Goal: Transaction & Acquisition: Purchase product/service

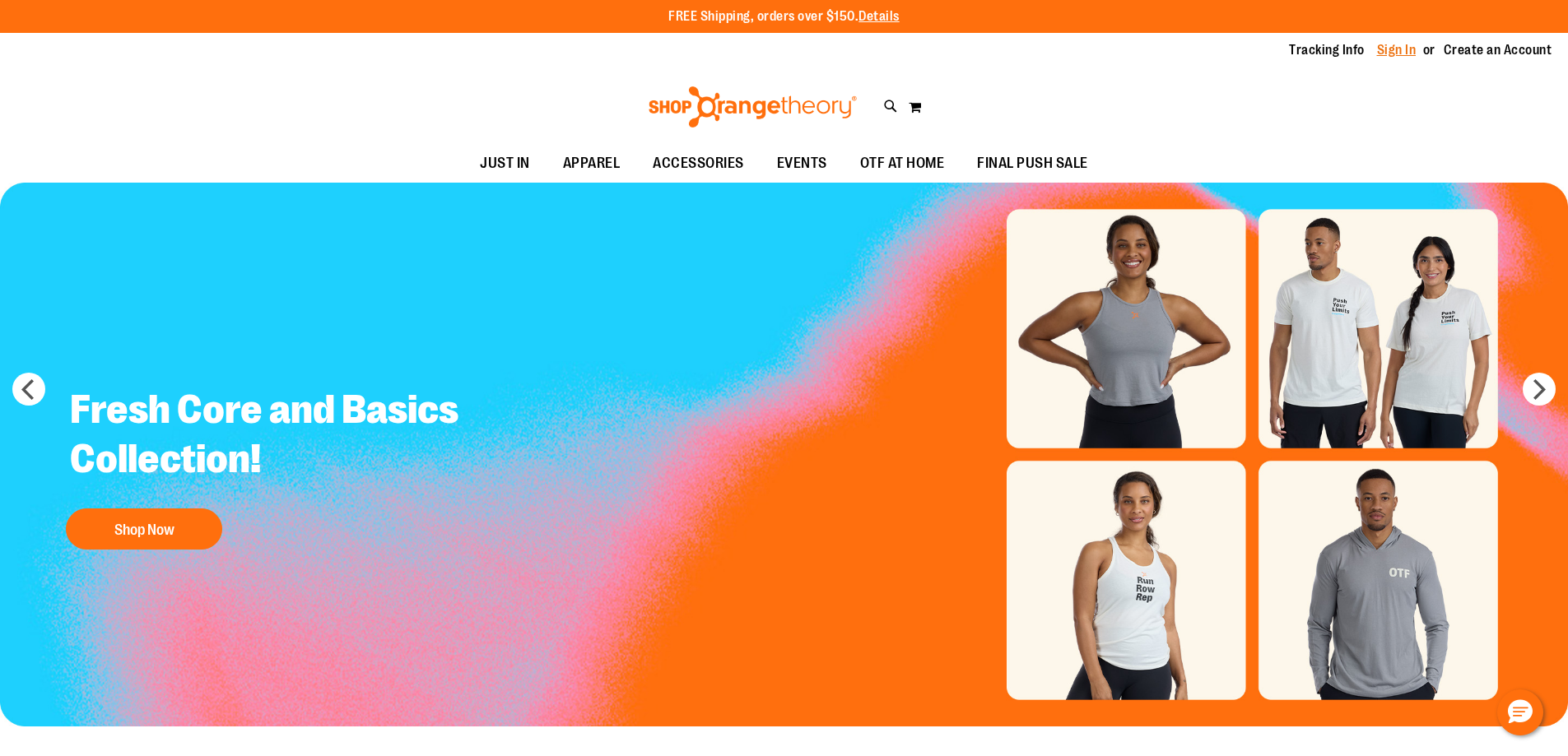
type input "**********"
click at [1383, 55] on link "Sign In" at bounding box center [1397, 50] width 40 height 18
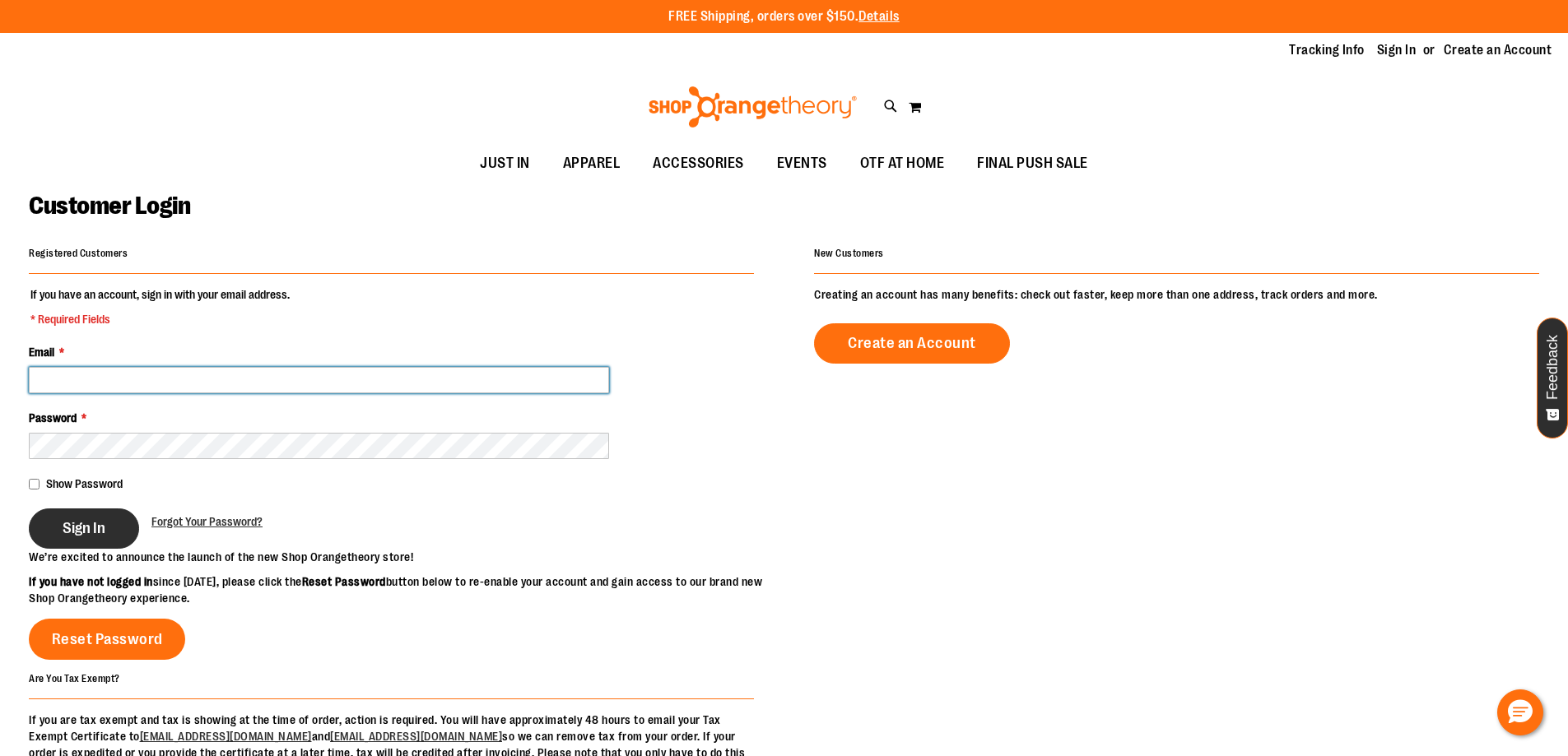
type input "**********"
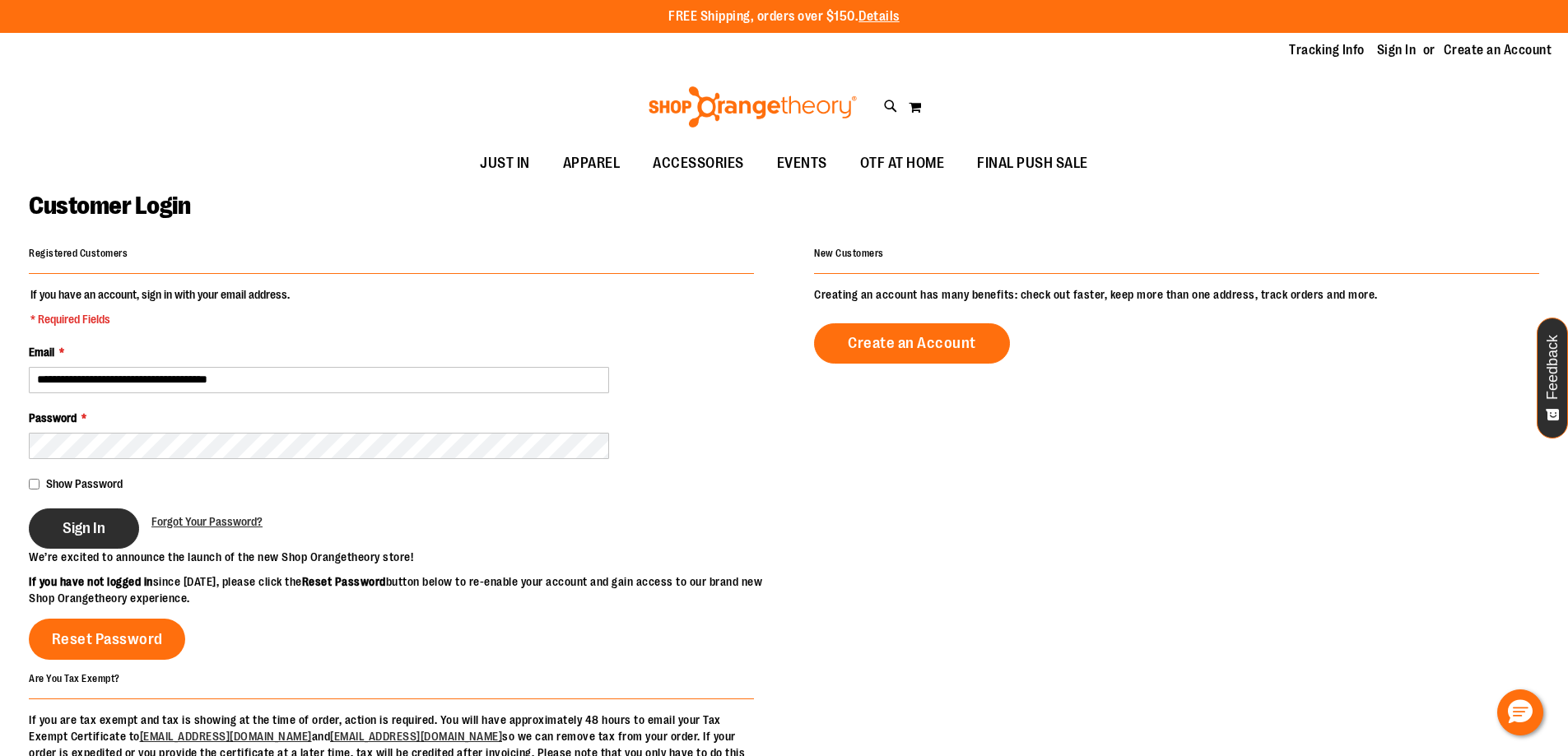
type input "**********"
click at [84, 516] on button "Sign In" at bounding box center [84, 529] width 111 height 41
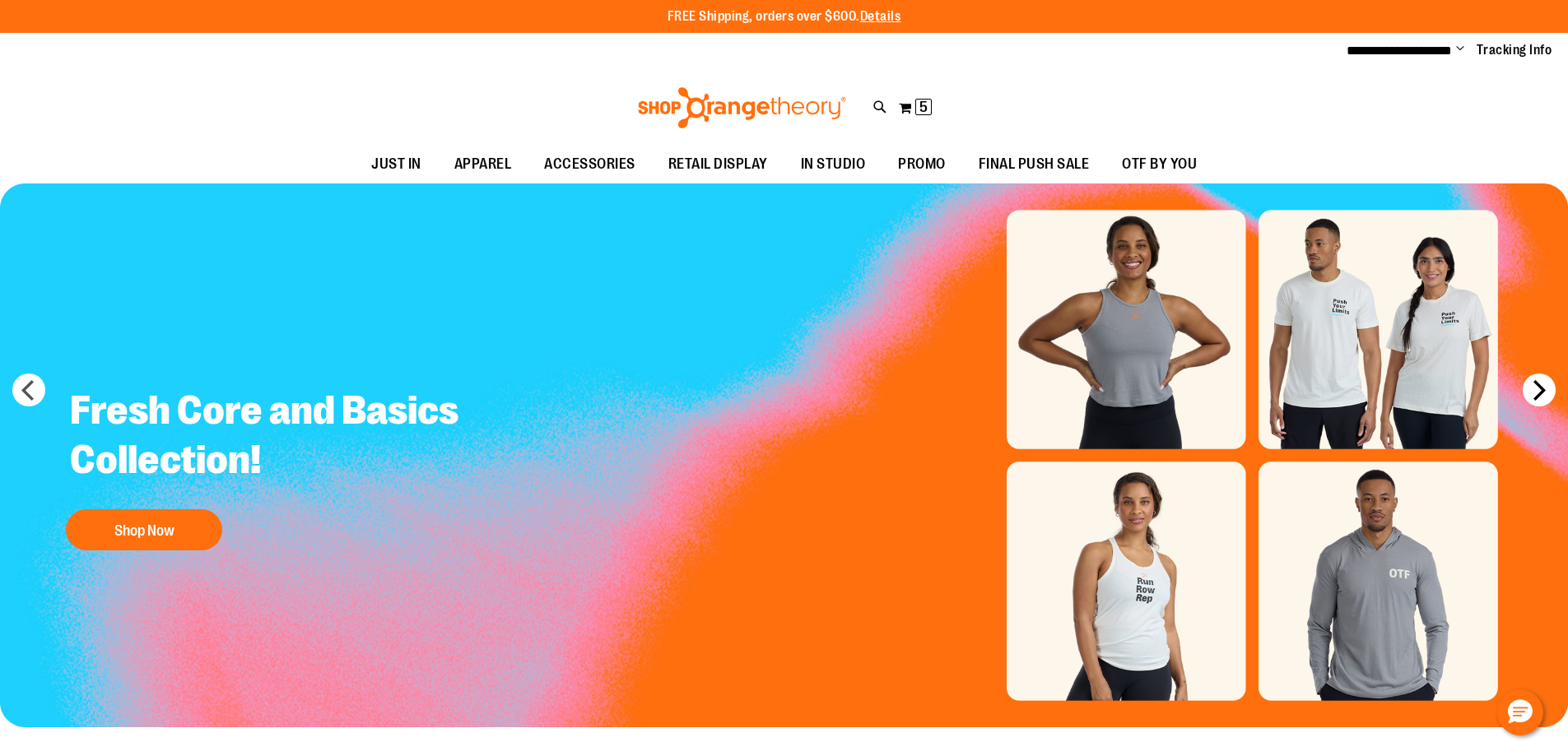
type input "**********"
click at [1544, 383] on button "next" at bounding box center [1539, 390] width 33 height 33
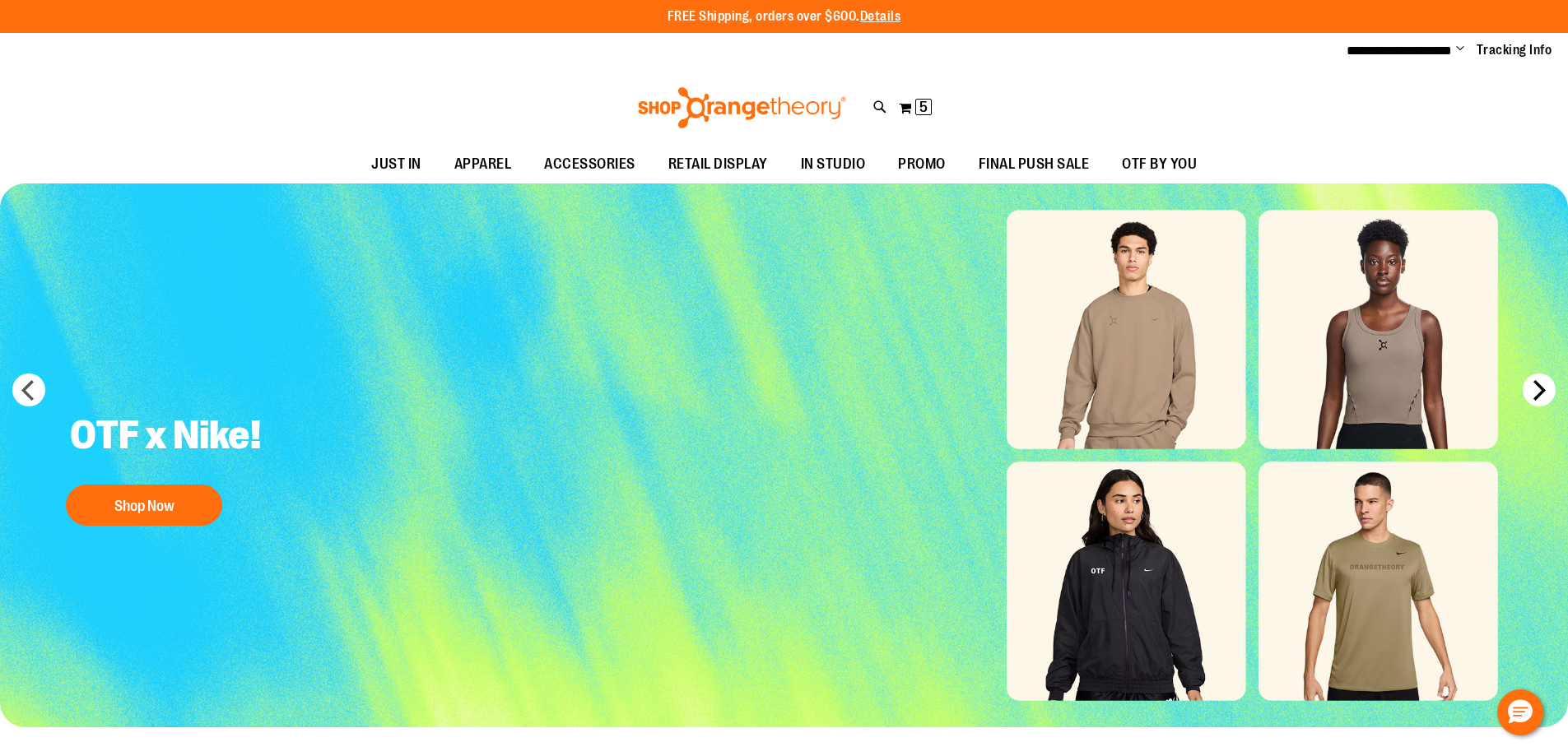
click at [1544, 383] on button "next" at bounding box center [1539, 390] width 33 height 33
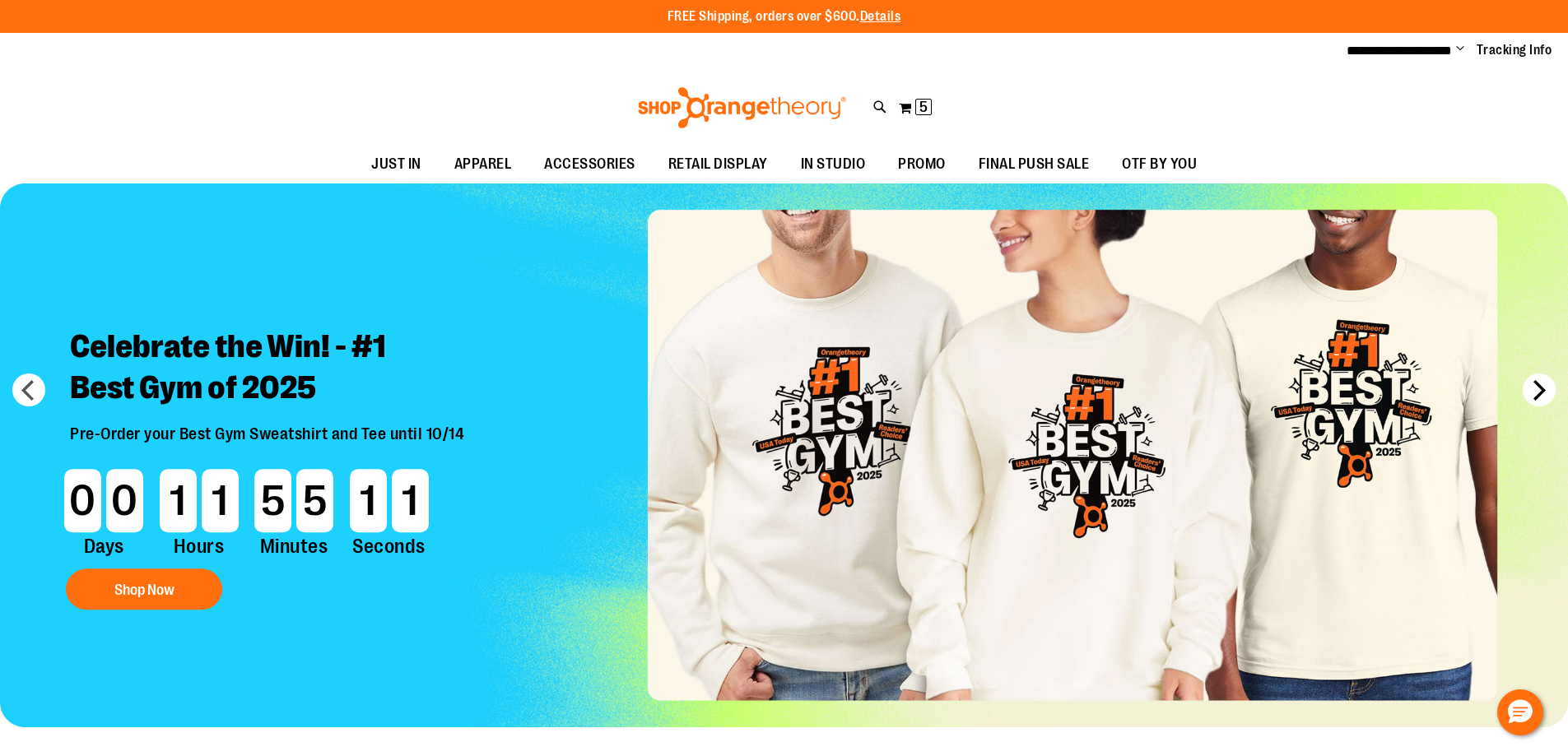
click at [1544, 383] on button "next" at bounding box center [1539, 390] width 33 height 33
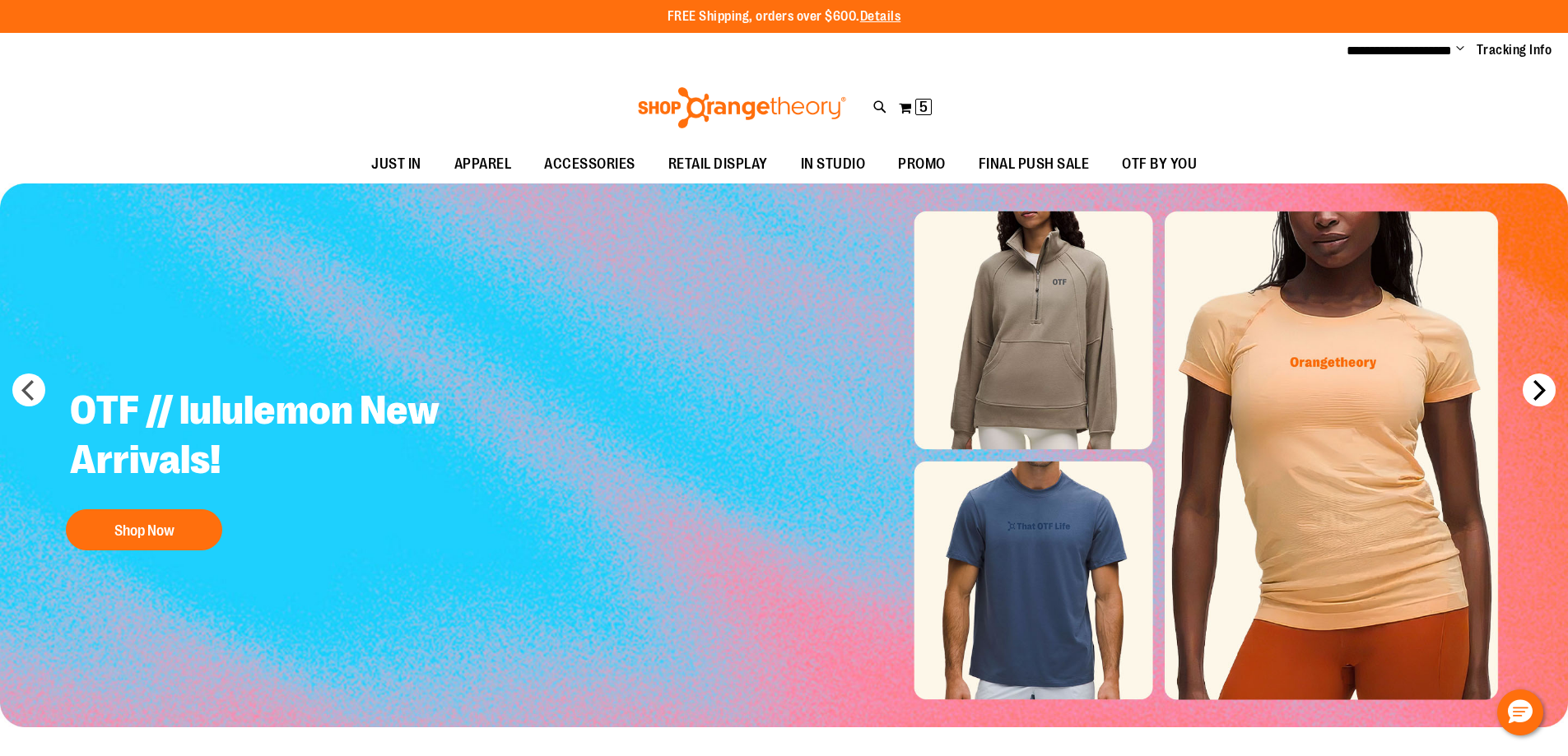
click at [1544, 383] on button "next" at bounding box center [1539, 390] width 33 height 33
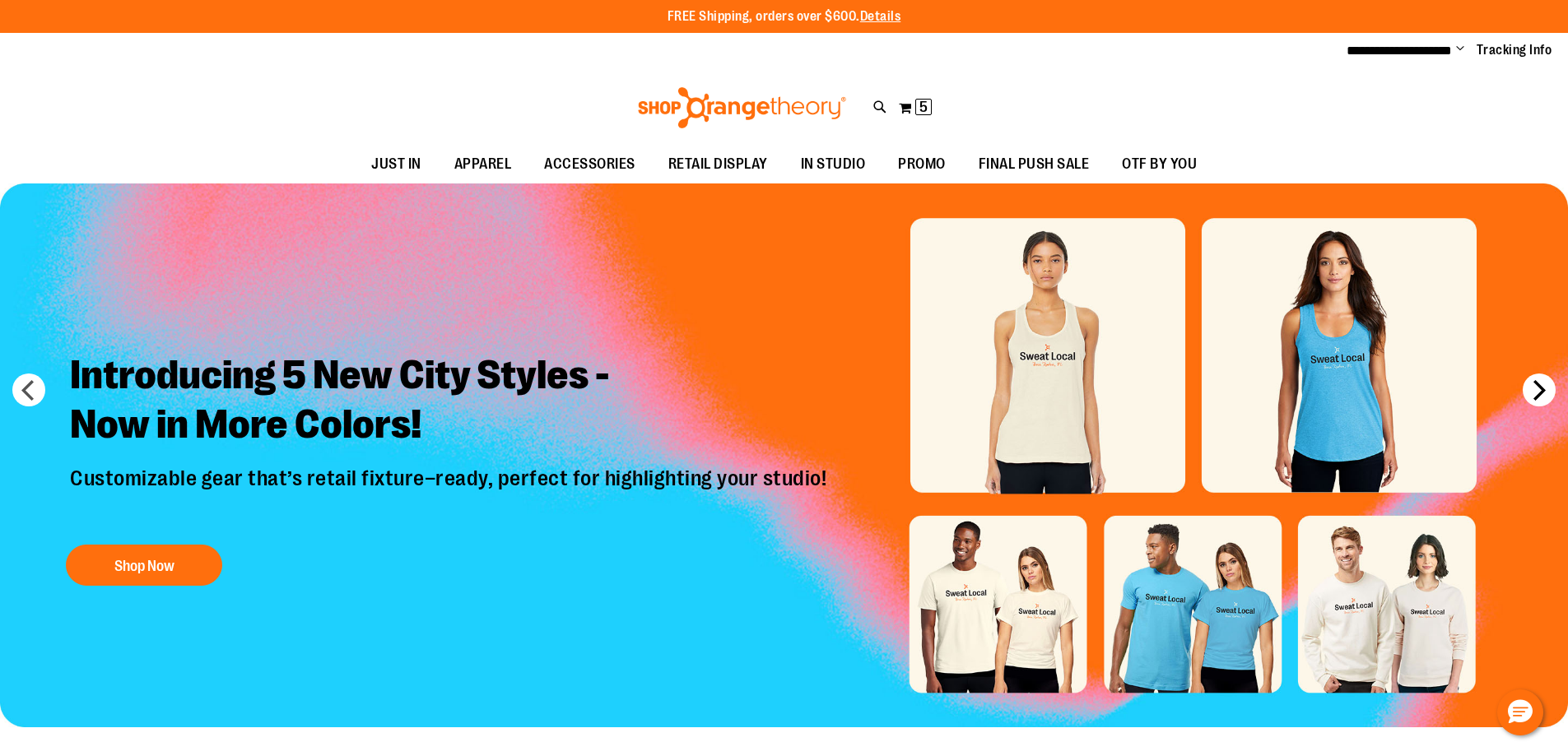
click at [1544, 383] on button "next" at bounding box center [1539, 390] width 33 height 33
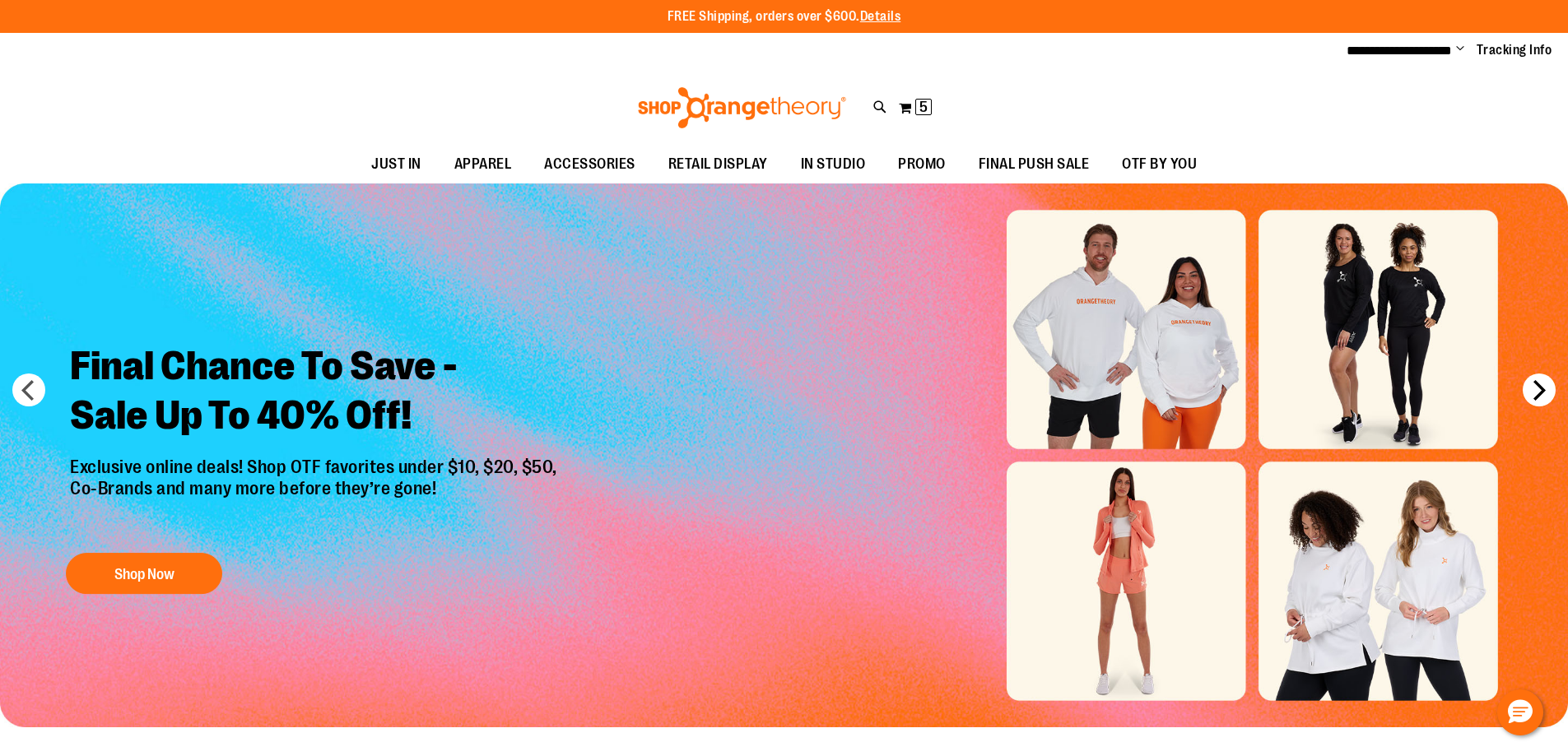
click at [1544, 383] on button "next" at bounding box center [1539, 390] width 33 height 33
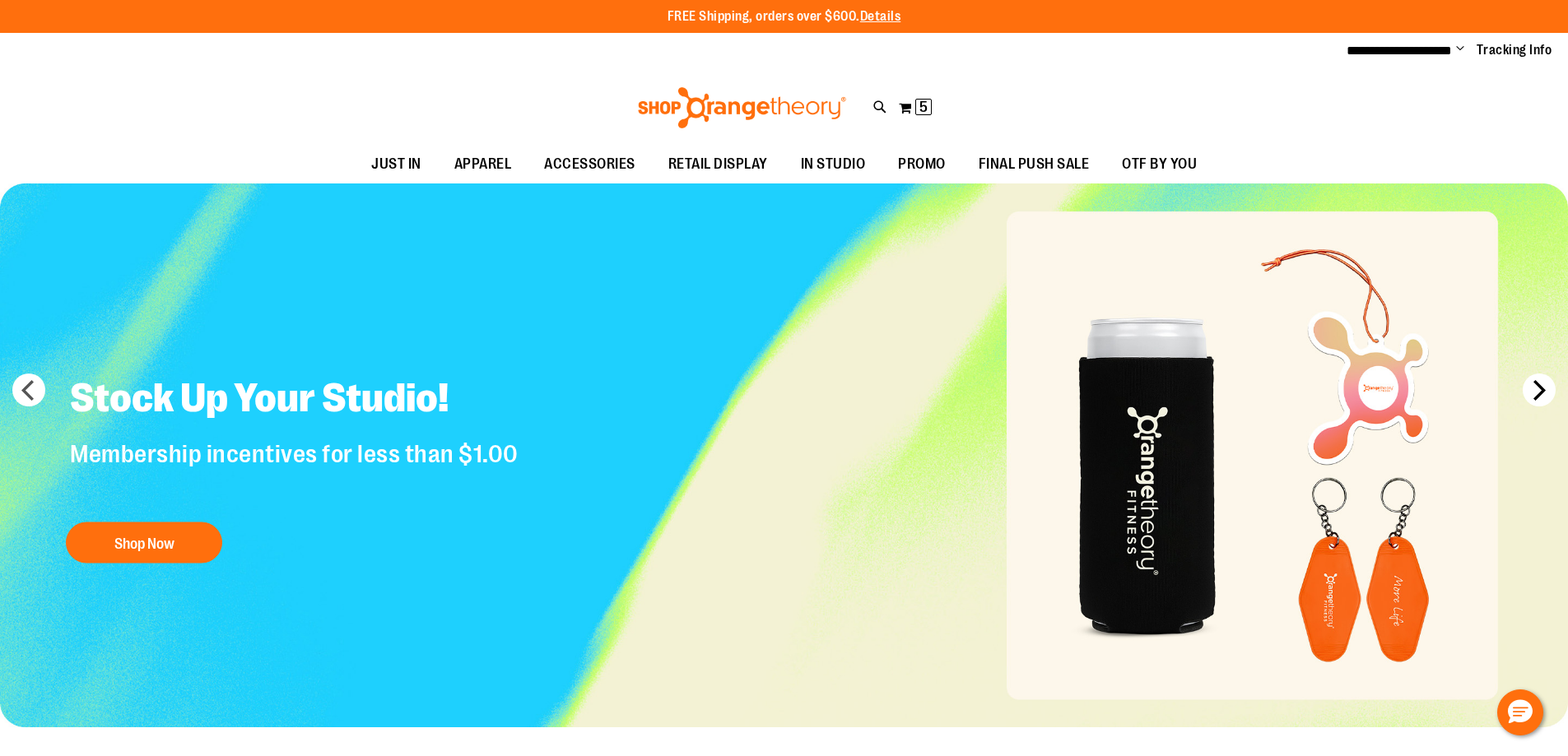
click at [1544, 383] on button "next" at bounding box center [1539, 390] width 33 height 33
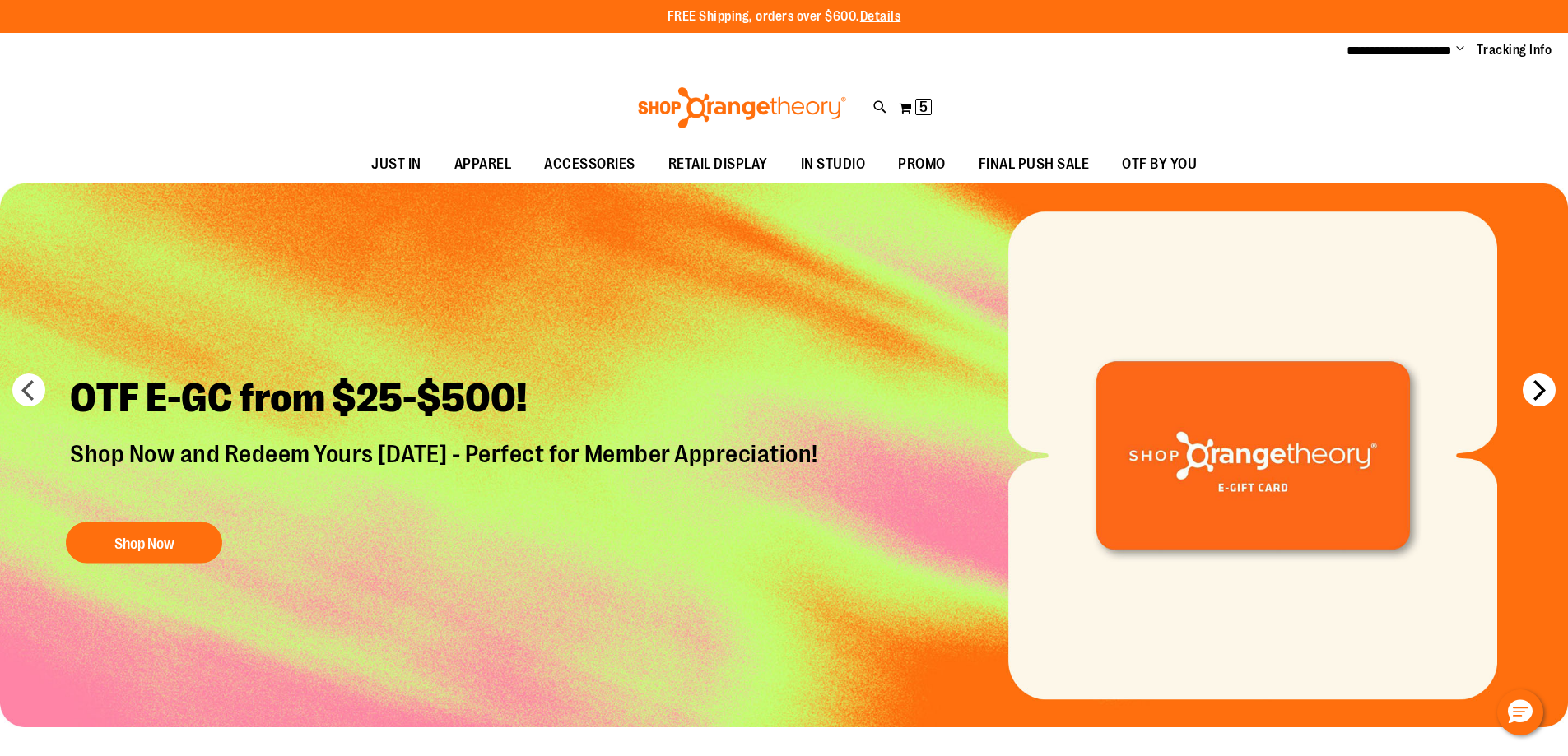
click at [1544, 383] on button "next" at bounding box center [1539, 390] width 33 height 33
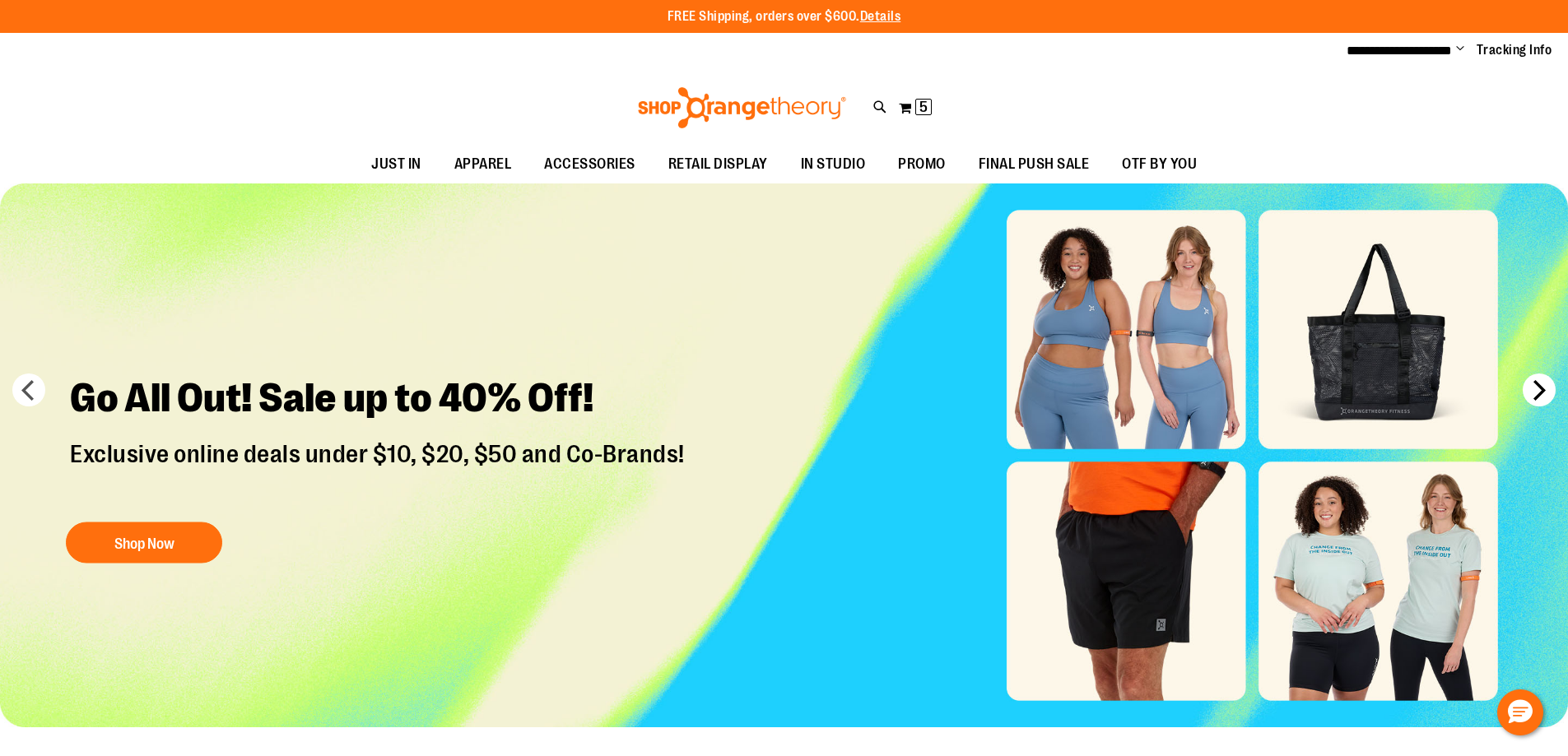
click at [1544, 383] on button "next" at bounding box center [1539, 390] width 33 height 33
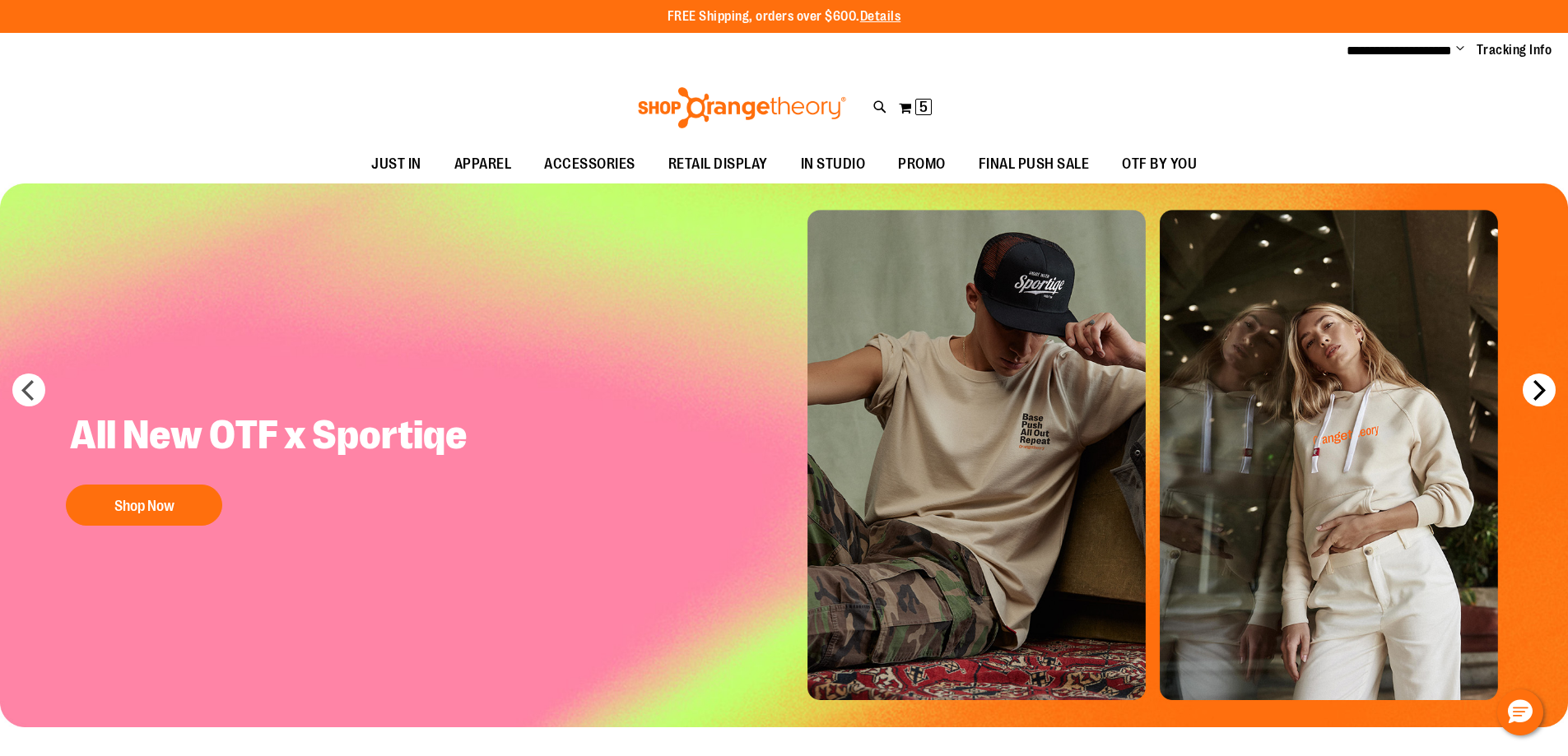
click at [1544, 383] on button "next" at bounding box center [1539, 390] width 33 height 33
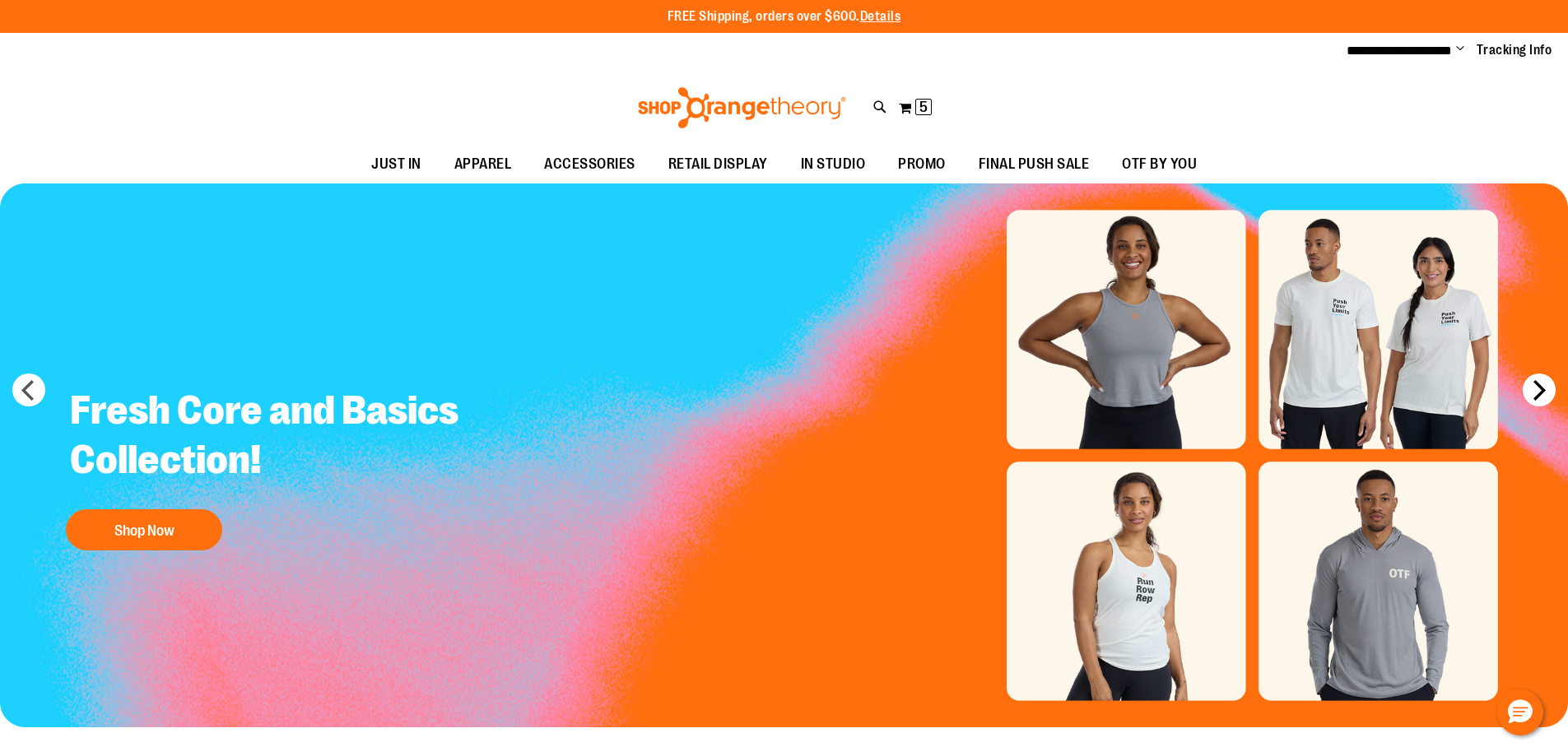
click at [1544, 383] on button "next" at bounding box center [1539, 390] width 33 height 33
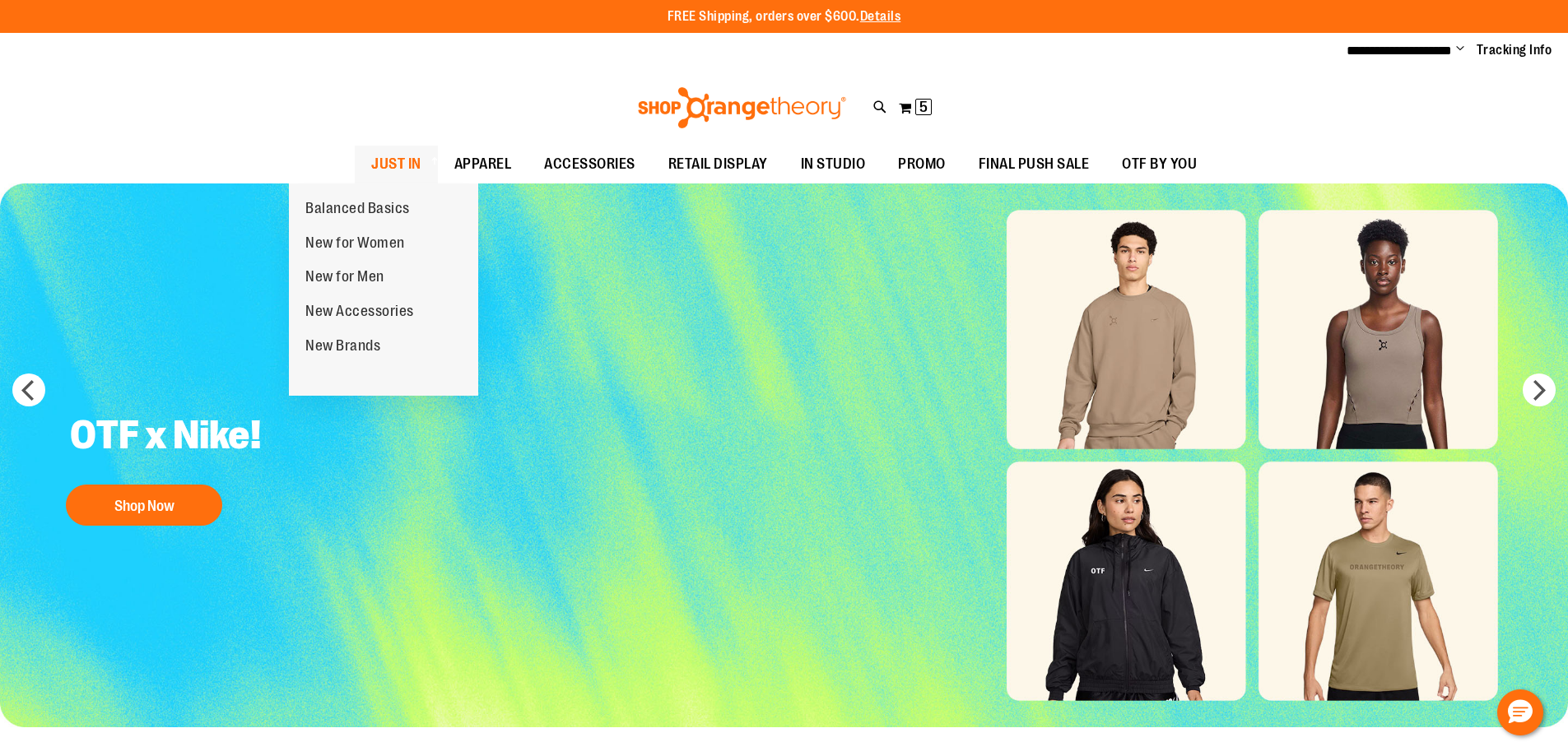
click at [425, 157] on span at bounding box center [433, 161] width 16 height 9
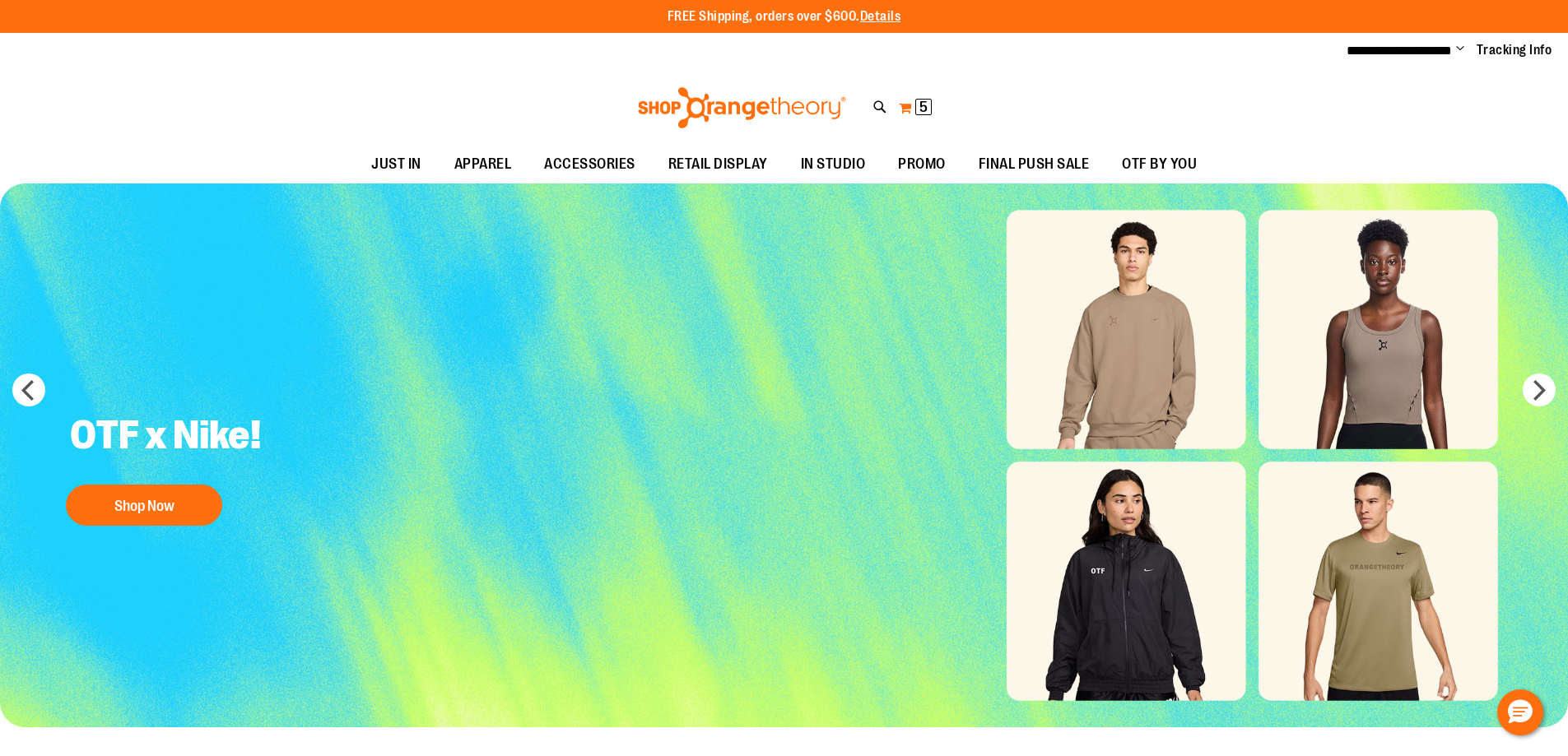
click at [923, 111] on span "5" at bounding box center [923, 107] width 8 height 16
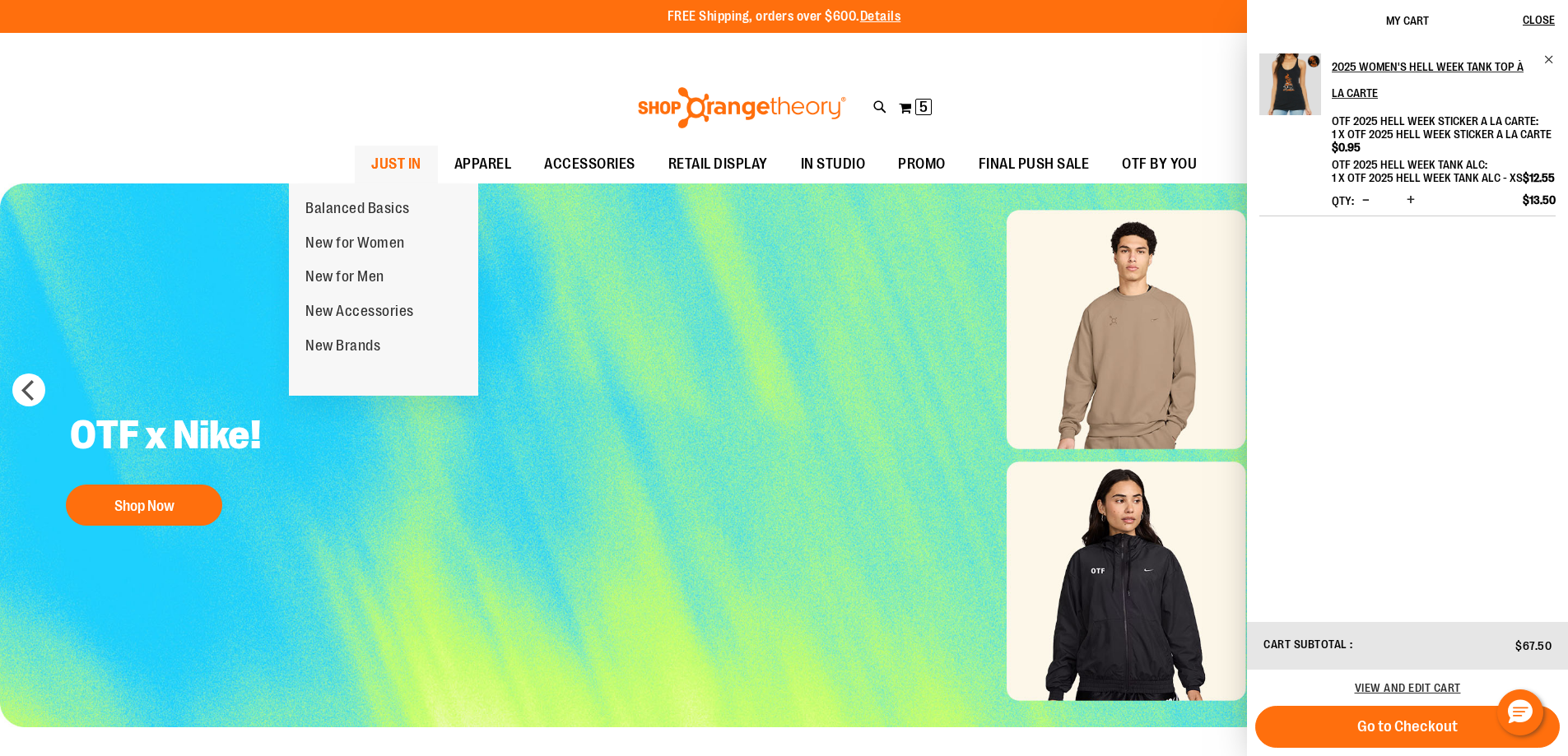
click at [371, 165] on span "JUST IN" at bounding box center [396, 164] width 50 height 37
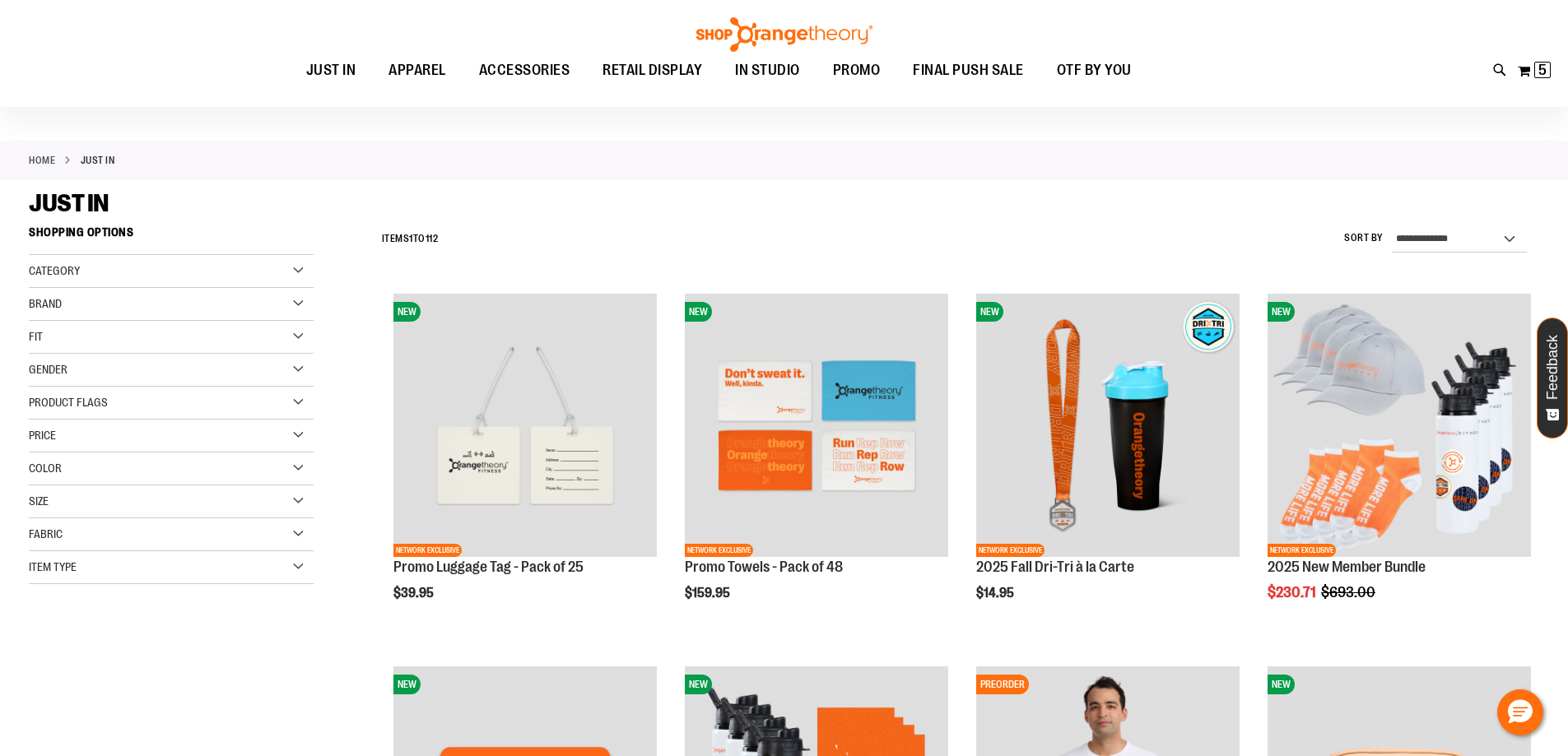
scroll to position [81, 0]
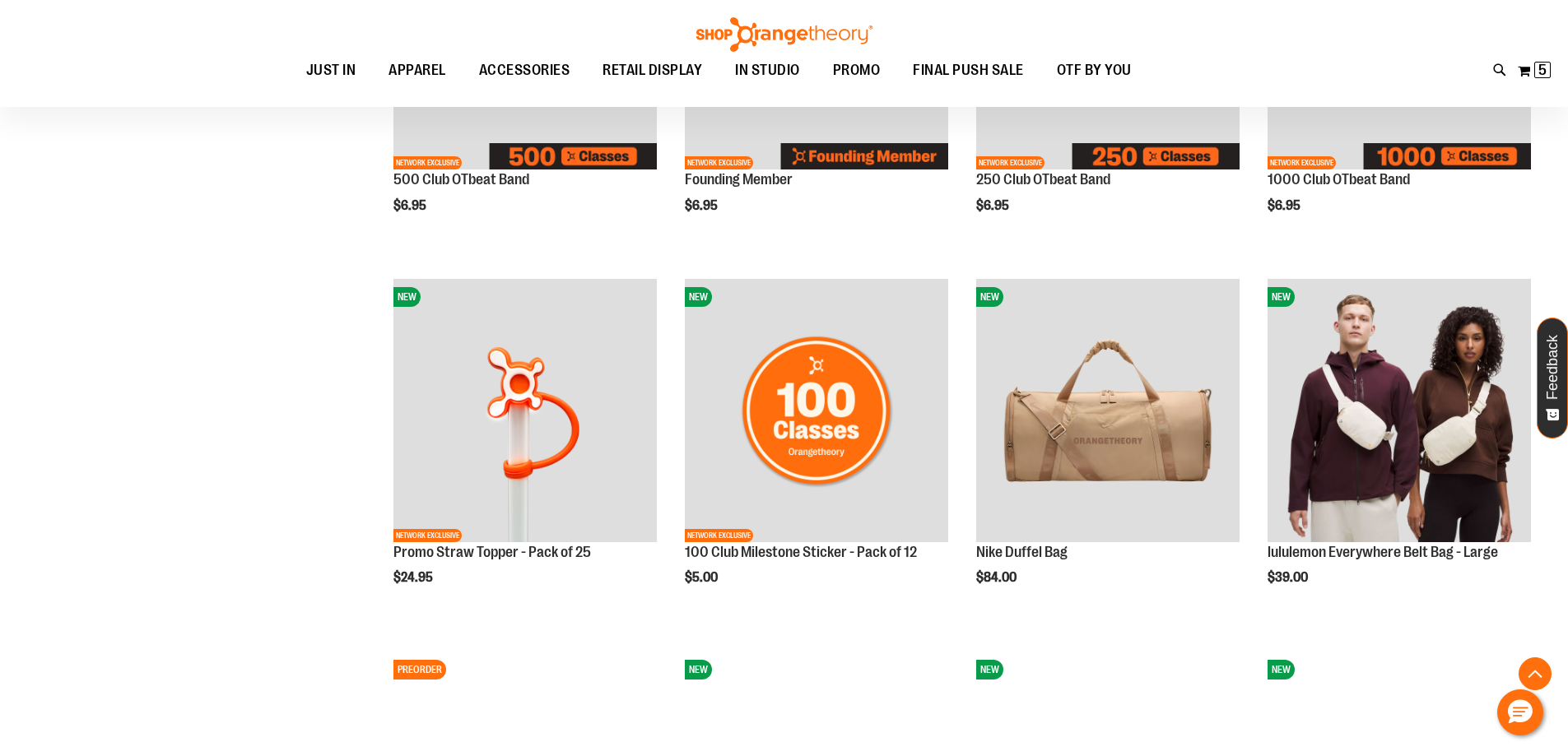
scroll to position [1563, 0]
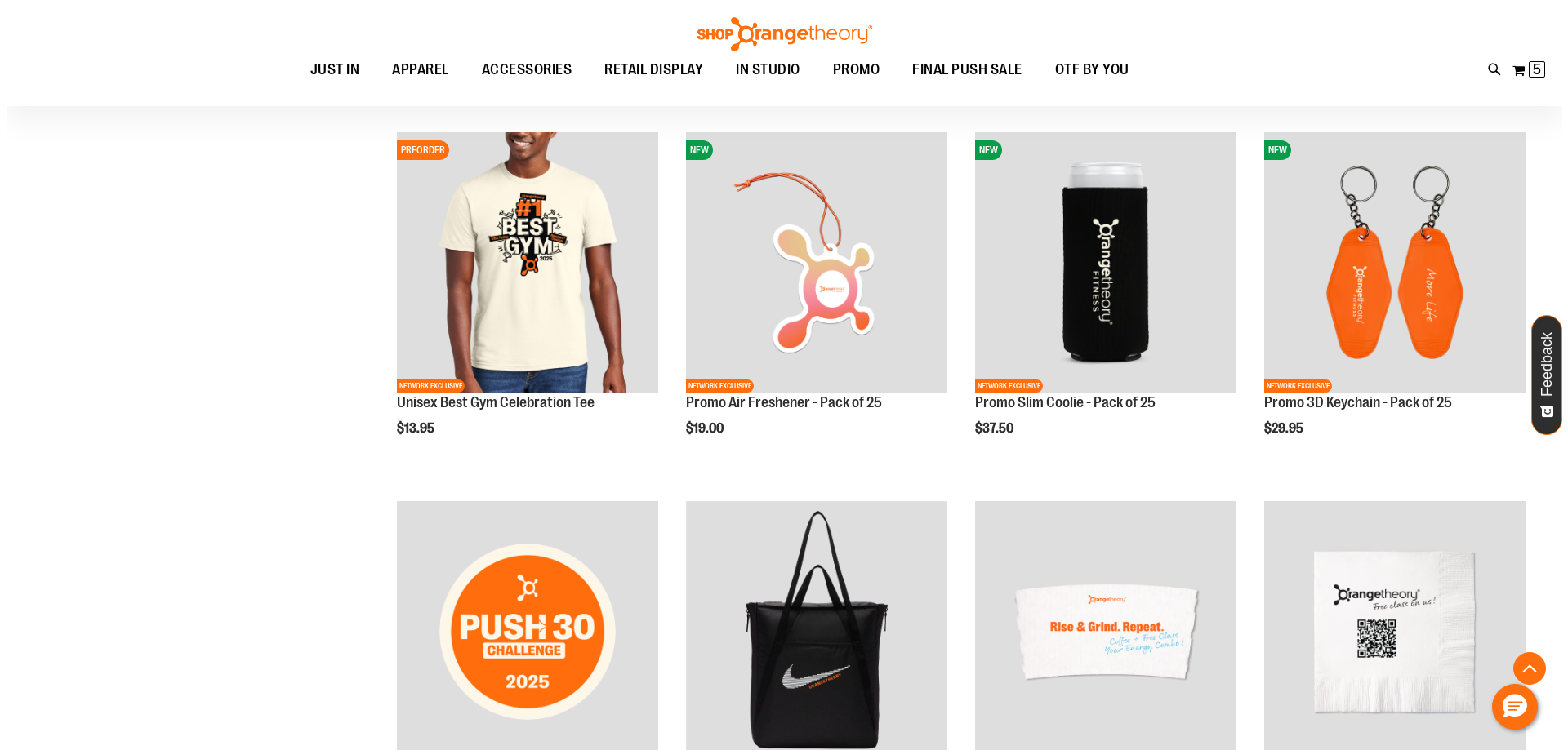
scroll to position [2122, 0]
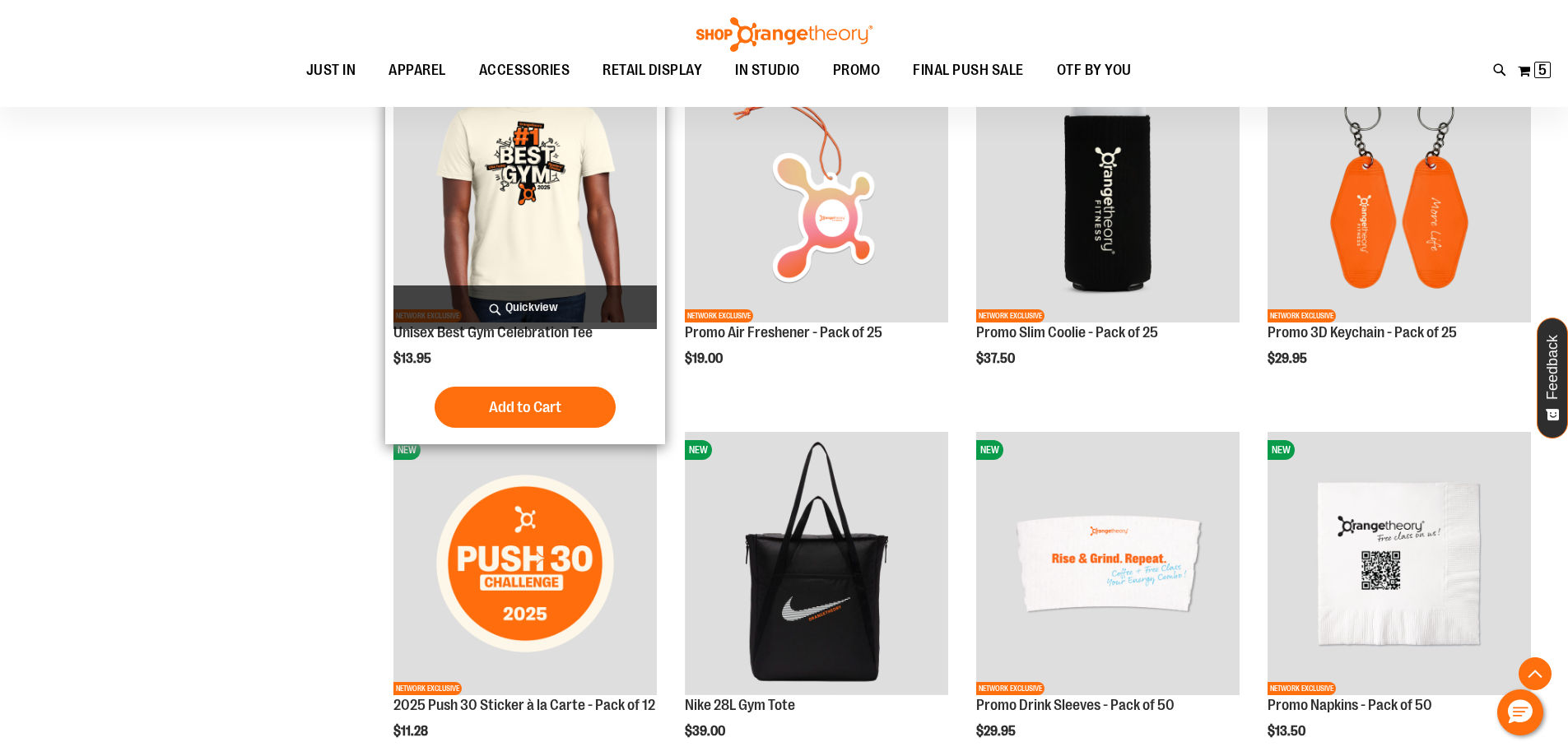
type input "**********"
click at [552, 307] on span "Quickview" at bounding box center [524, 307] width 264 height 43
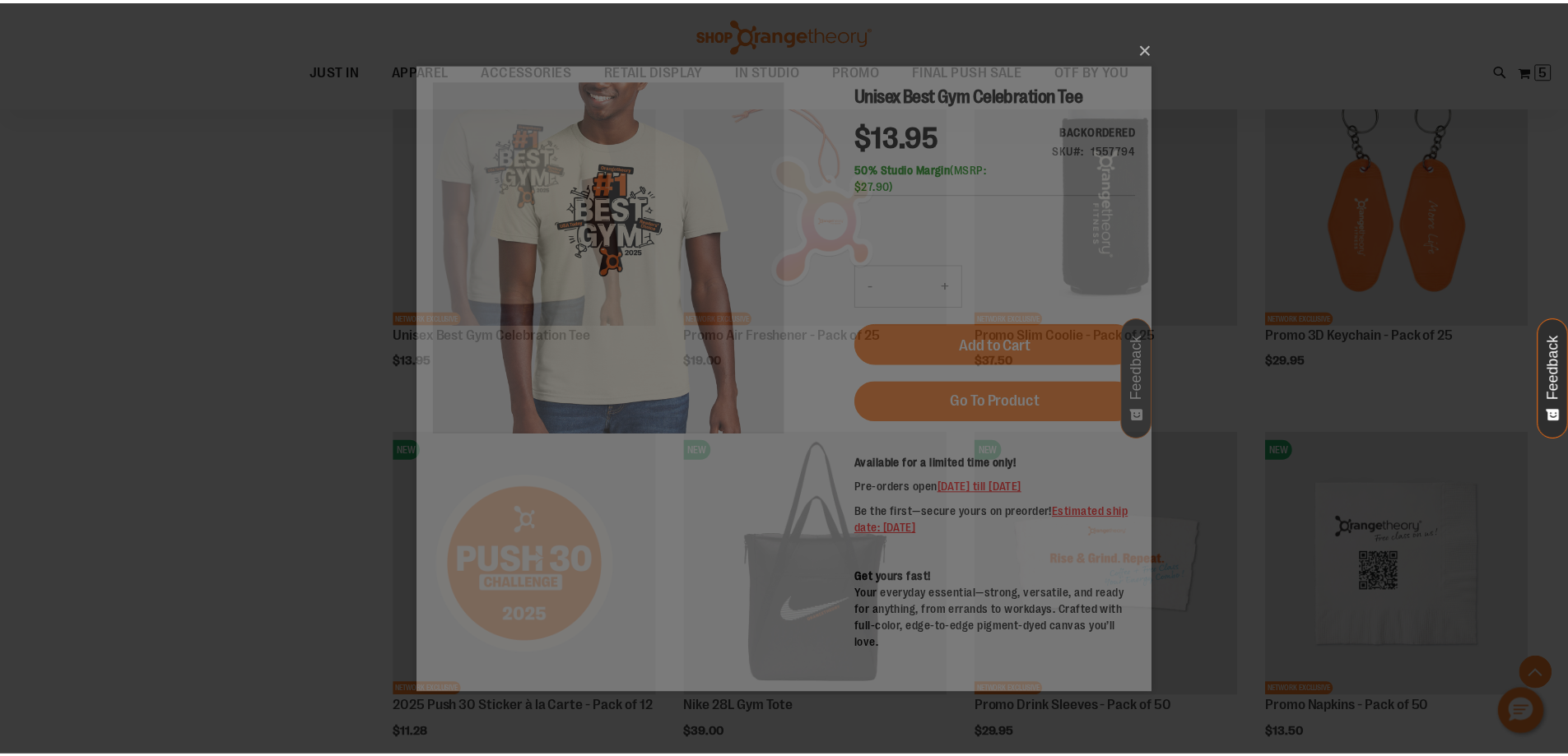
scroll to position [0, 0]
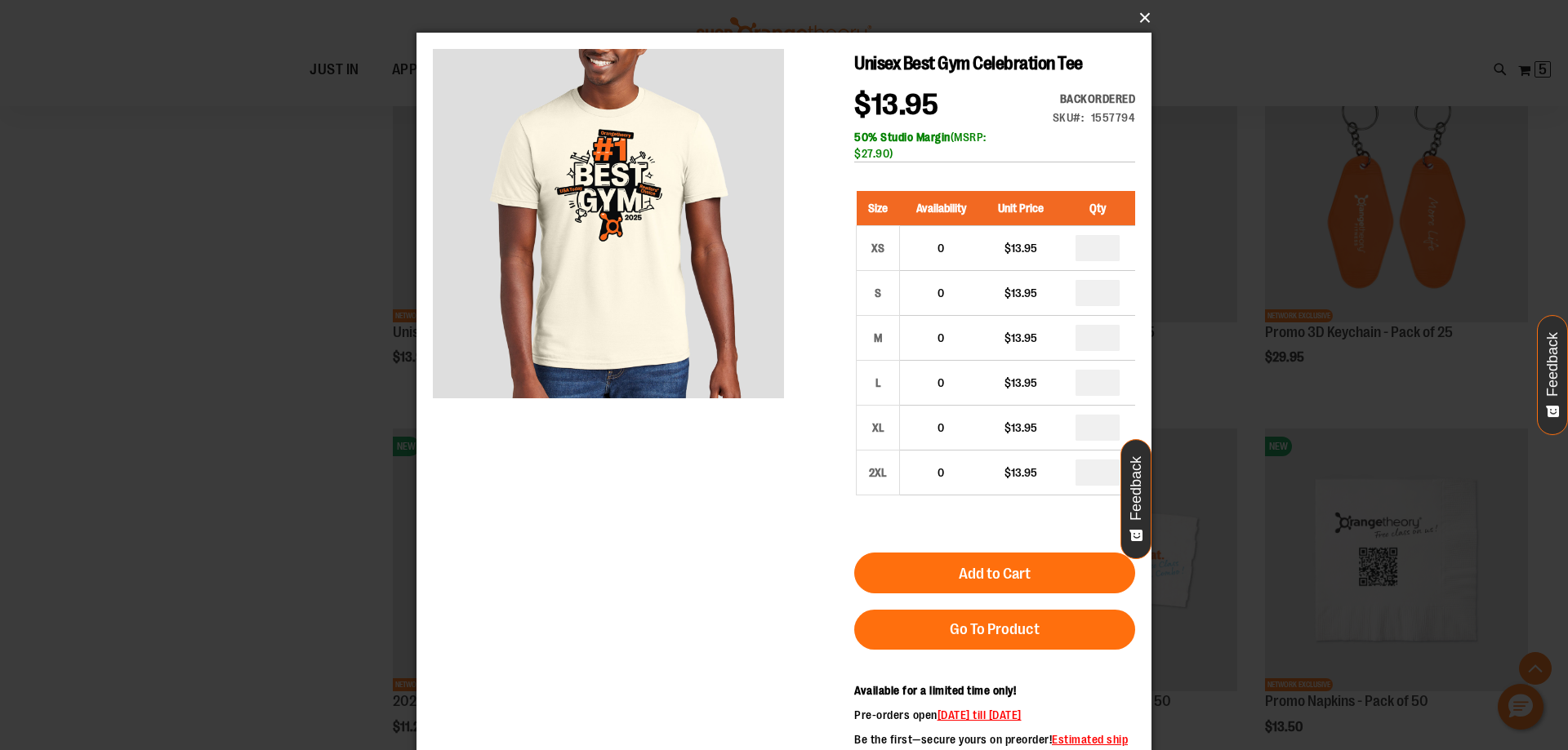
click at [1141, 17] on button "×" at bounding box center [789, 18] width 735 height 36
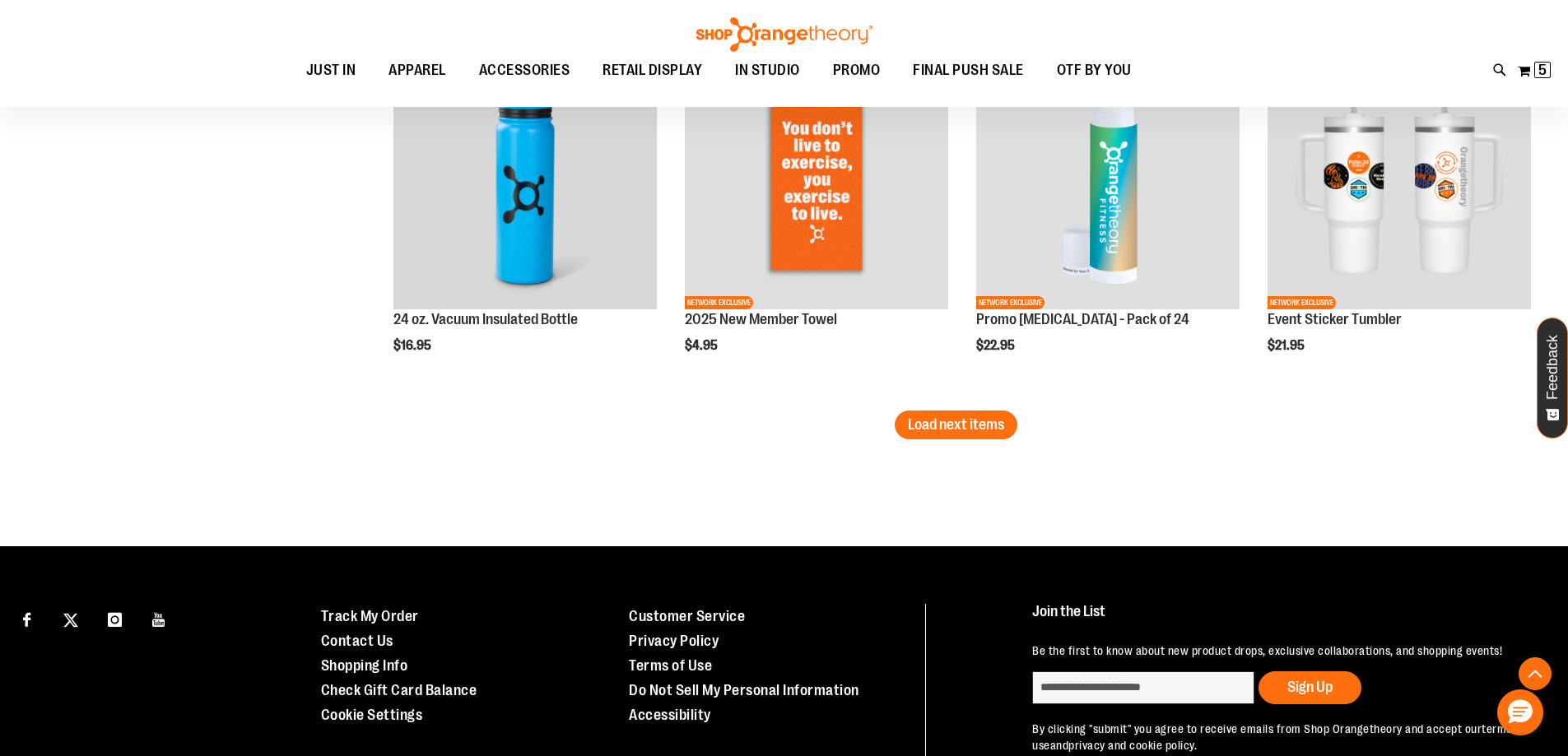
scroll to position [3290, 0]
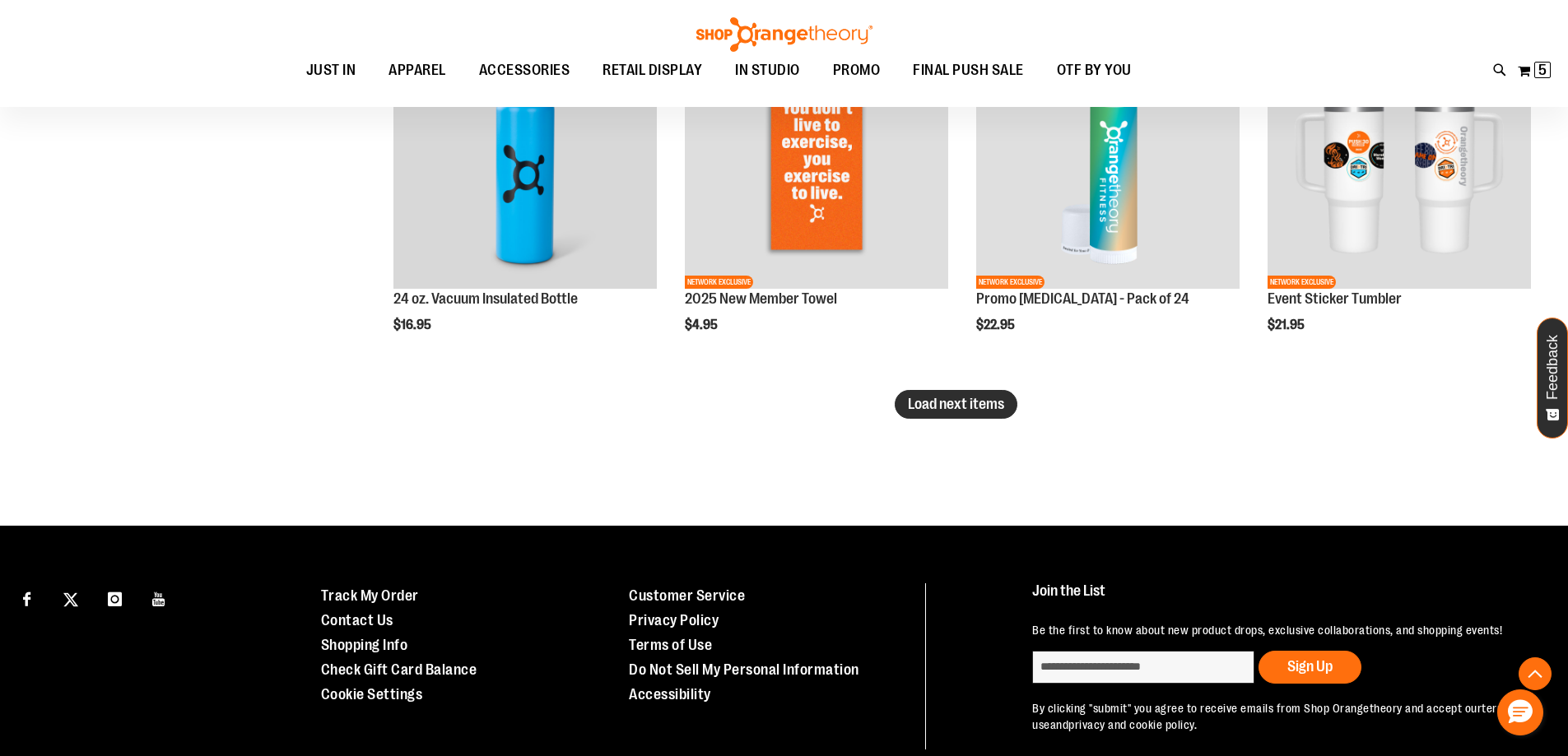
click at [969, 400] on span "Load next items" at bounding box center [956, 404] width 96 height 16
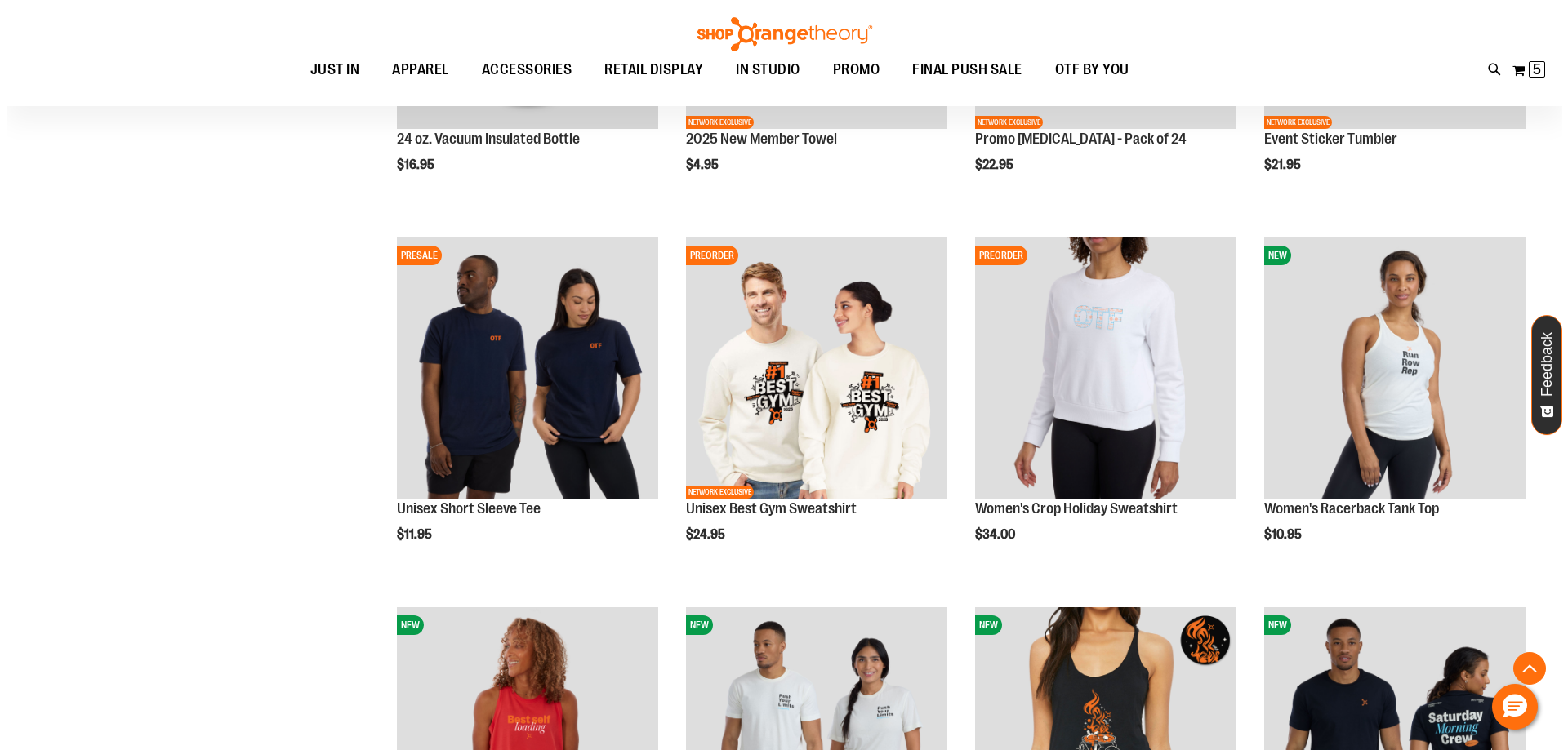
scroll to position [3428, 0]
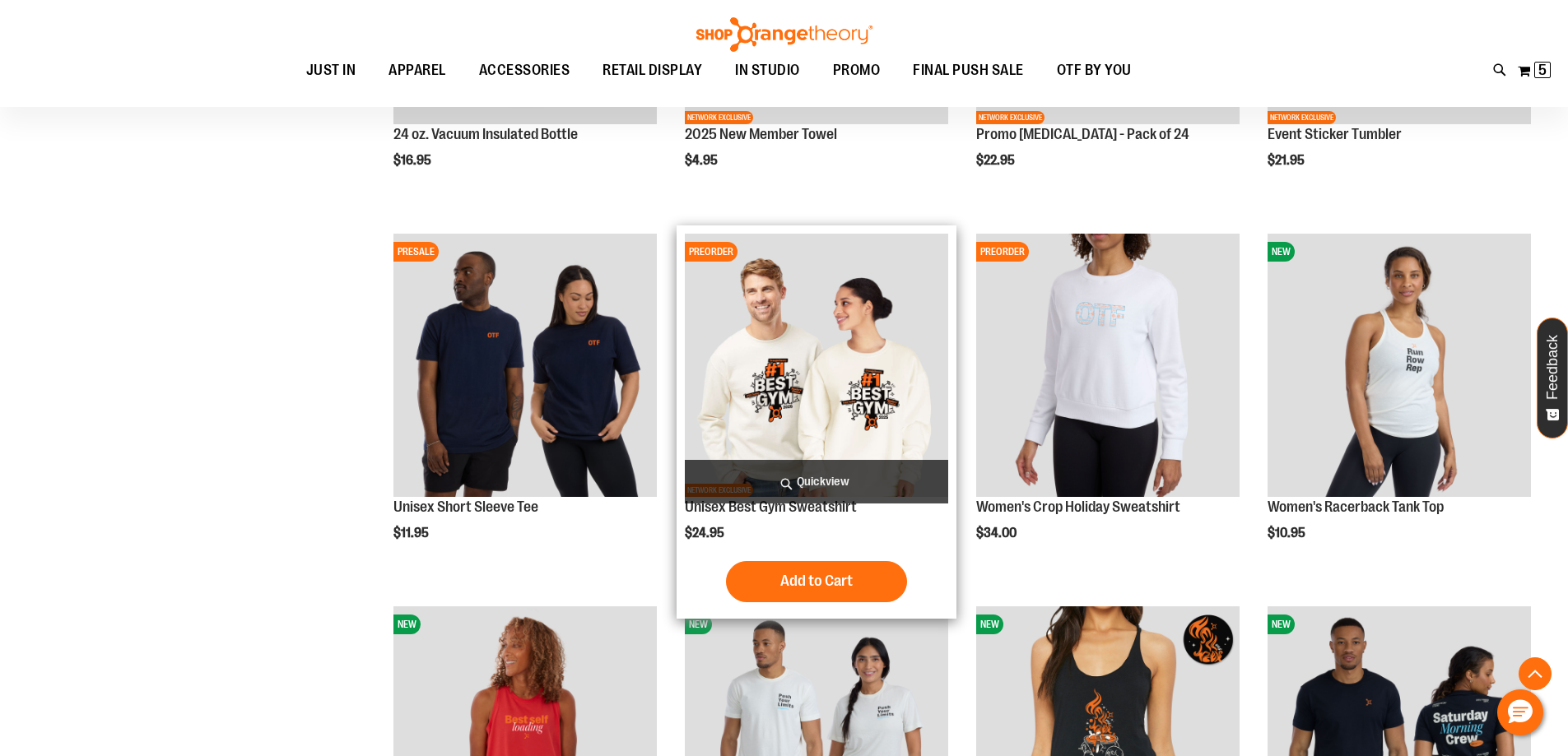
click at [833, 489] on span "Quickview" at bounding box center [816, 482] width 264 height 43
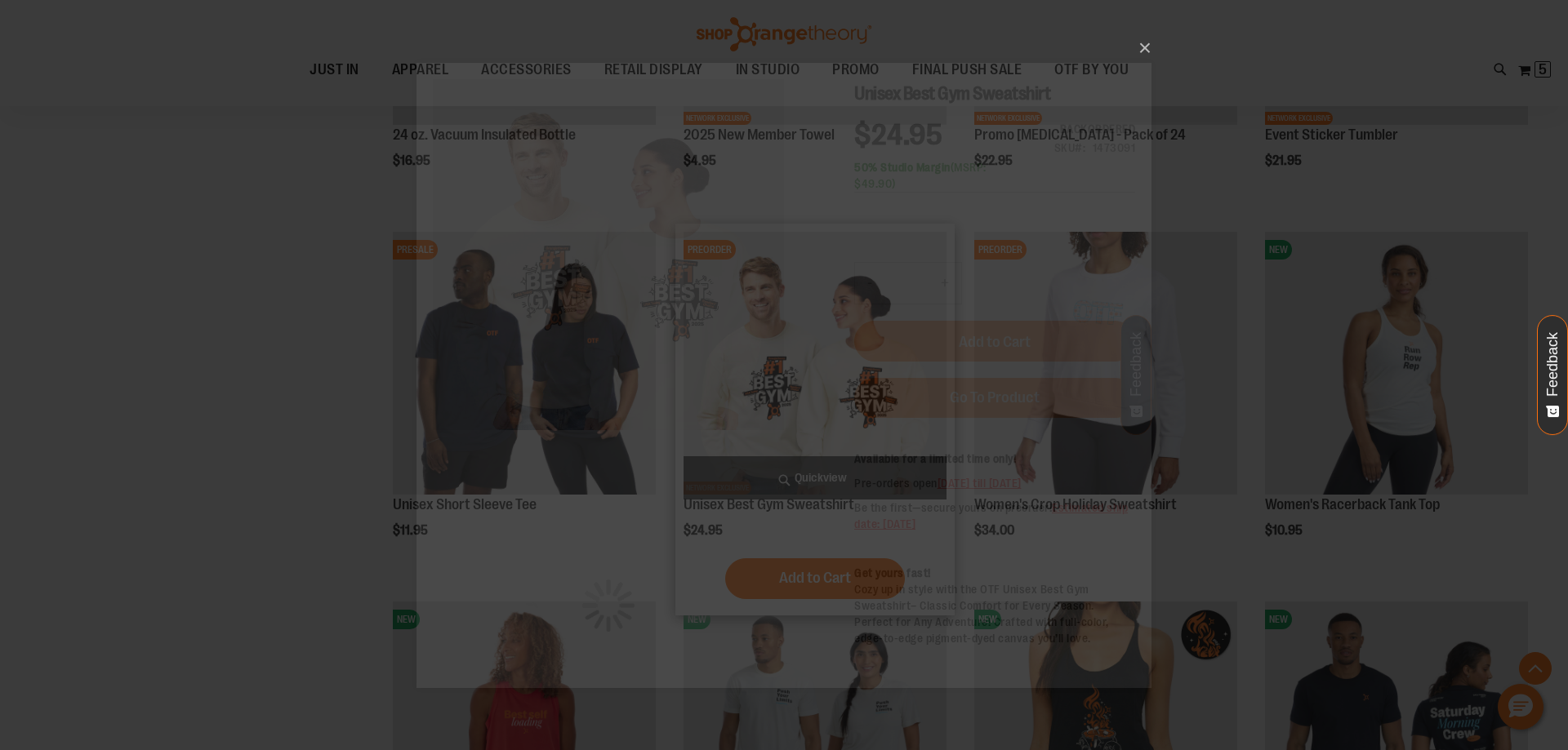
scroll to position [0, 0]
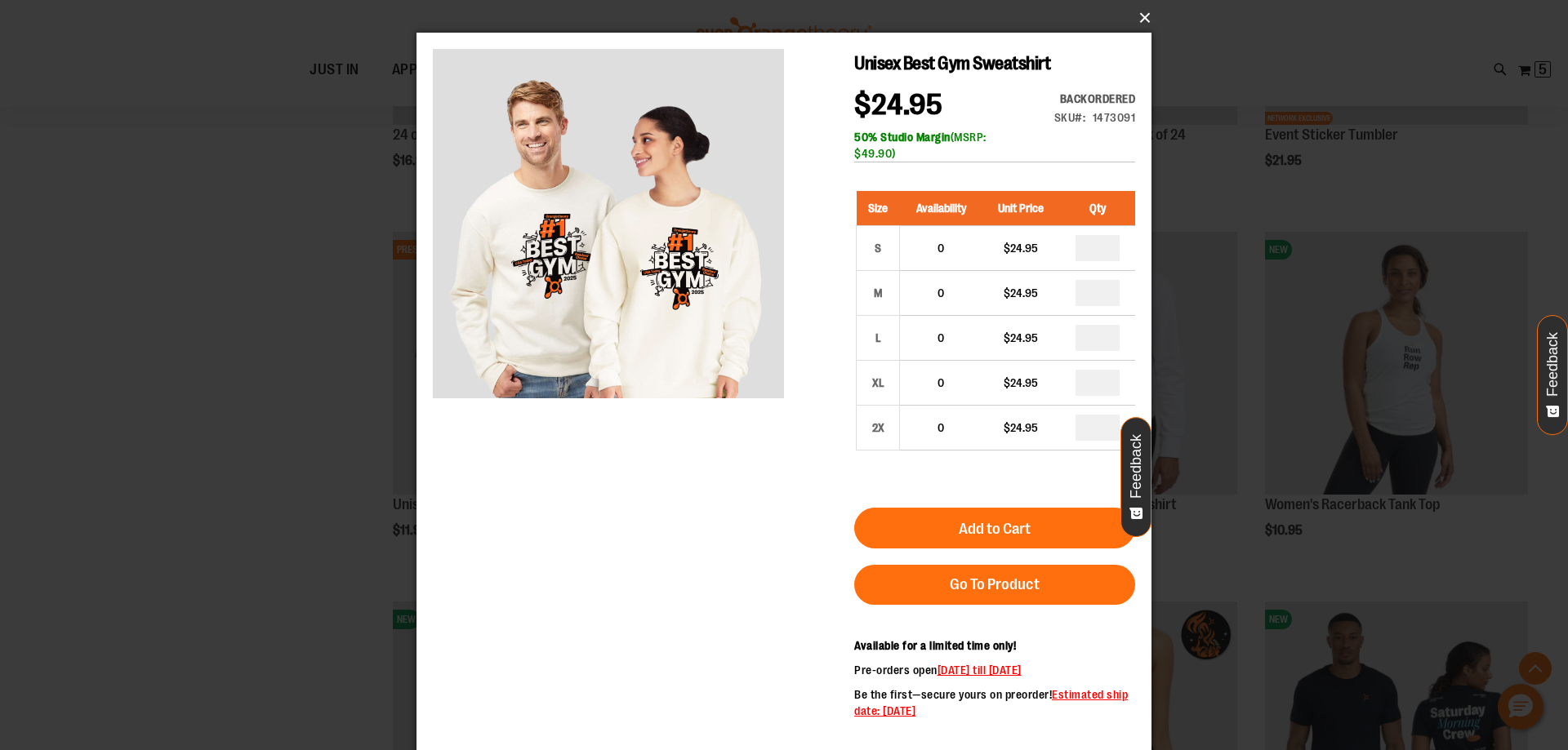
click at [1143, 19] on button "×" at bounding box center [789, 18] width 735 height 36
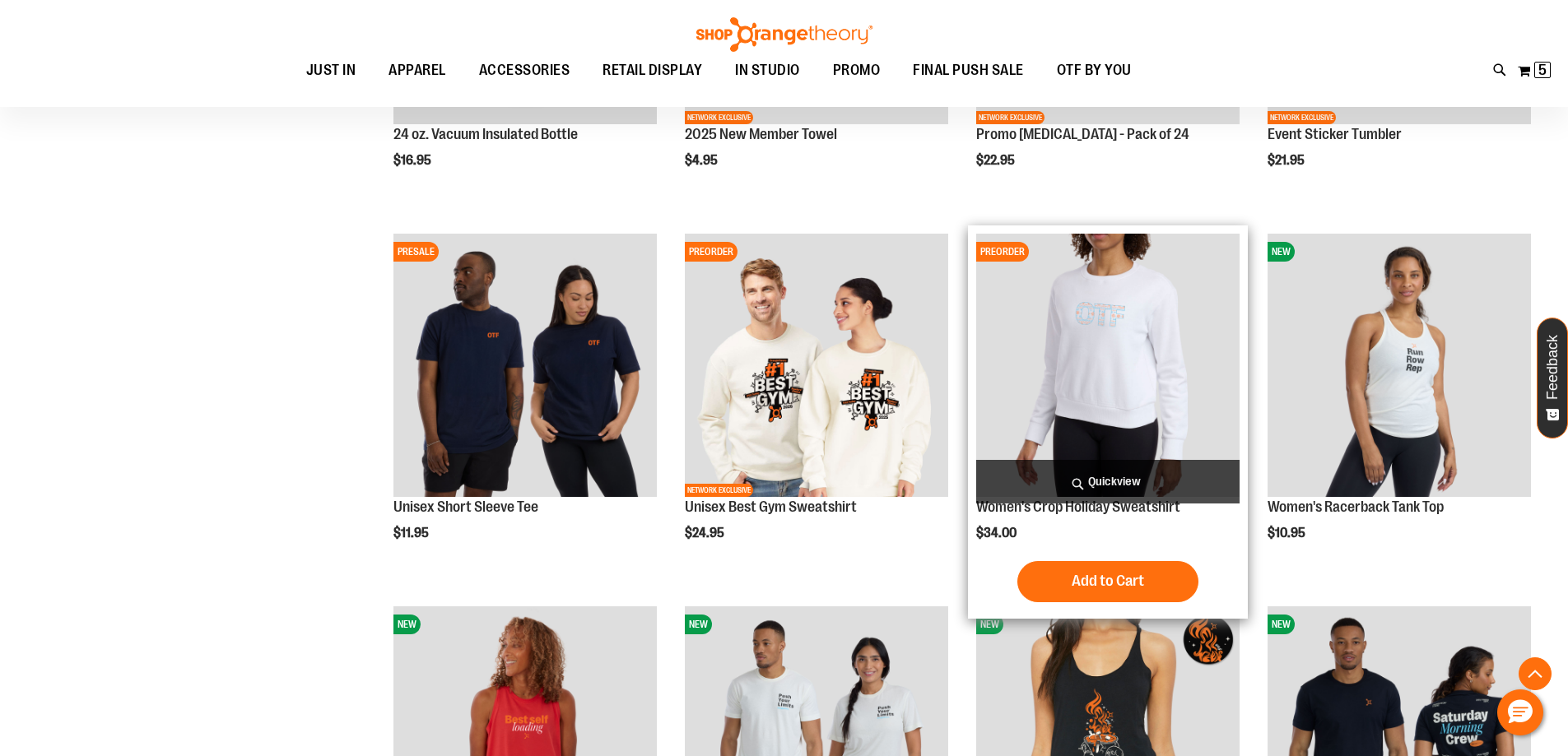
click at [1137, 483] on span "Quickview" at bounding box center [1108, 482] width 264 height 43
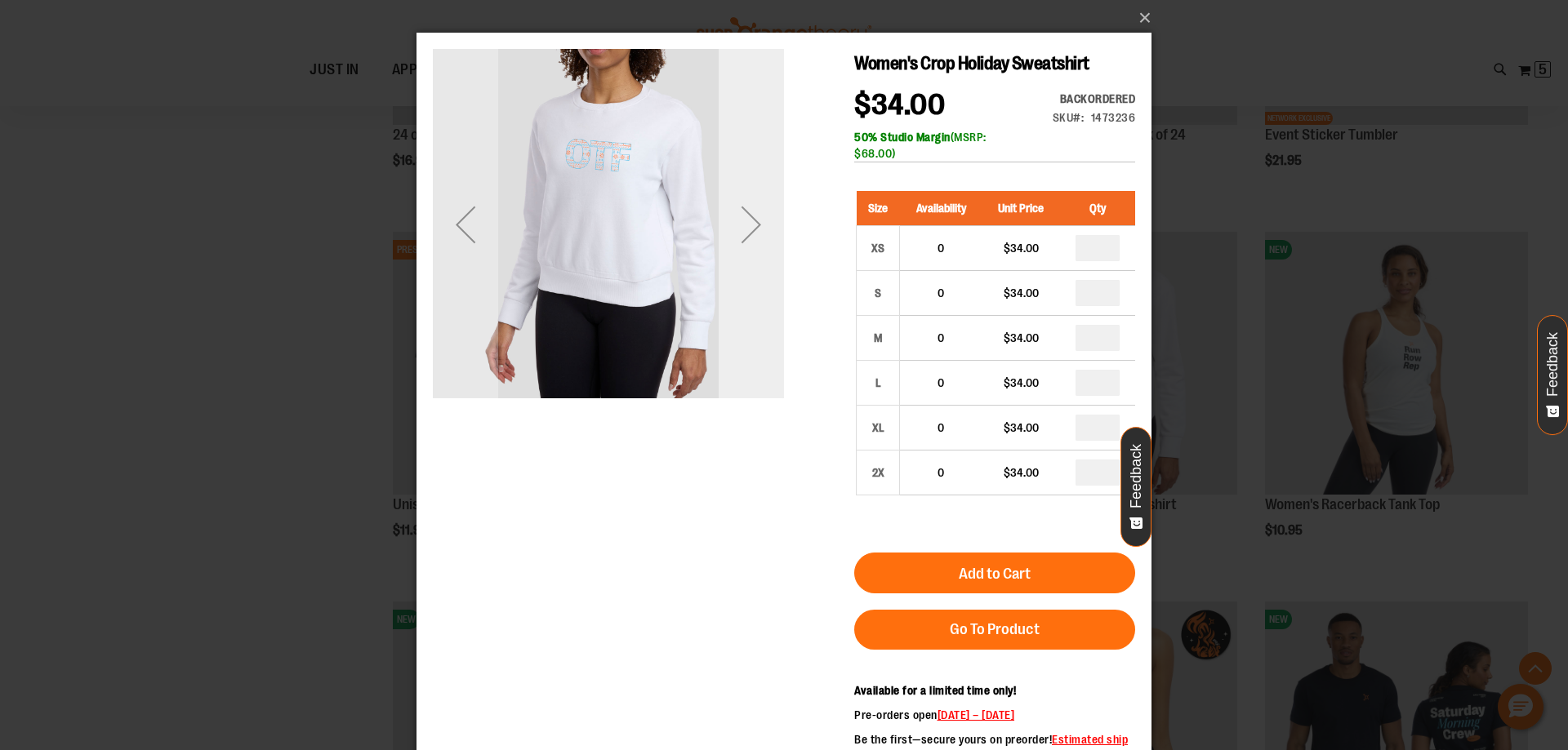
click at [749, 221] on div "Next" at bounding box center [751, 225] width 66 height 66
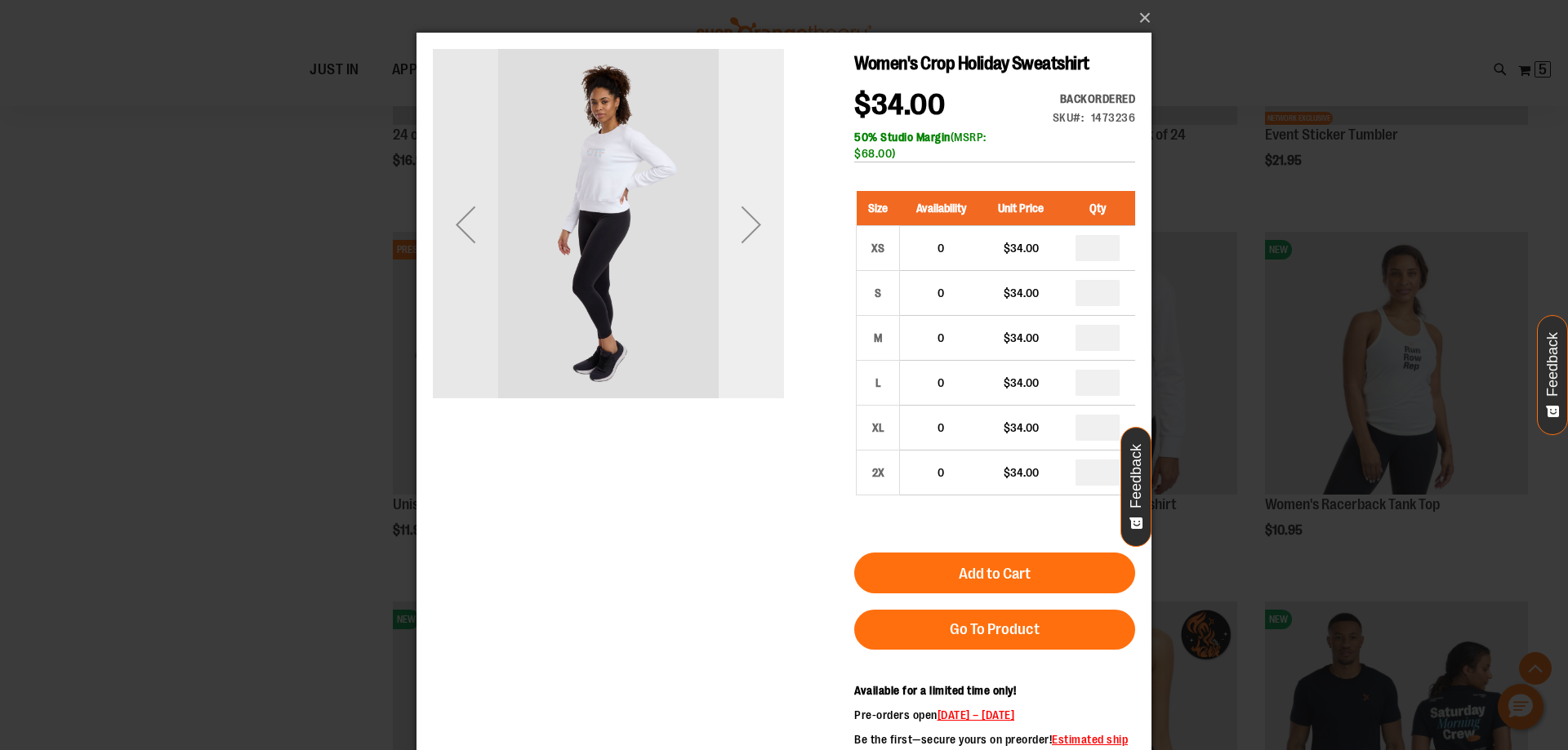
click at [749, 221] on div "Next" at bounding box center [751, 225] width 66 height 66
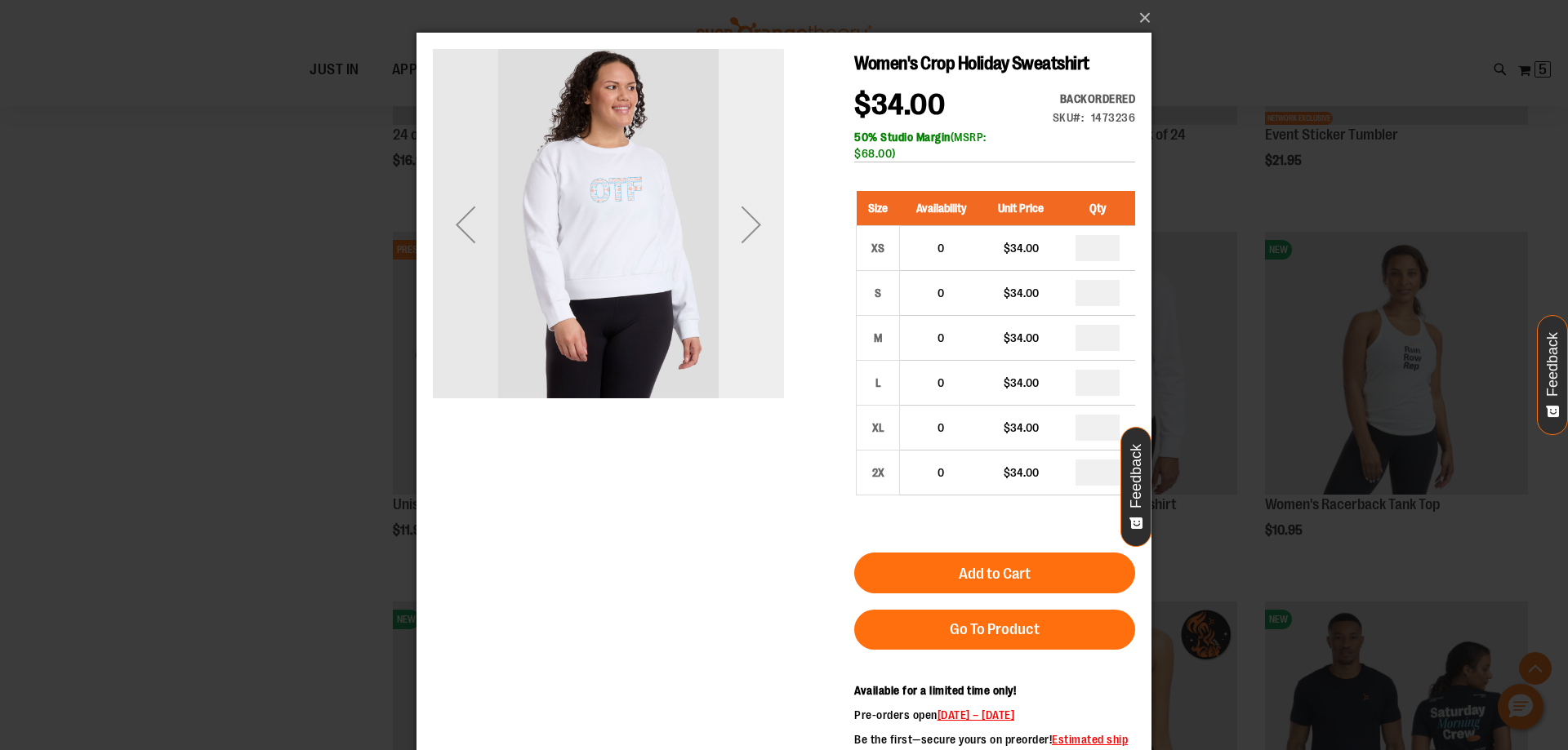
click at [749, 221] on div "Next" at bounding box center [751, 225] width 66 height 66
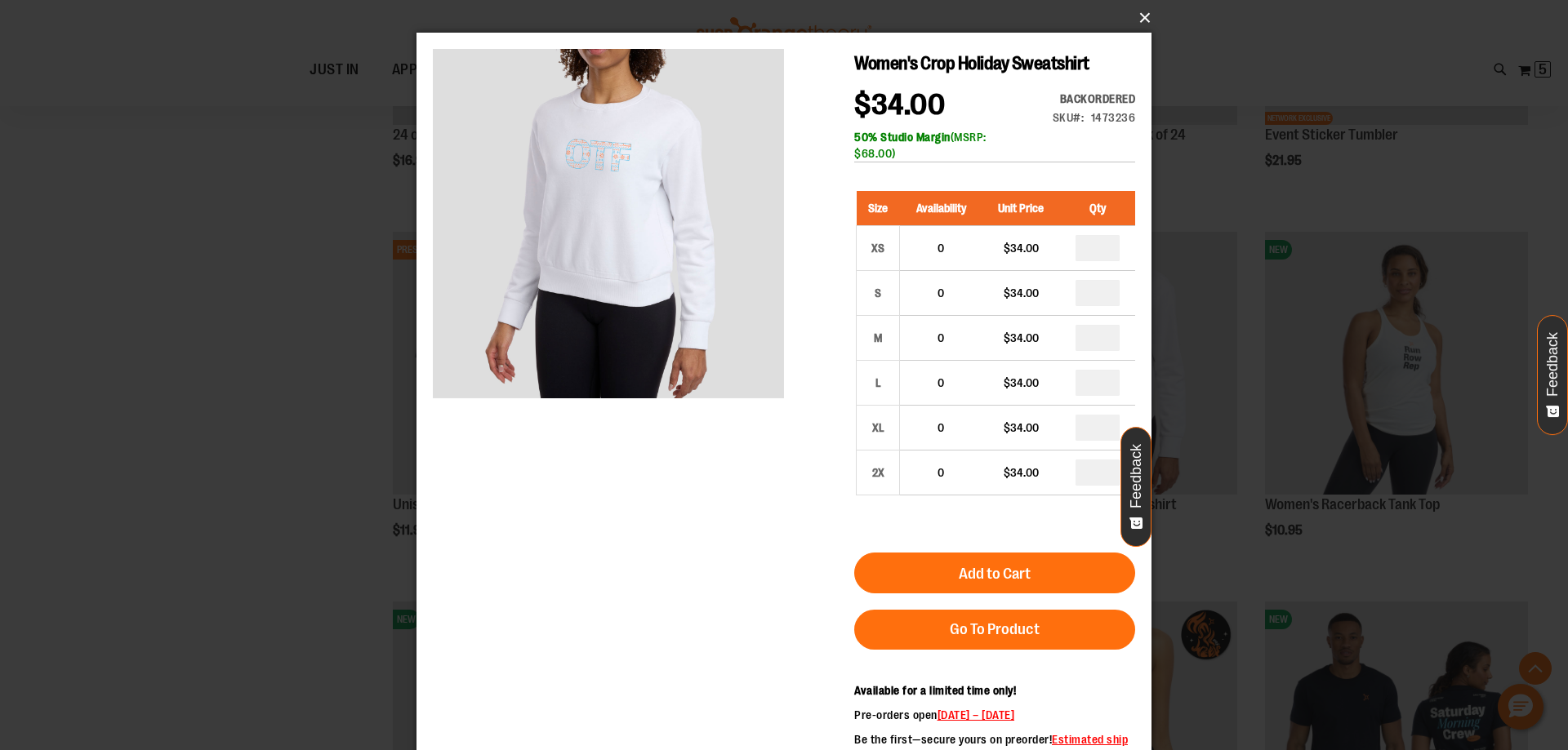
click at [1140, 17] on button "×" at bounding box center [789, 18] width 735 height 36
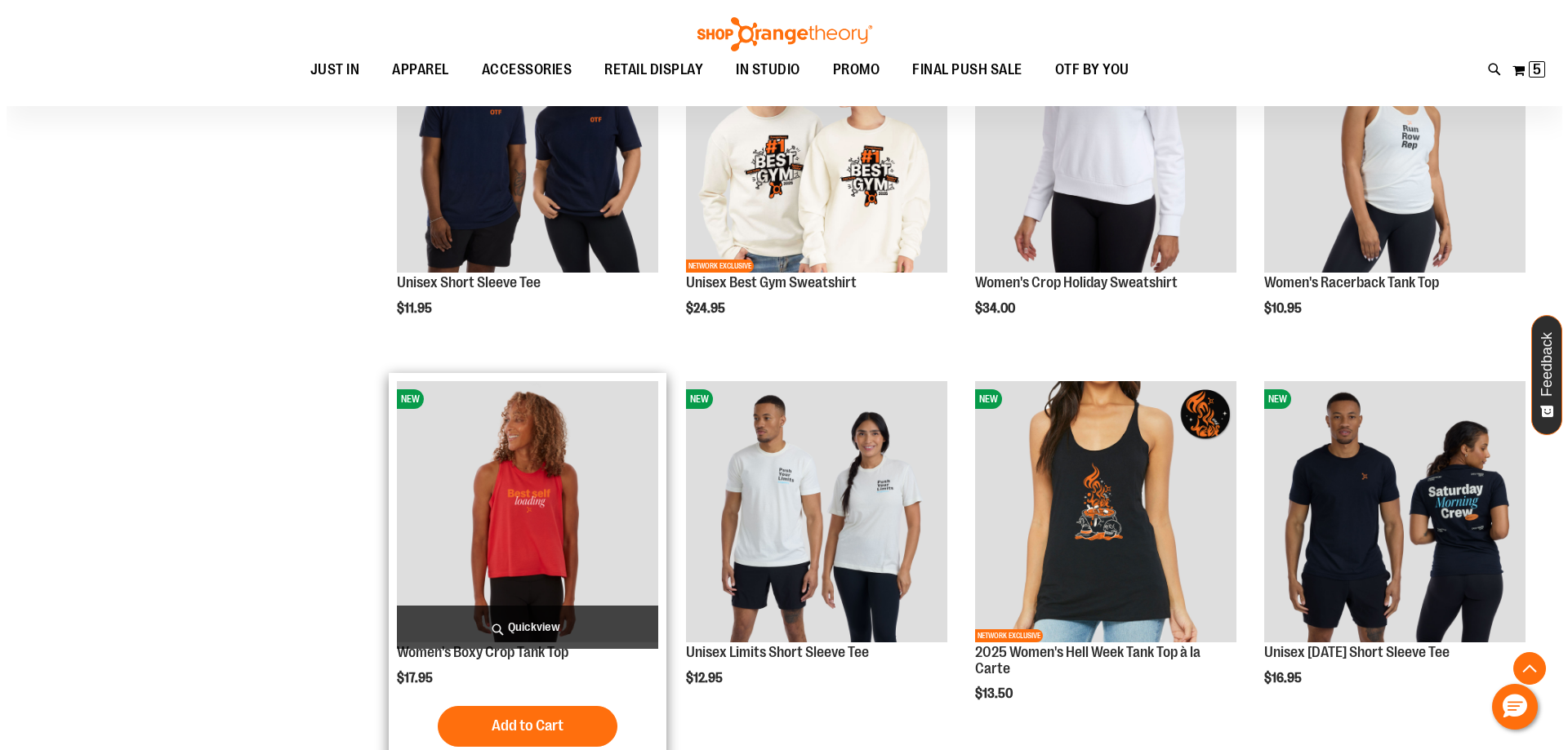
scroll to position [3673, 0]
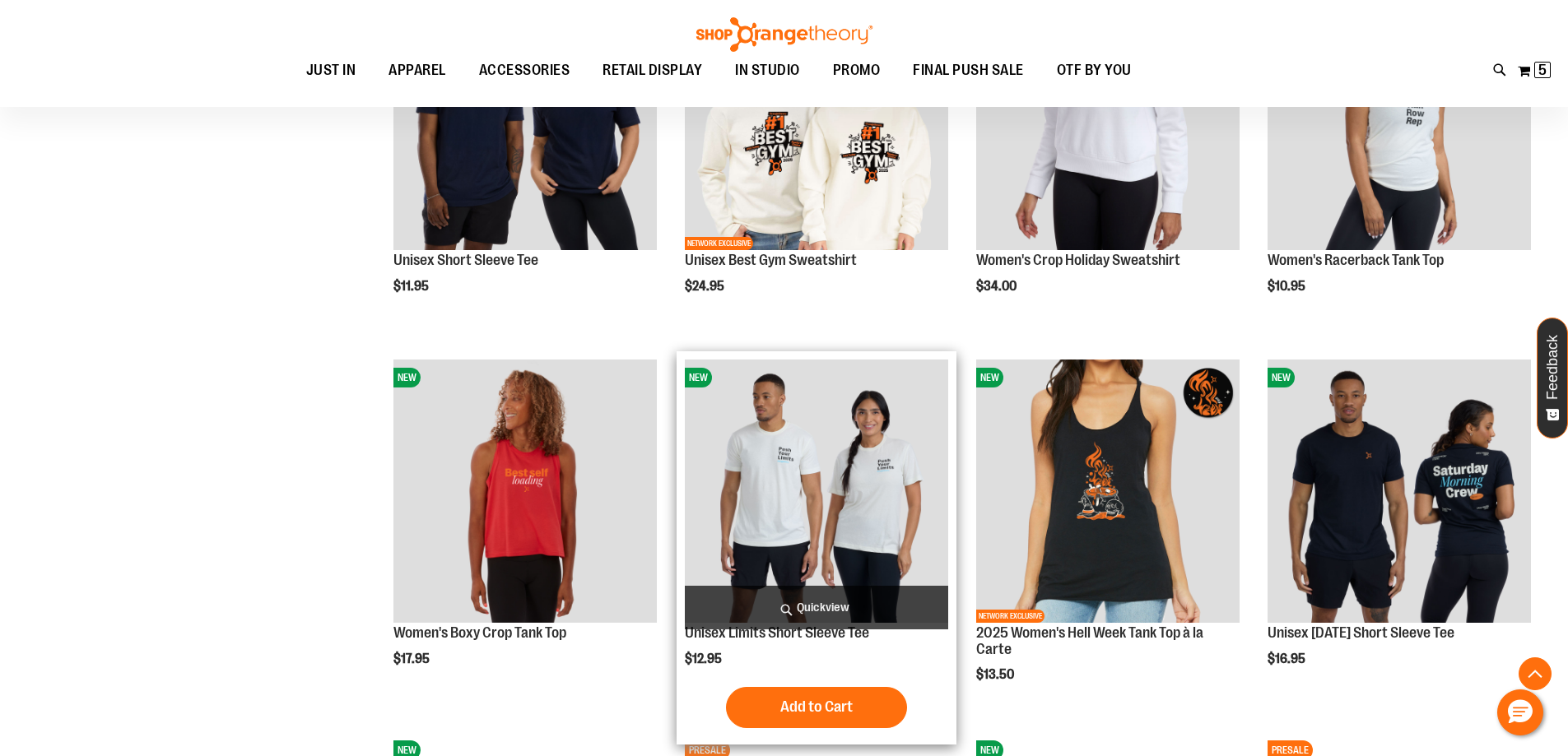
click at [827, 597] on span "Quickview" at bounding box center [816, 608] width 264 height 43
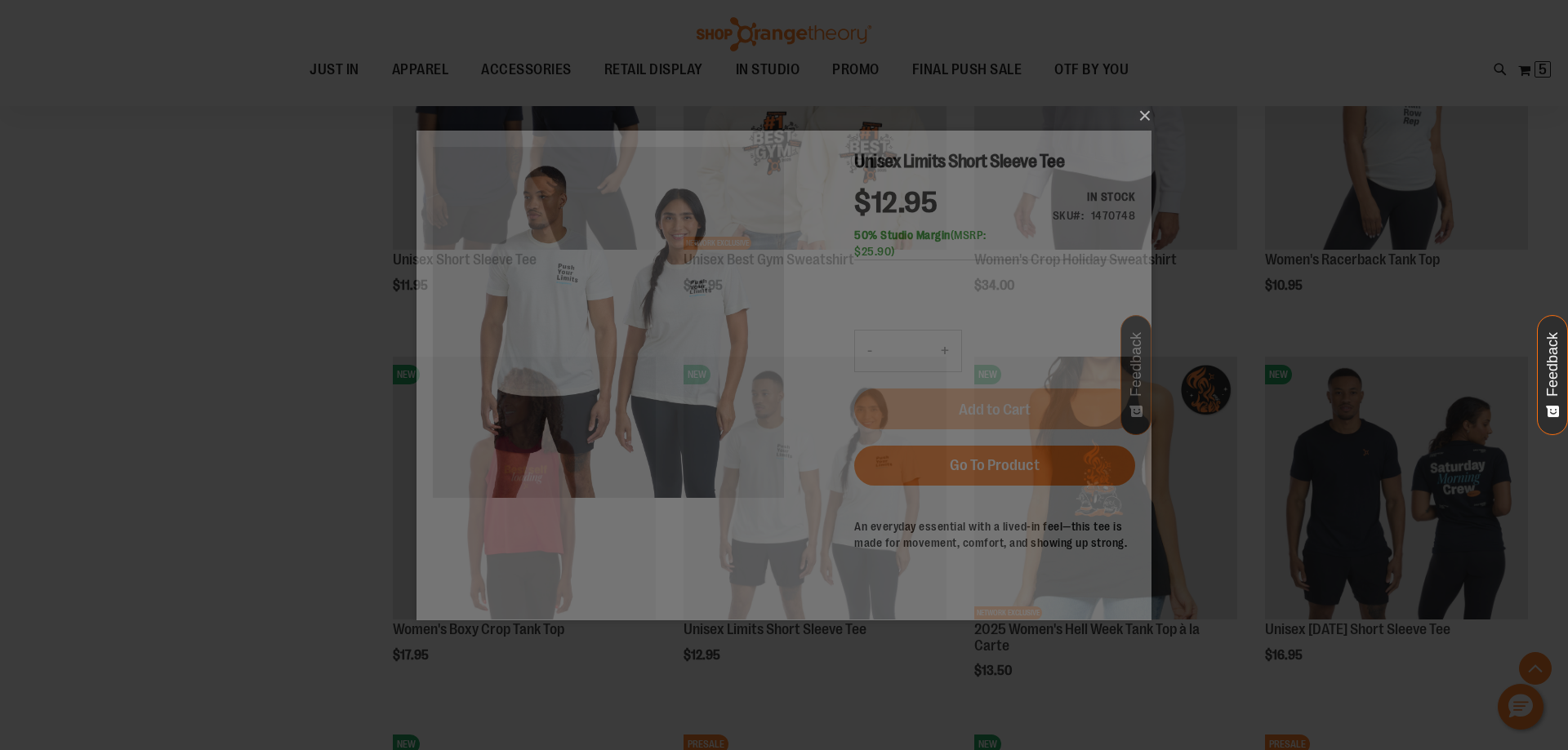
scroll to position [0, 0]
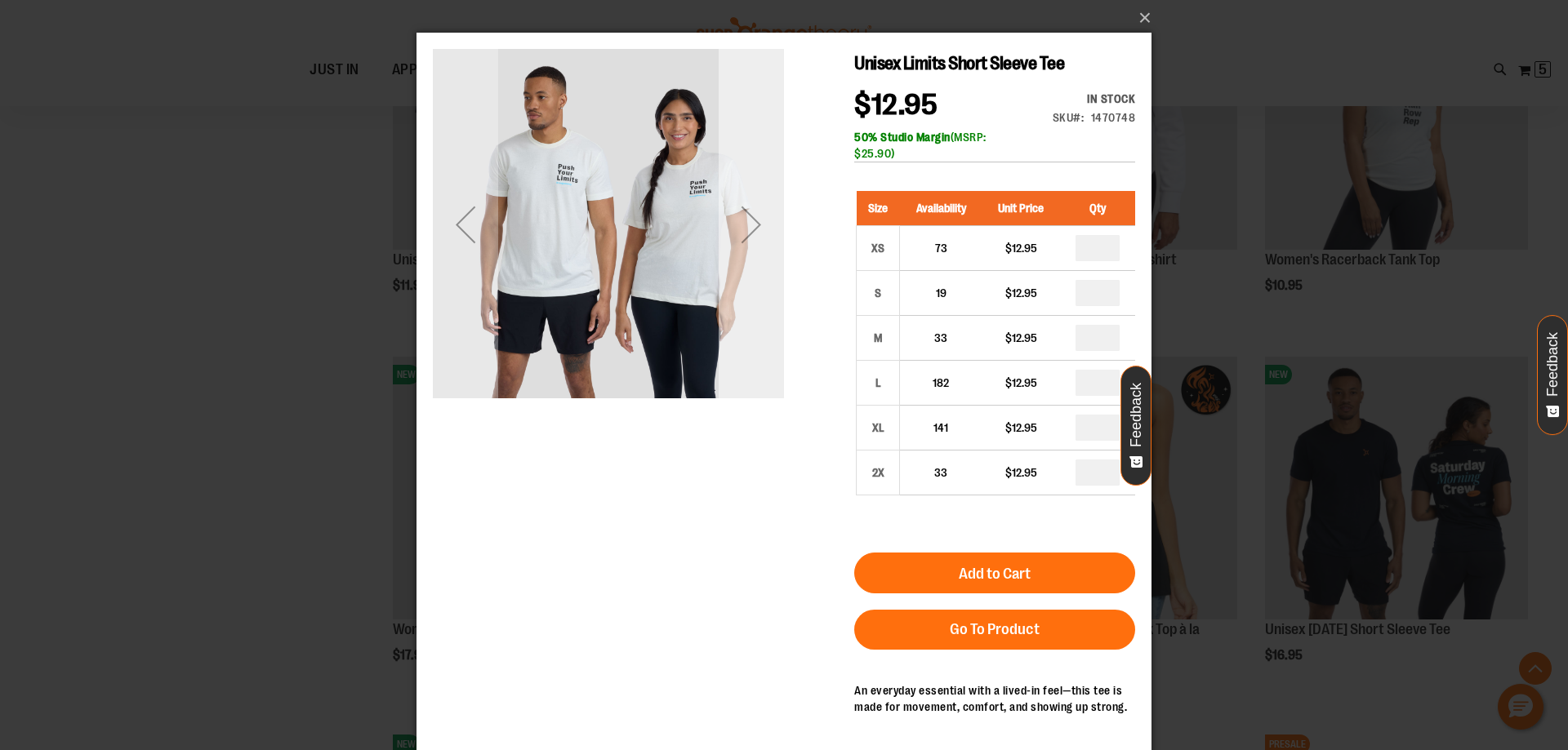
click at [751, 222] on div "Next" at bounding box center [751, 225] width 66 height 66
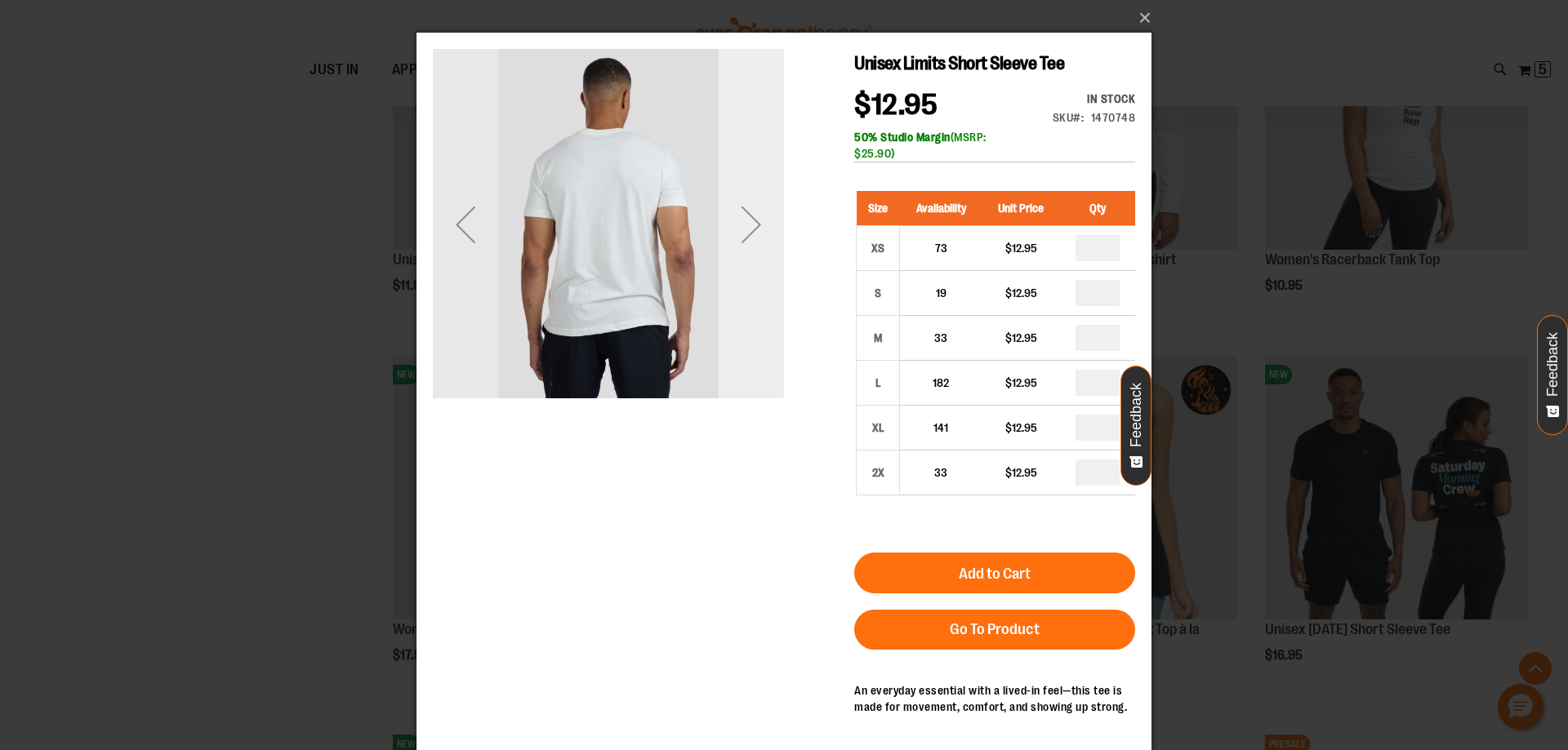
click at [751, 222] on div "Next" at bounding box center [751, 225] width 66 height 66
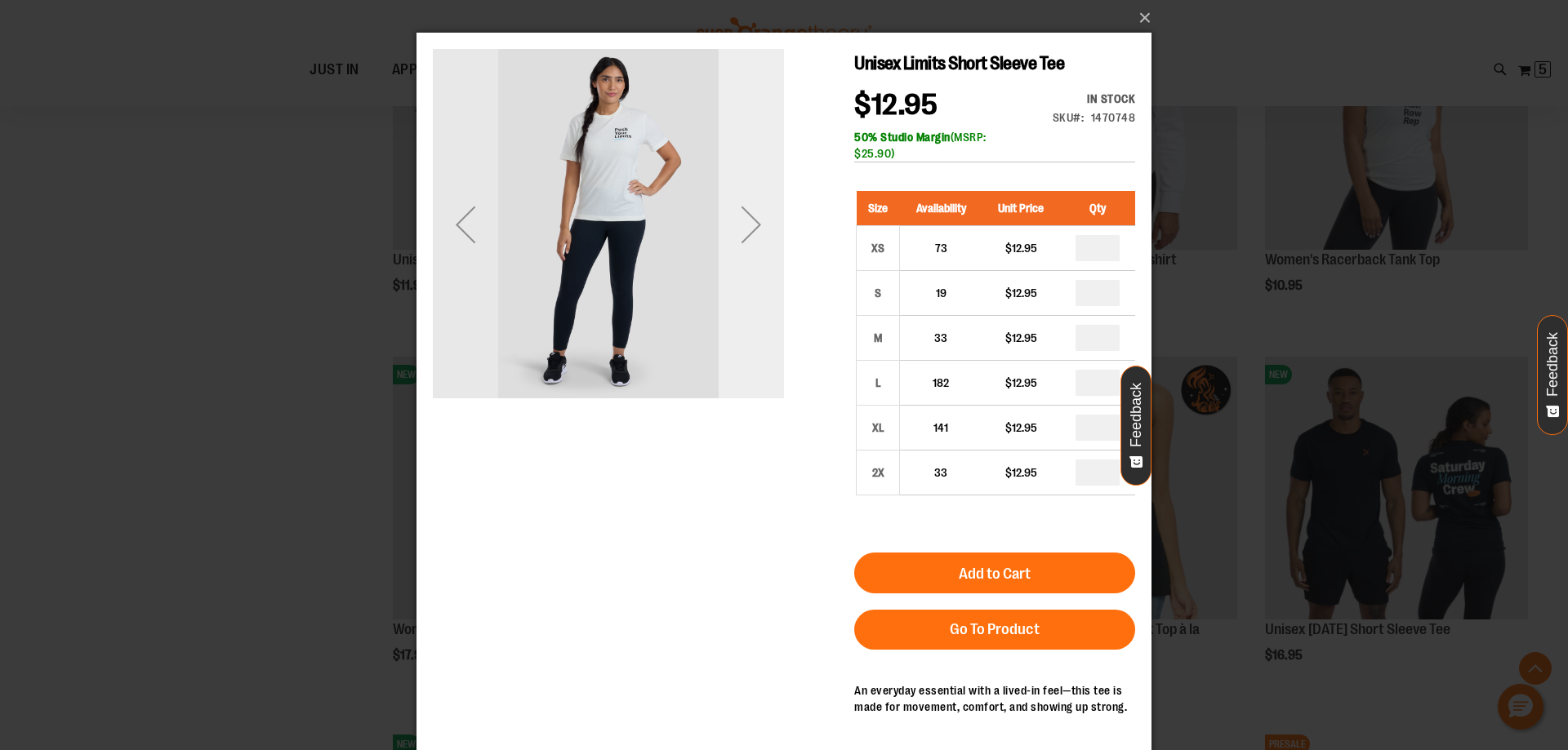
click at [751, 222] on div "Next" at bounding box center [751, 225] width 66 height 66
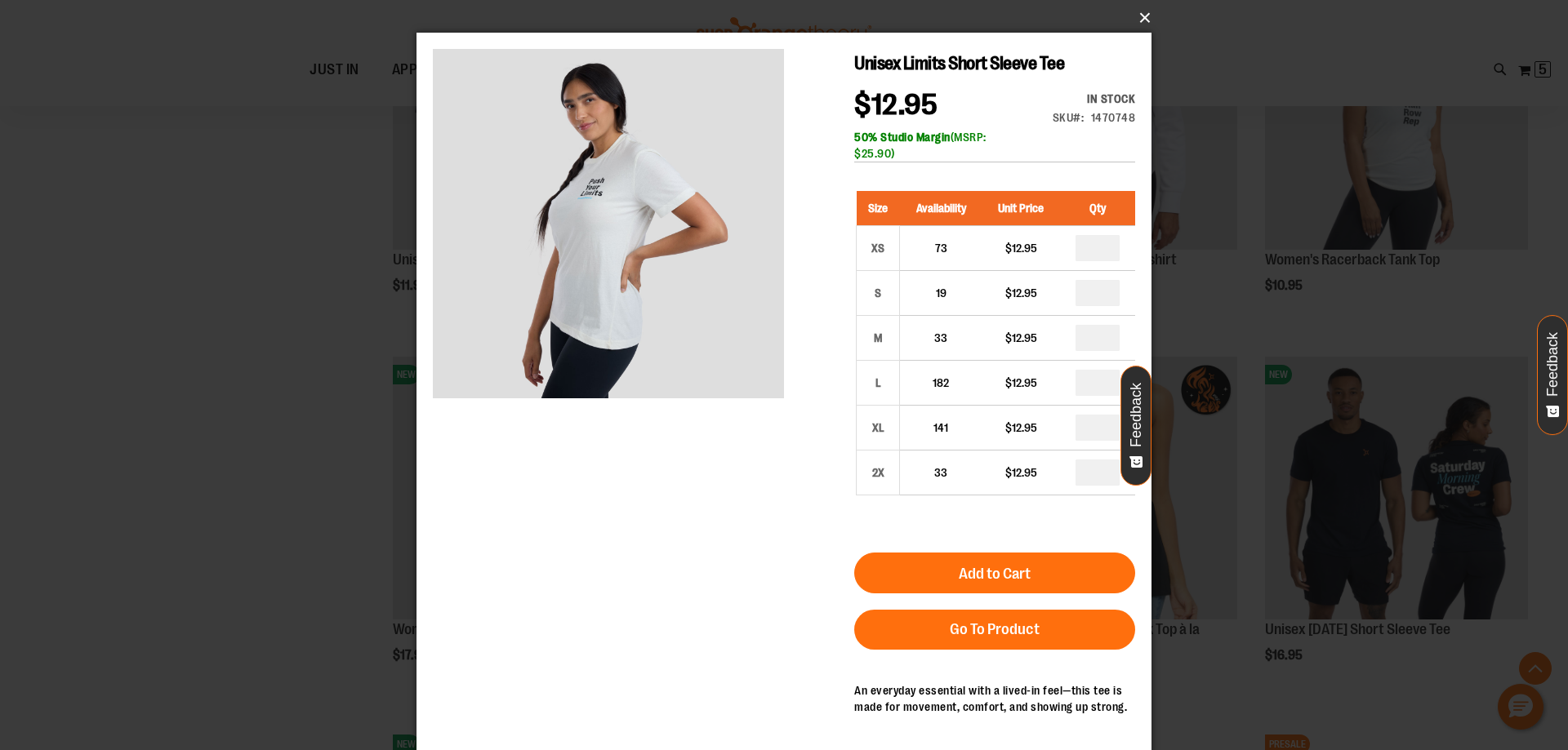
click at [1146, 13] on button "×" at bounding box center [789, 18] width 735 height 36
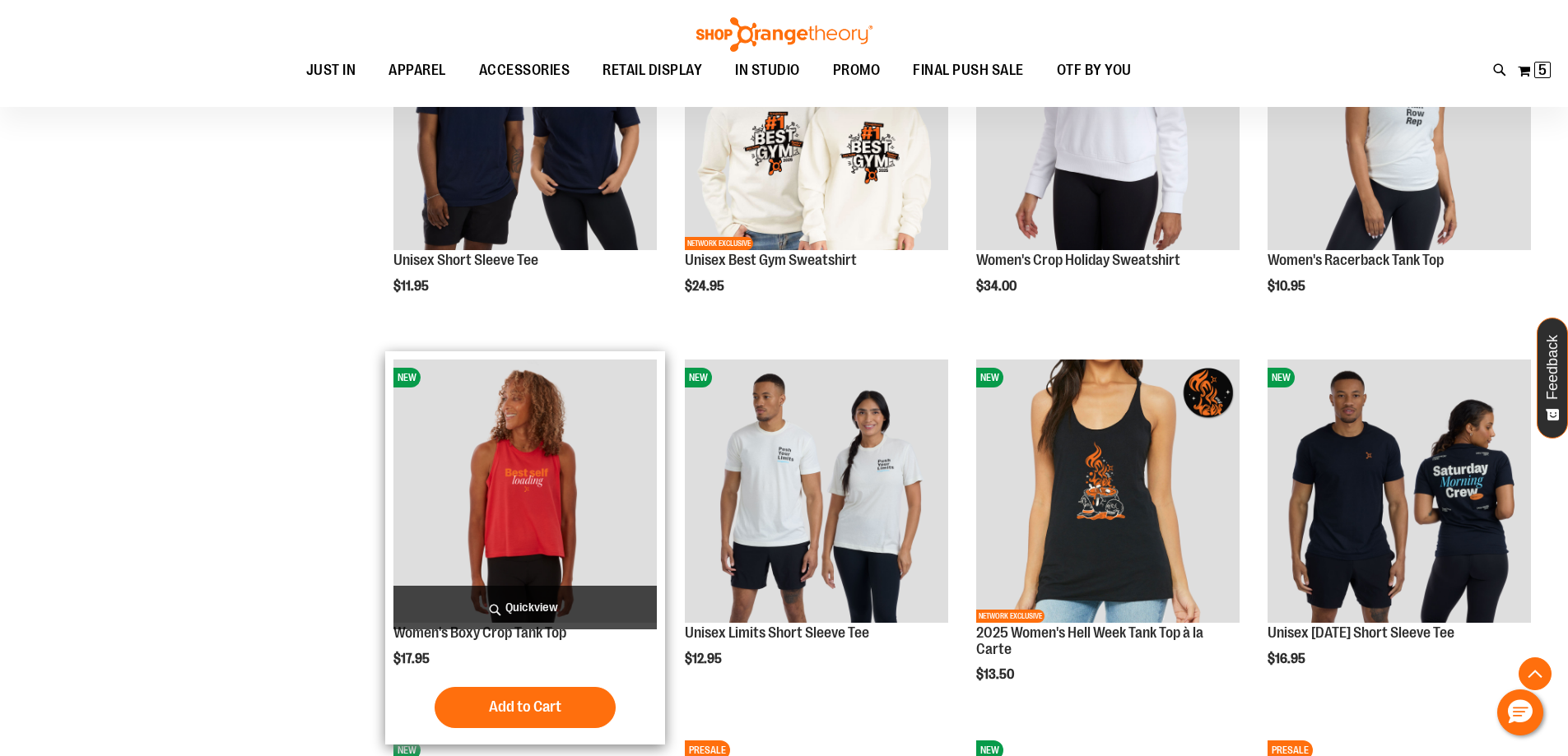
click at [515, 599] on span "Quickview" at bounding box center [524, 608] width 264 height 43
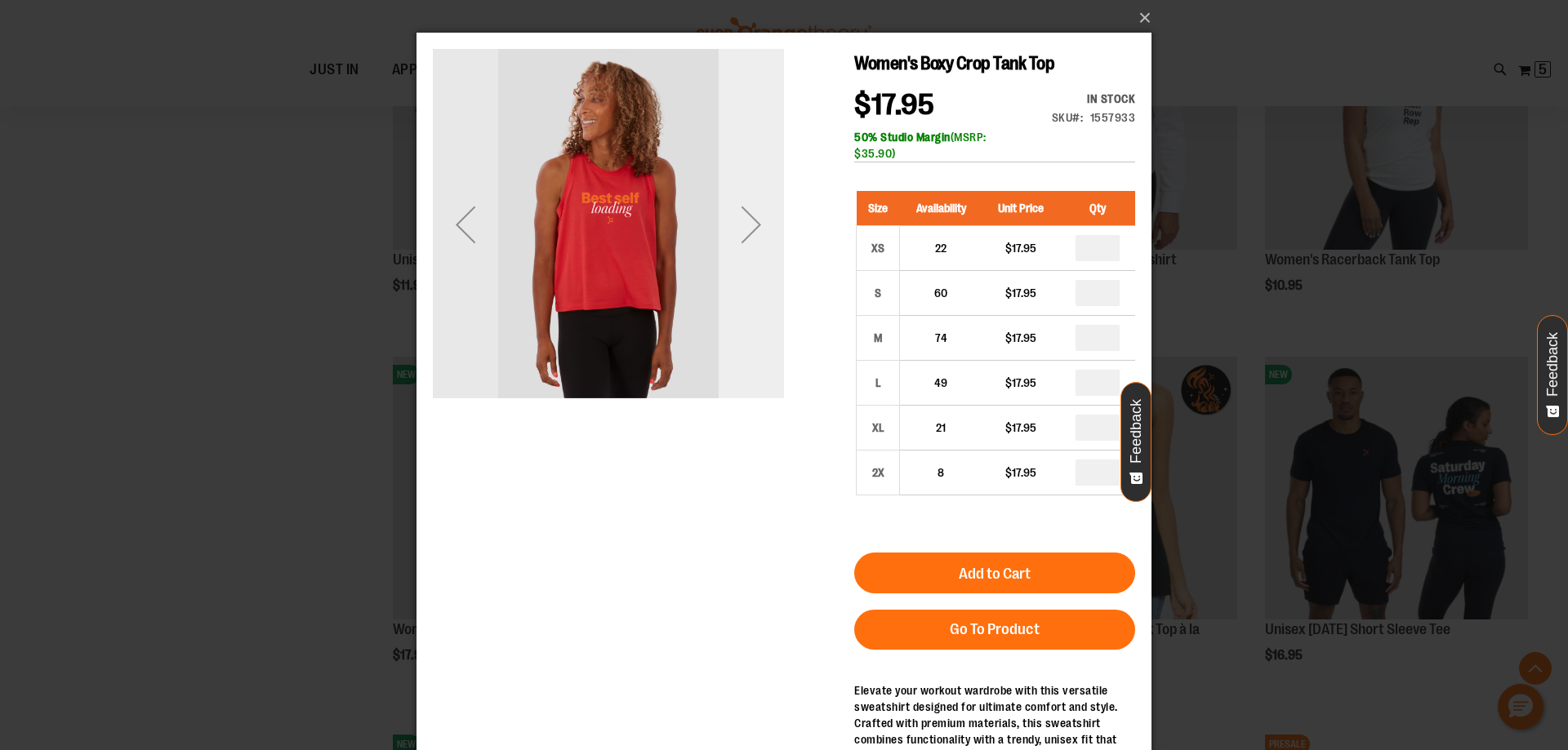
click at [763, 216] on div "Next" at bounding box center [751, 225] width 66 height 66
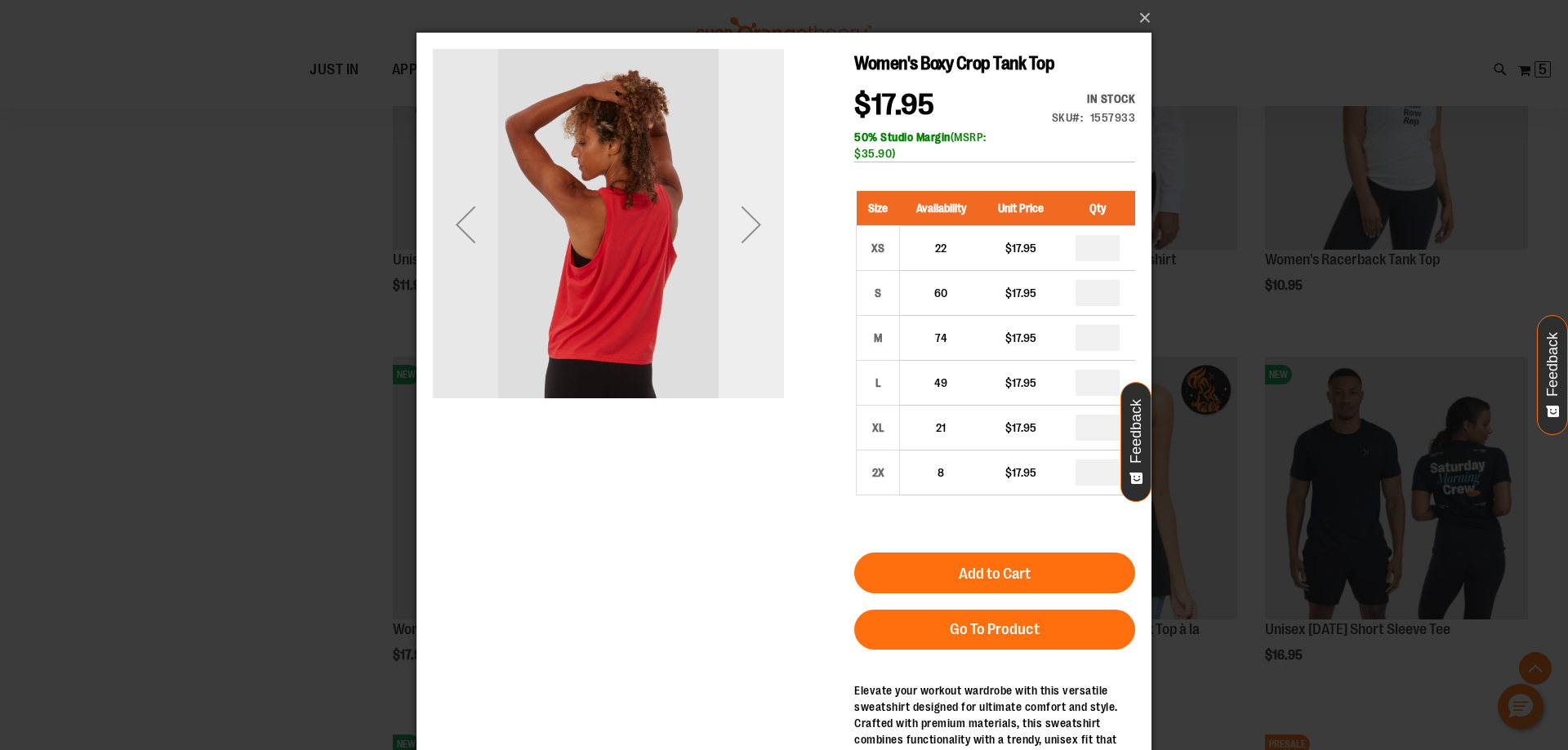
click at [763, 216] on div "Next" at bounding box center [751, 225] width 66 height 66
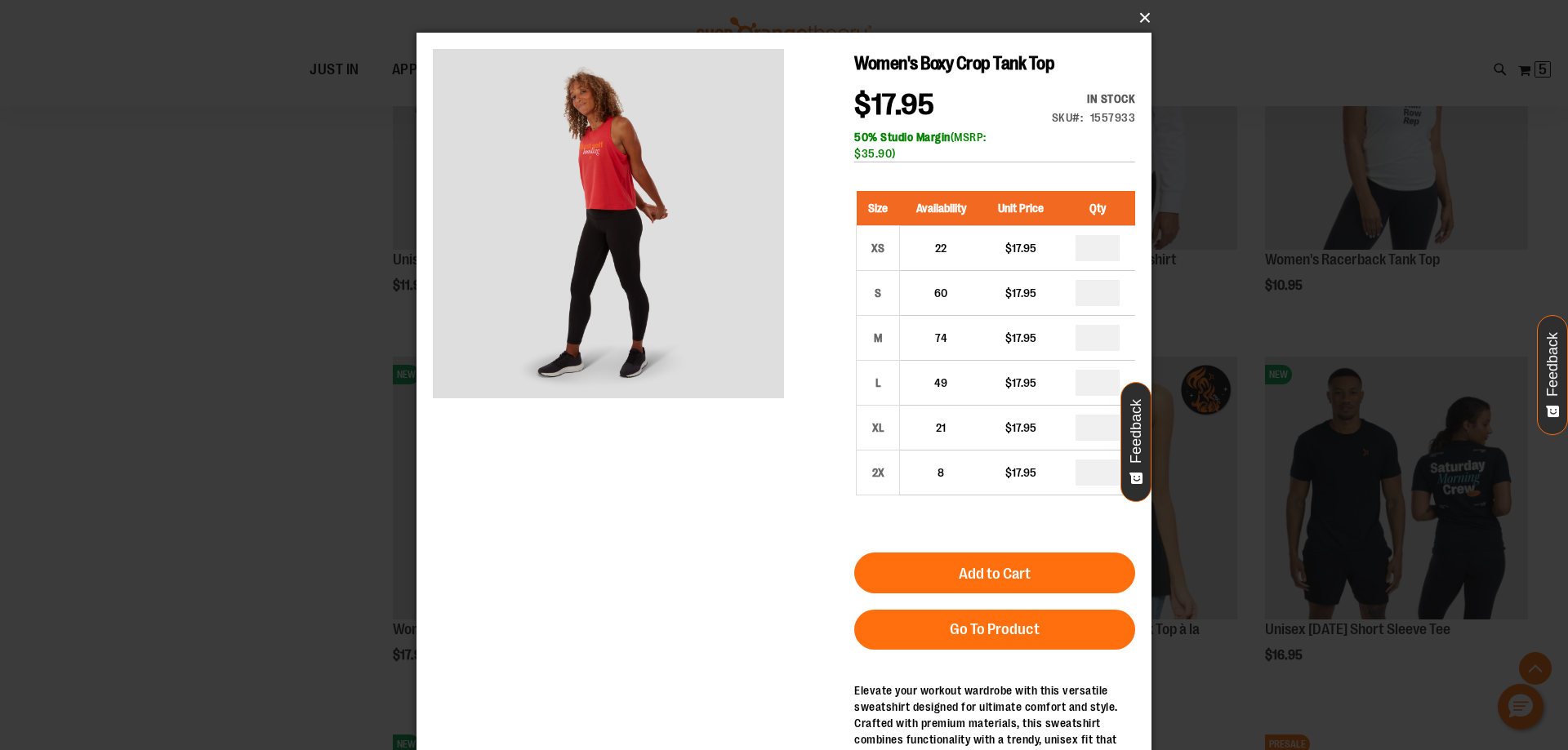
click at [1143, 8] on button "×" at bounding box center [789, 18] width 735 height 36
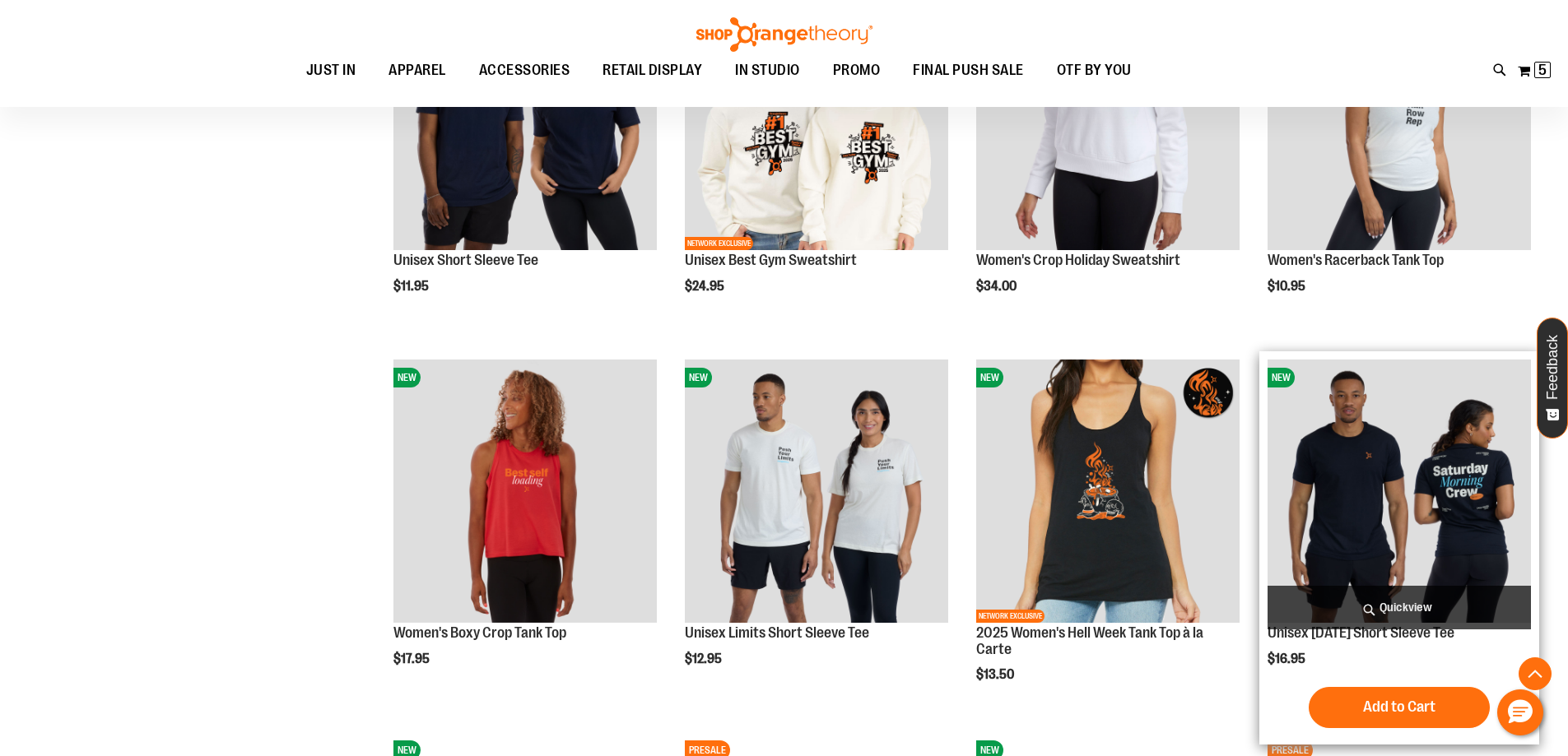
click at [1428, 599] on span "Quickview" at bounding box center [1400, 608] width 264 height 43
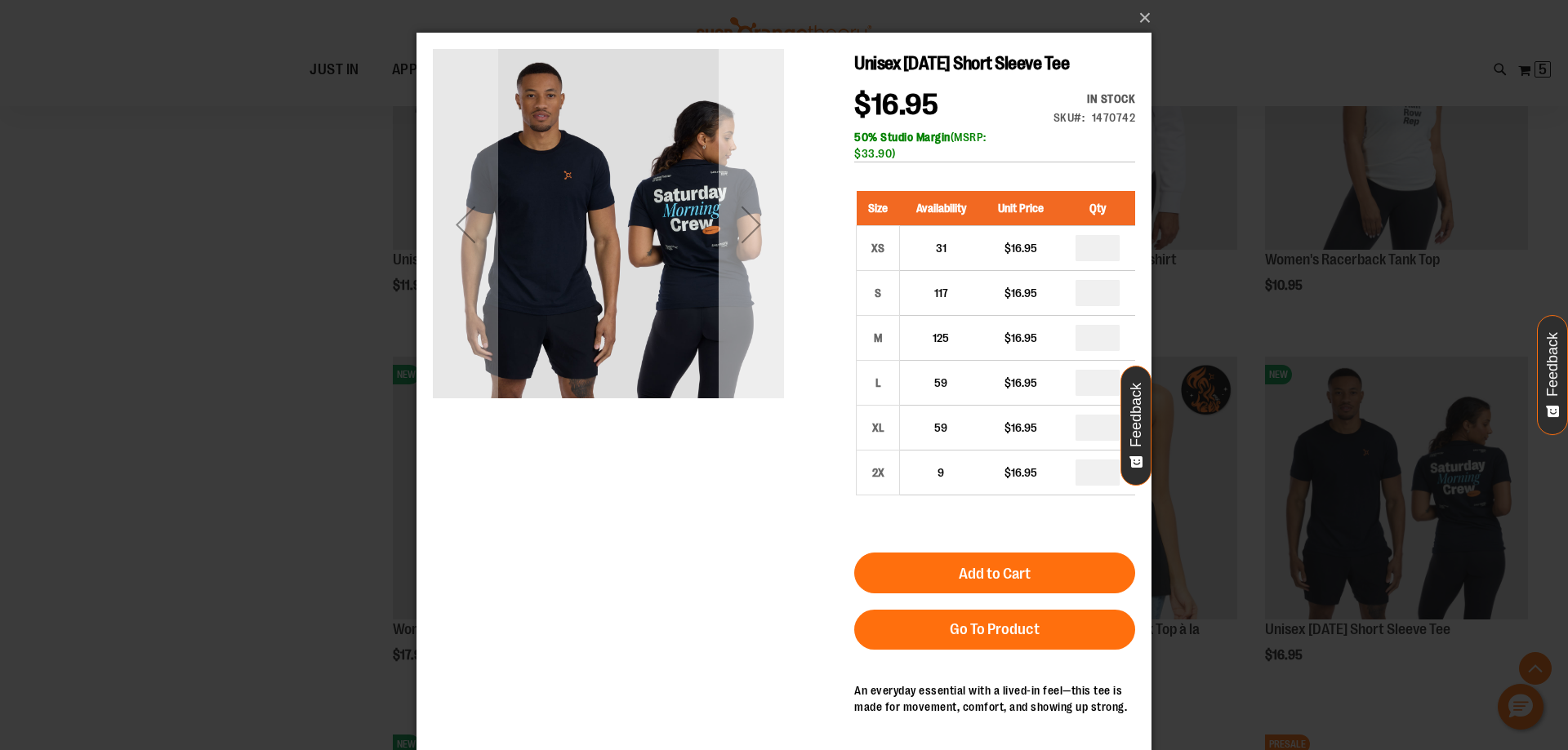
click at [750, 216] on div "Next" at bounding box center [751, 225] width 66 height 66
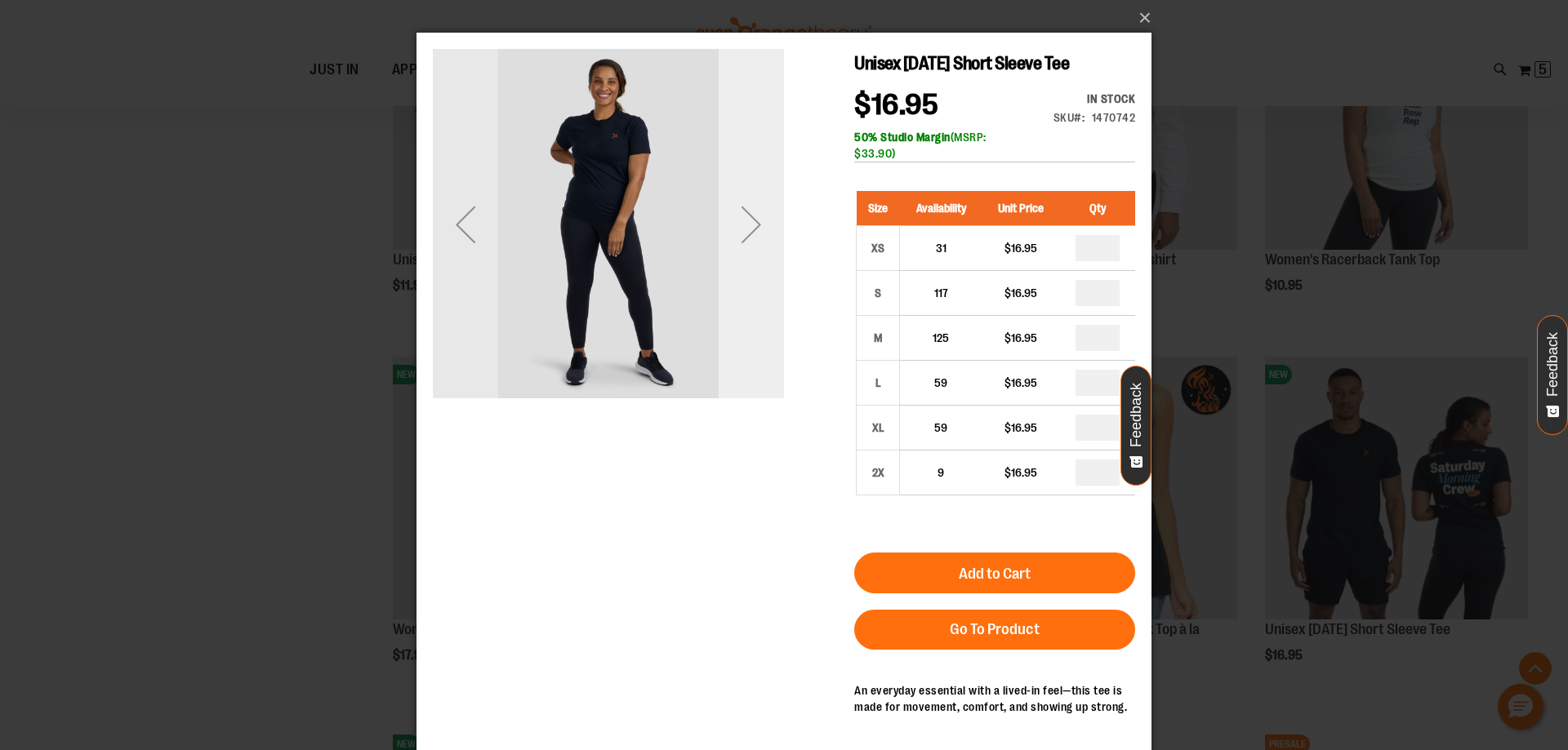
click at [750, 216] on div "Next" at bounding box center [751, 225] width 66 height 66
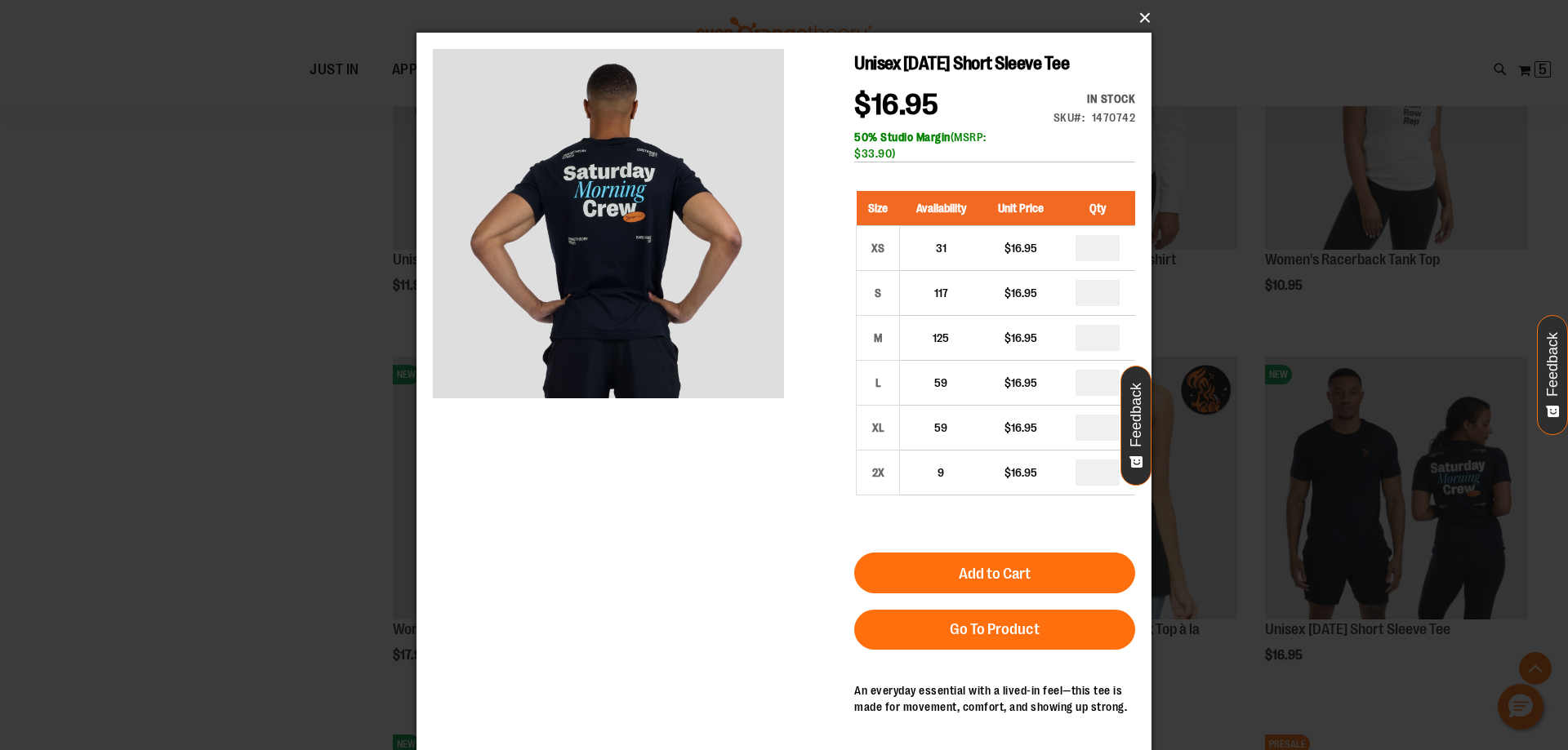
click at [1138, 7] on button "×" at bounding box center [789, 18] width 735 height 36
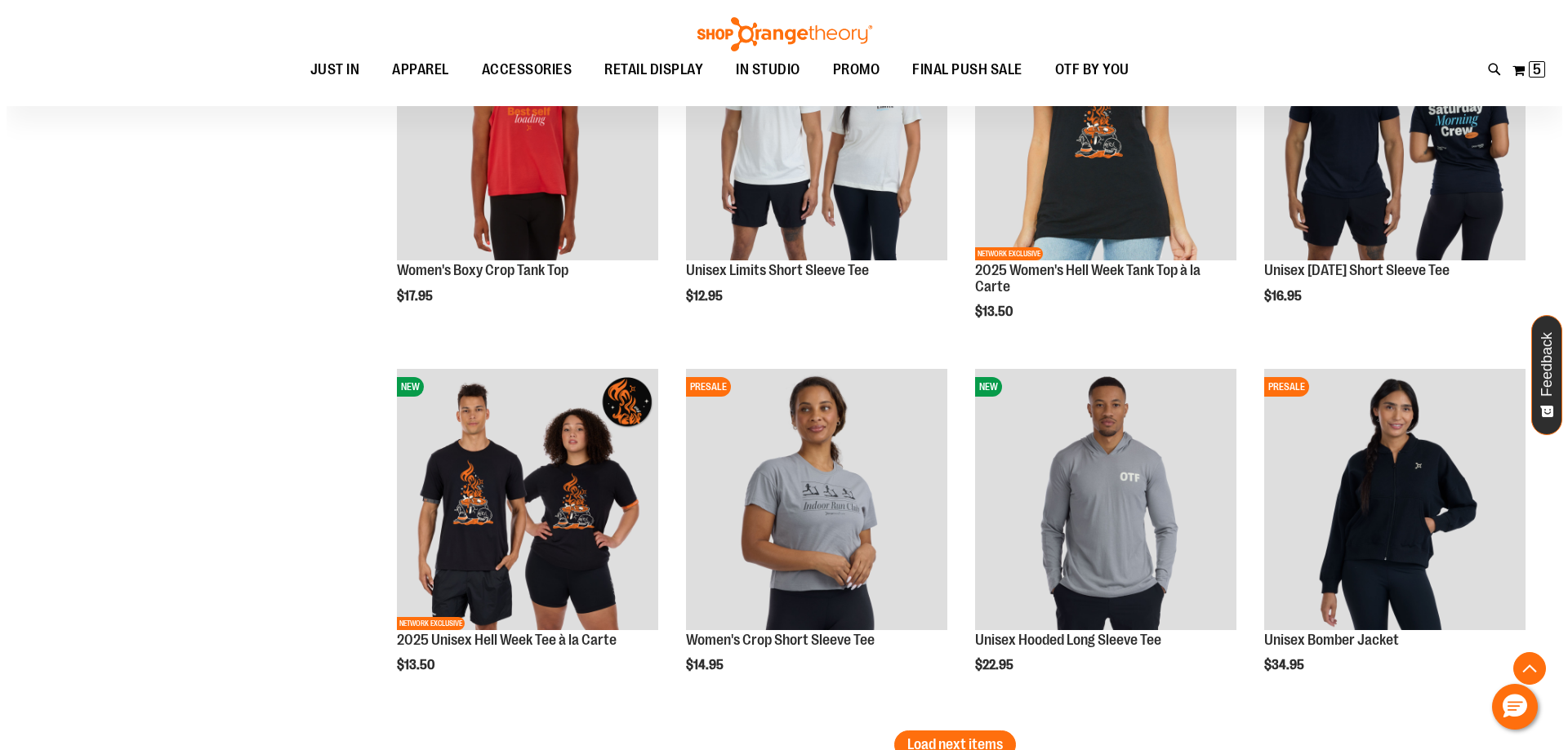
scroll to position [4081, 0]
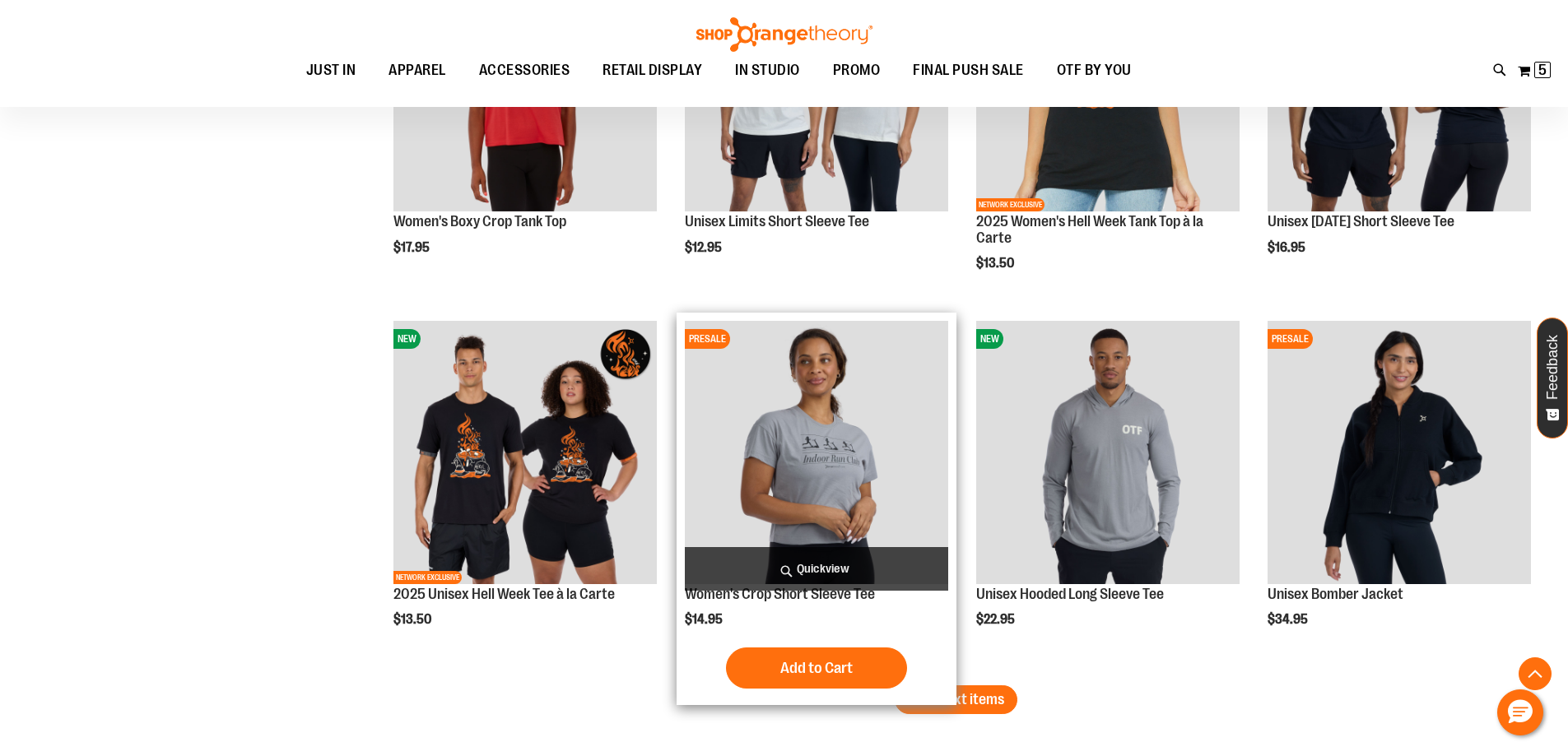
click at [858, 564] on span "Quickview" at bounding box center [816, 569] width 264 height 43
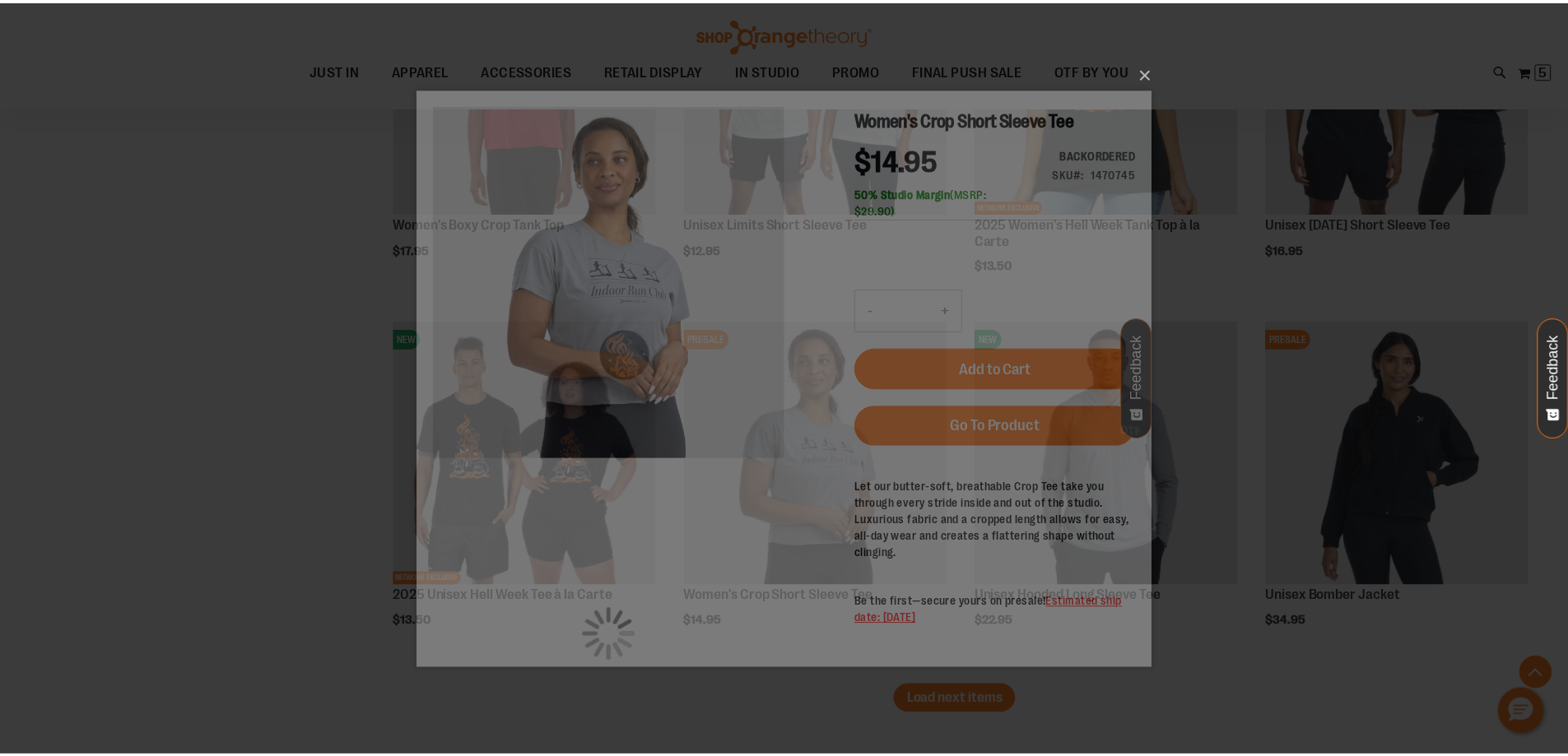
scroll to position [0, 0]
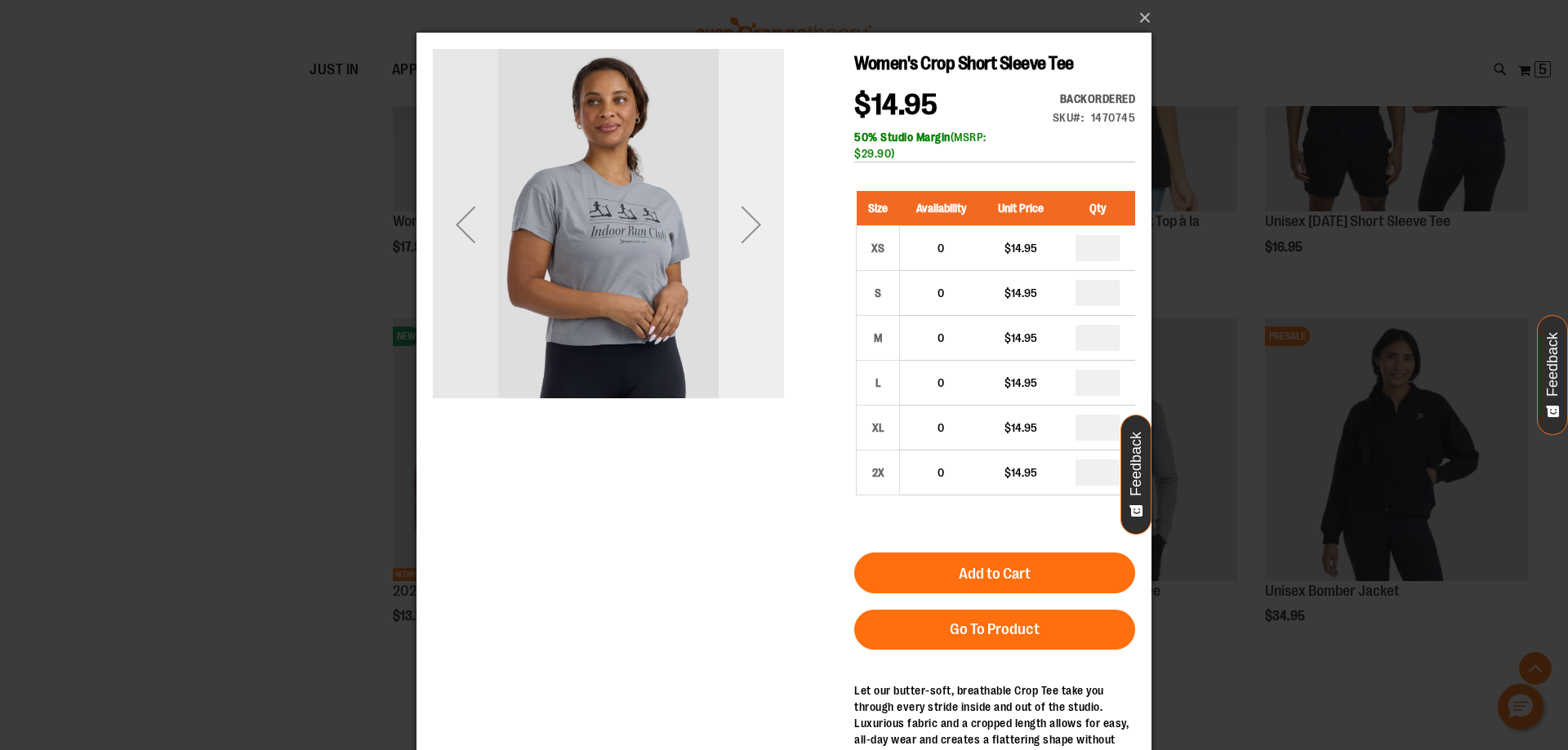
click at [757, 224] on div "Next" at bounding box center [751, 225] width 66 height 66
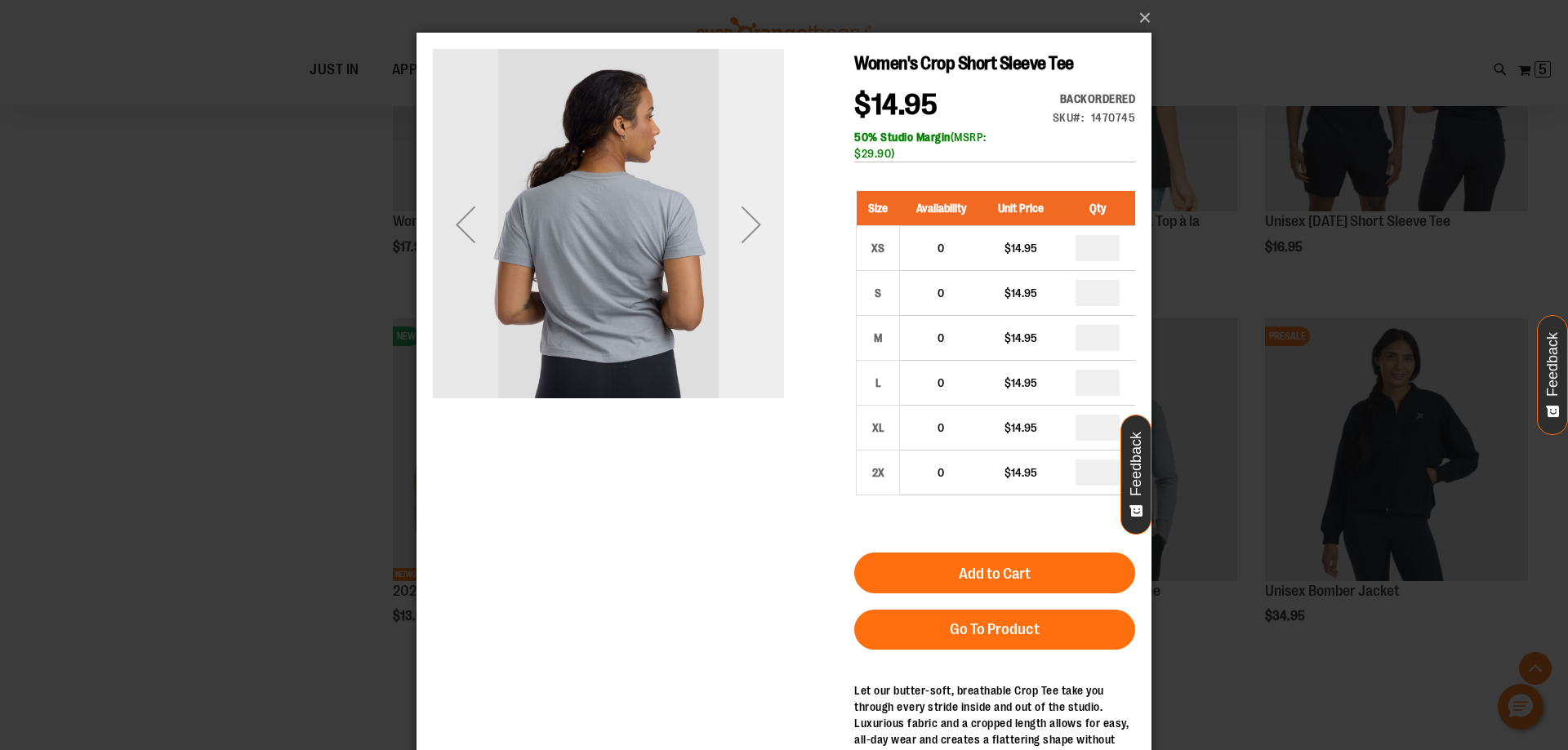
click at [757, 224] on div "Next" at bounding box center [751, 225] width 66 height 66
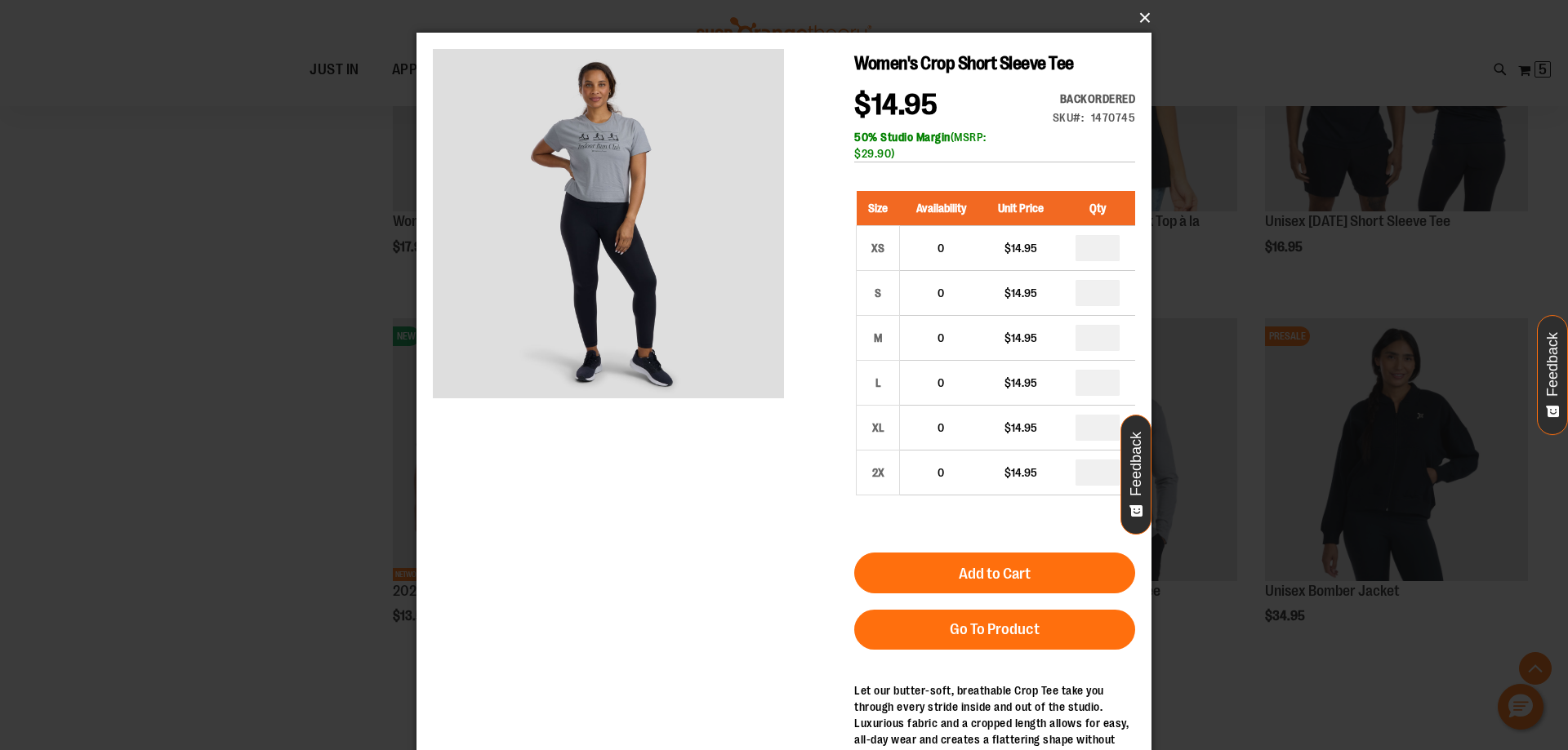
click at [1143, 15] on button "×" at bounding box center [789, 18] width 735 height 36
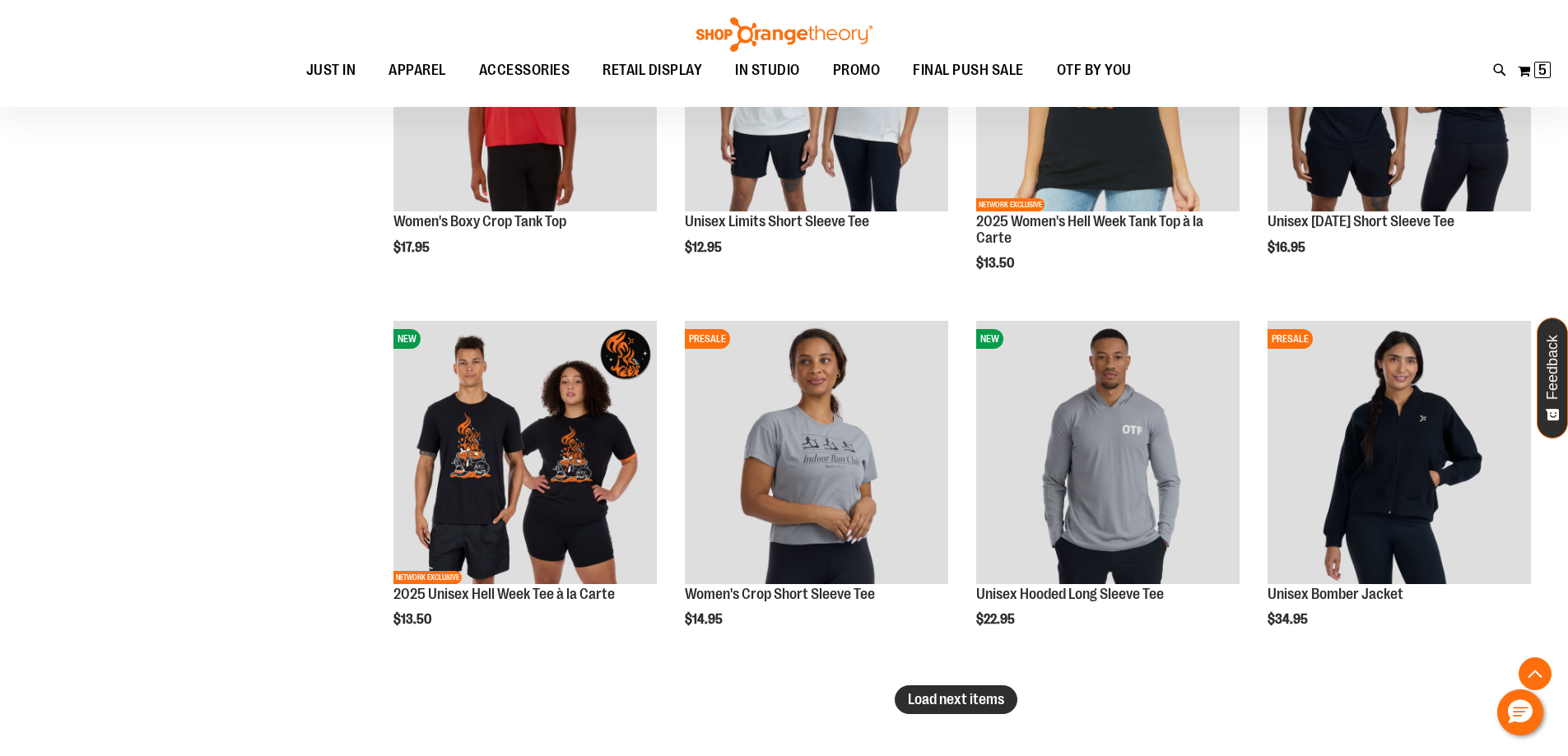
click at [990, 699] on span "Load next items" at bounding box center [956, 699] width 96 height 16
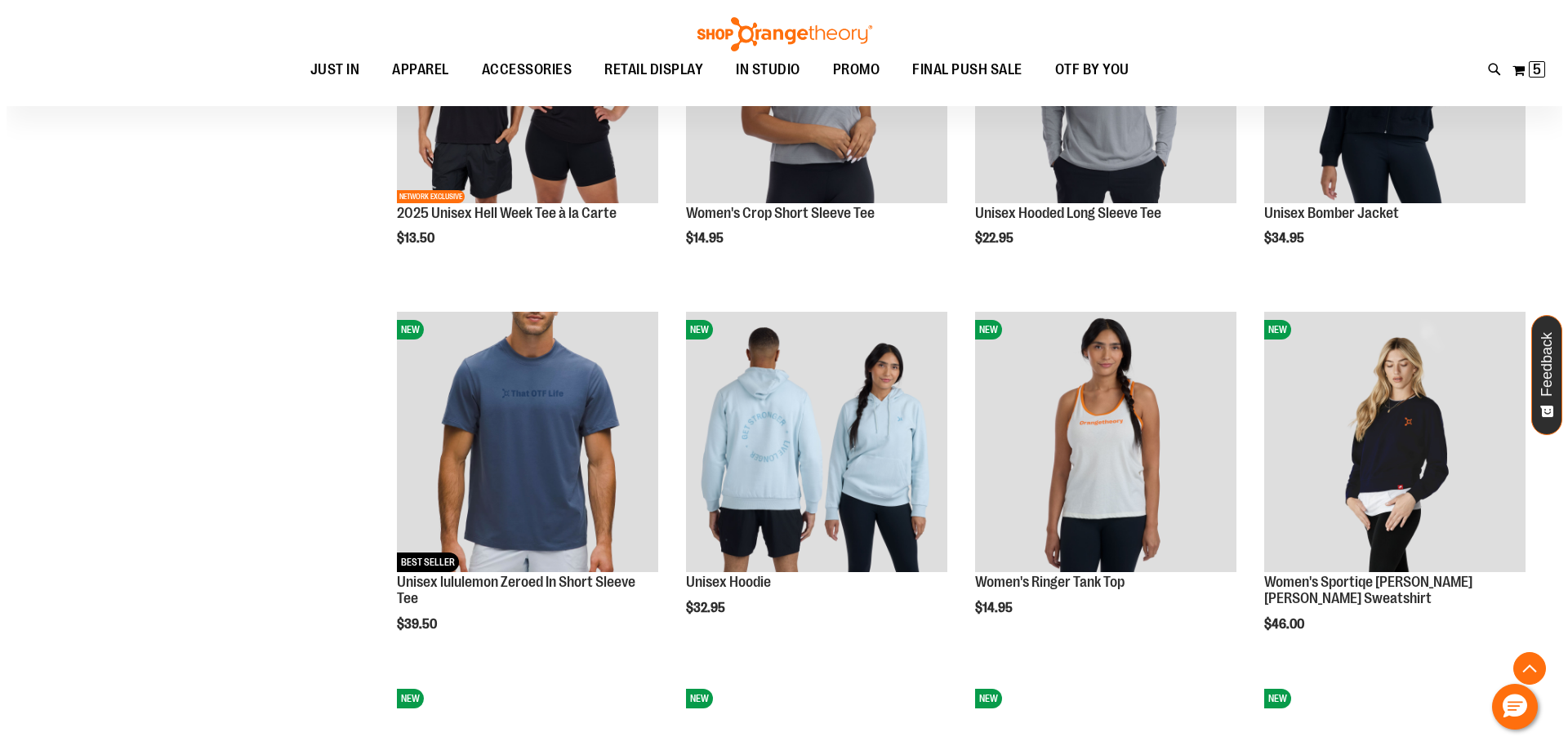
scroll to position [4488, 0]
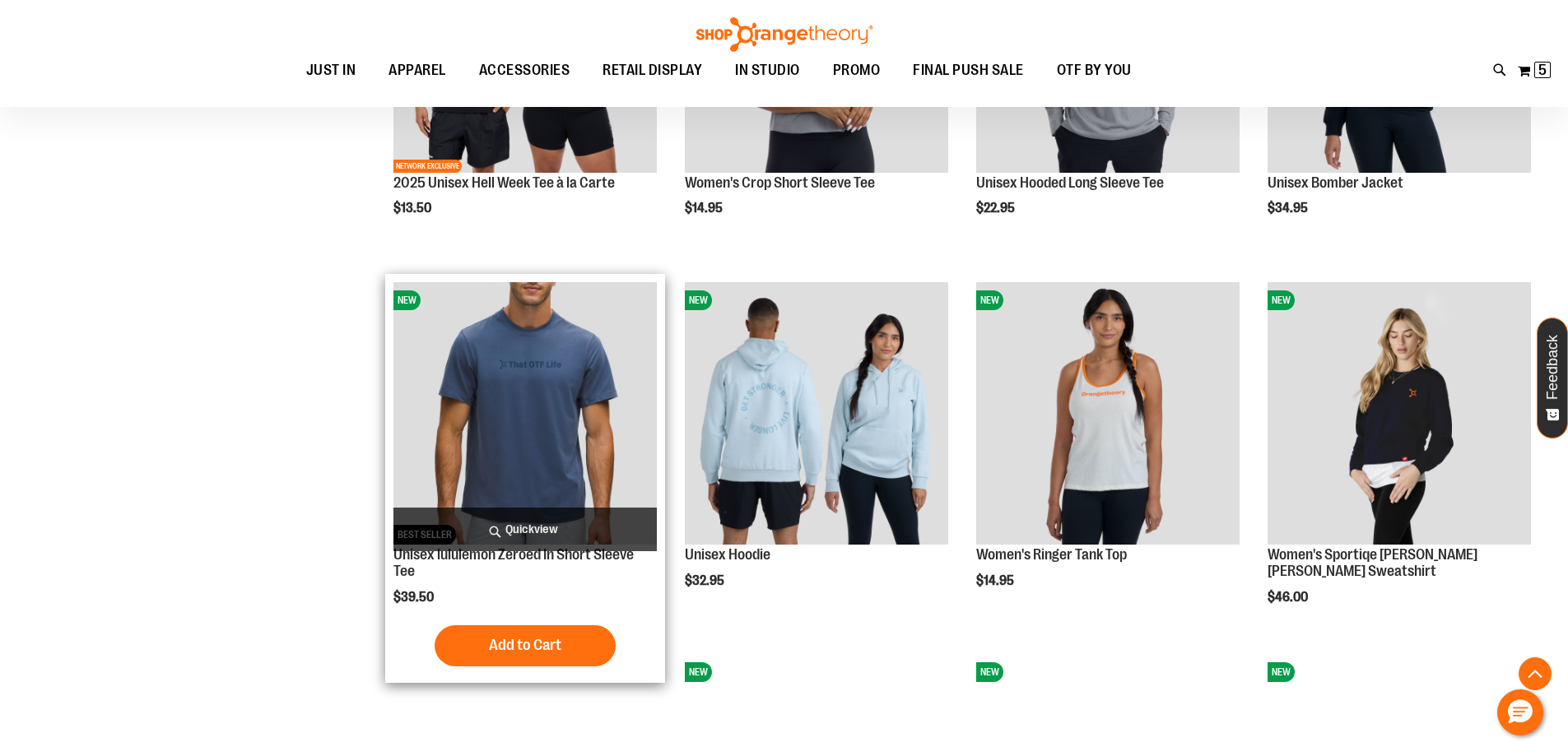
click at [570, 516] on span "Quickview" at bounding box center [524, 530] width 264 height 43
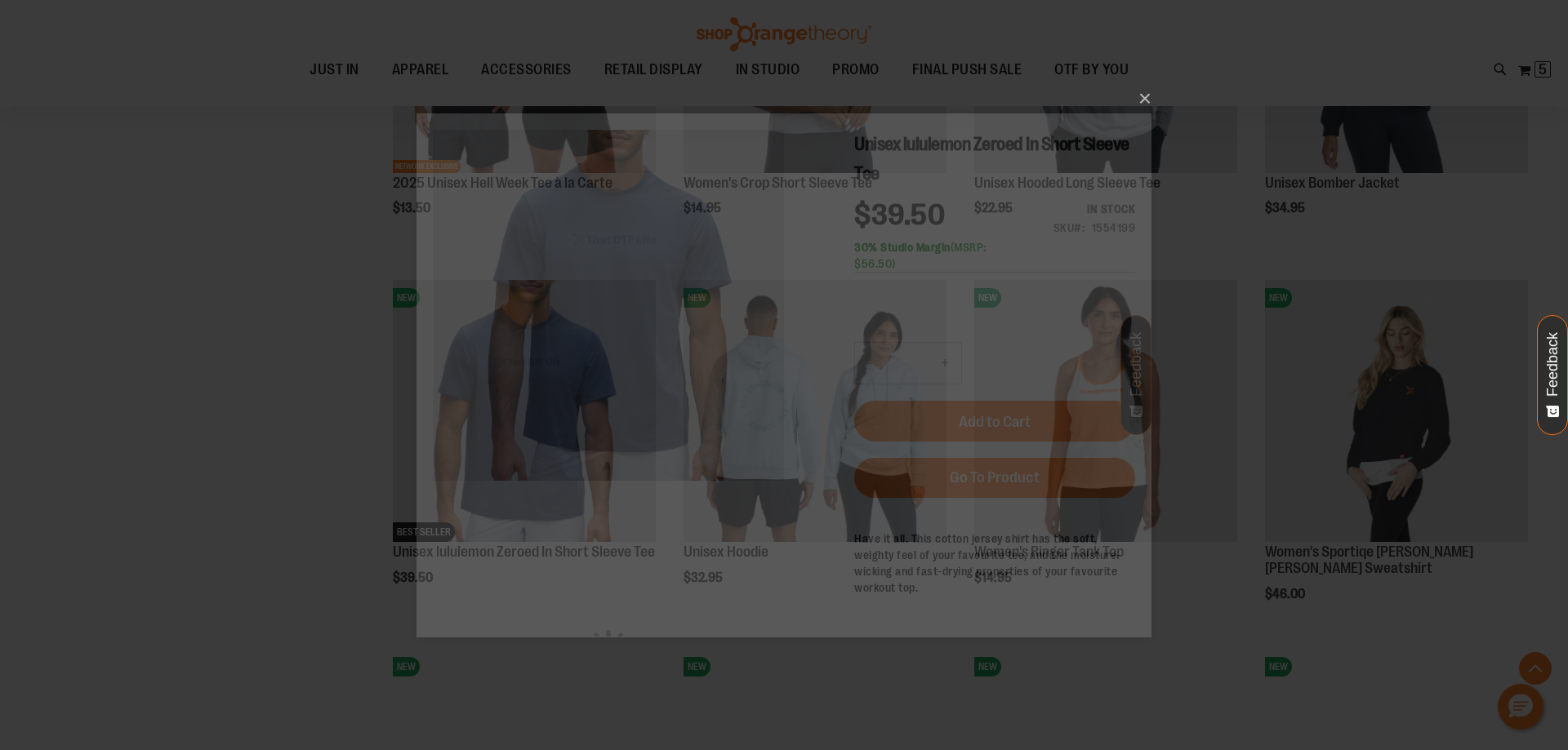
scroll to position [0, 0]
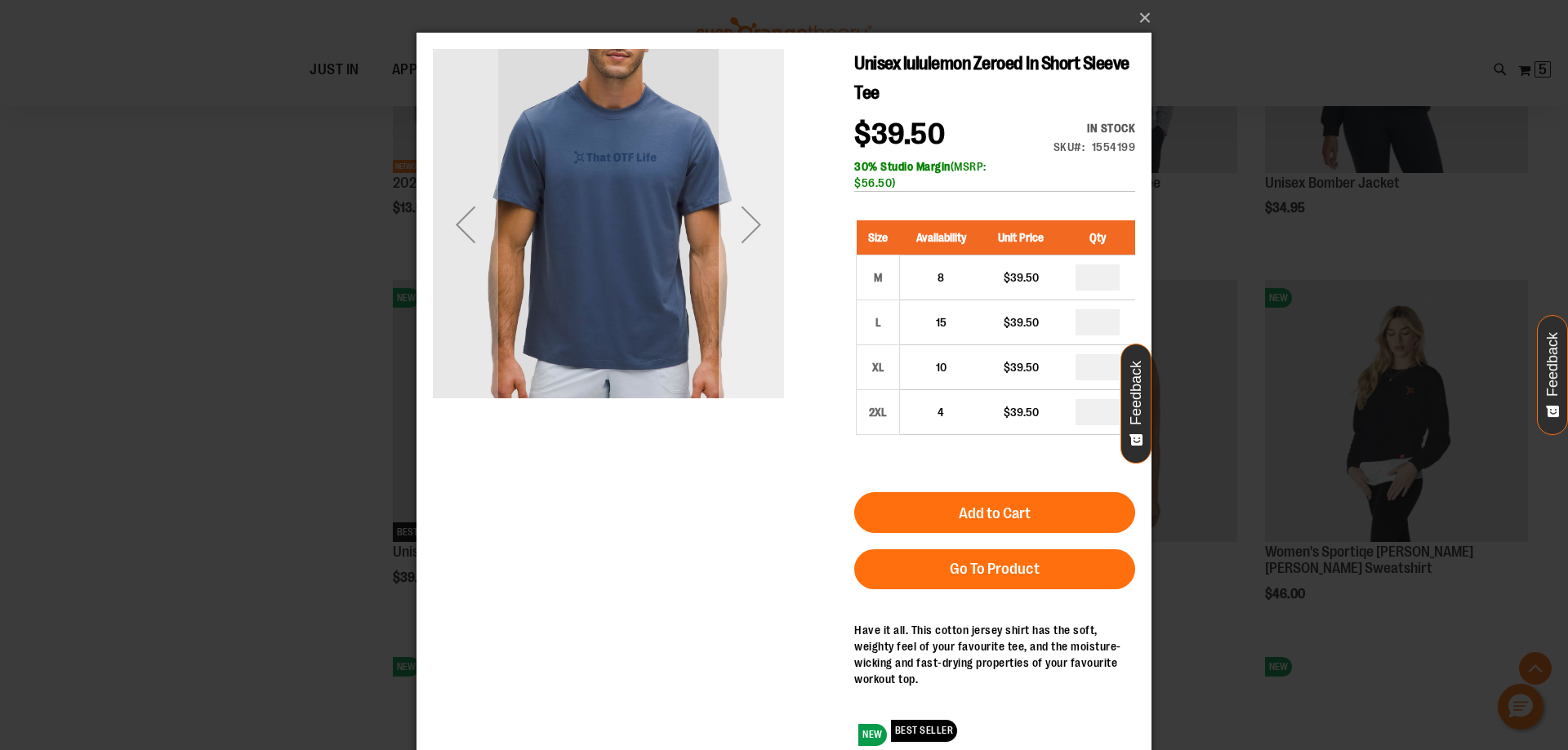
click at [755, 219] on div "Next" at bounding box center [751, 225] width 66 height 66
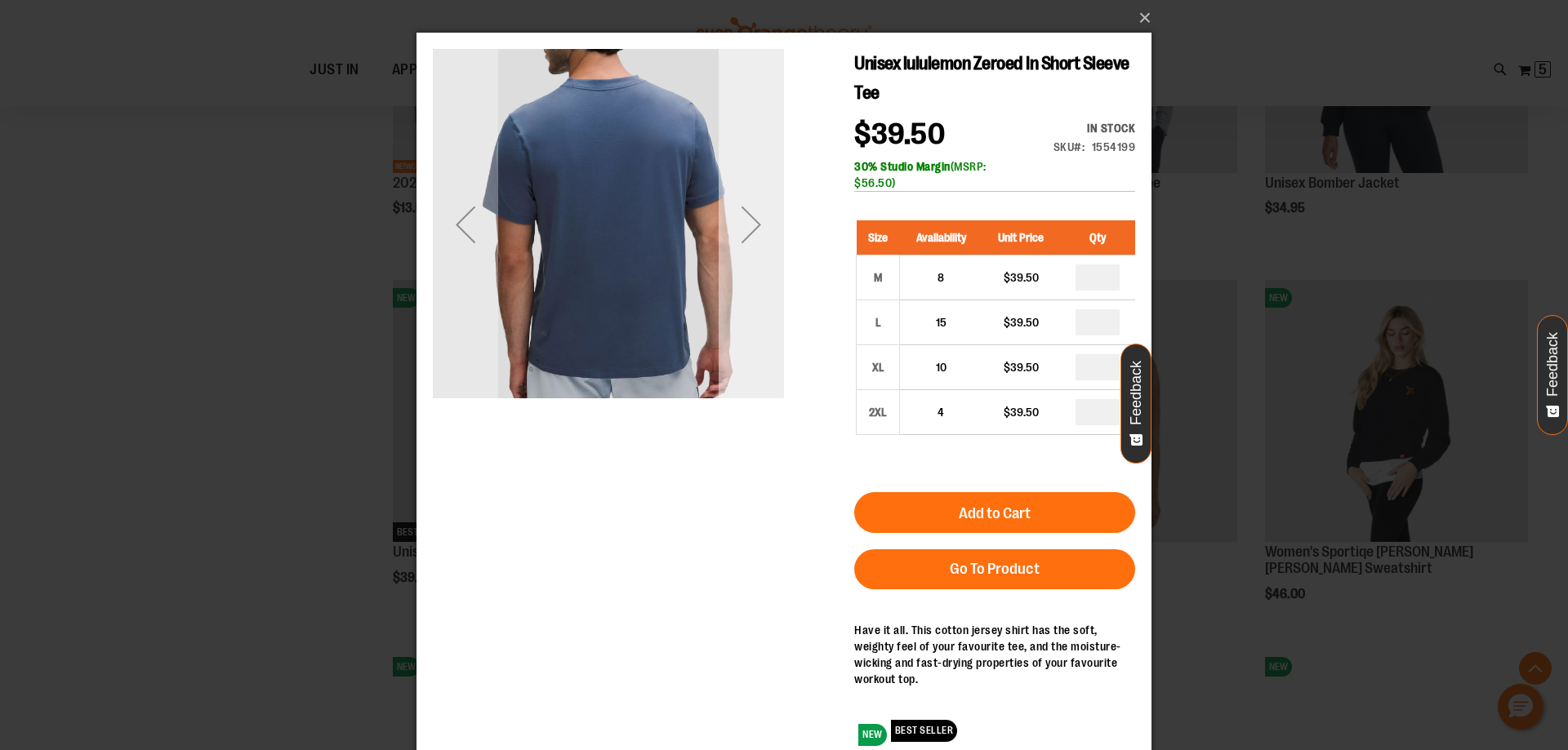
click at [755, 219] on div "Next" at bounding box center [751, 225] width 66 height 66
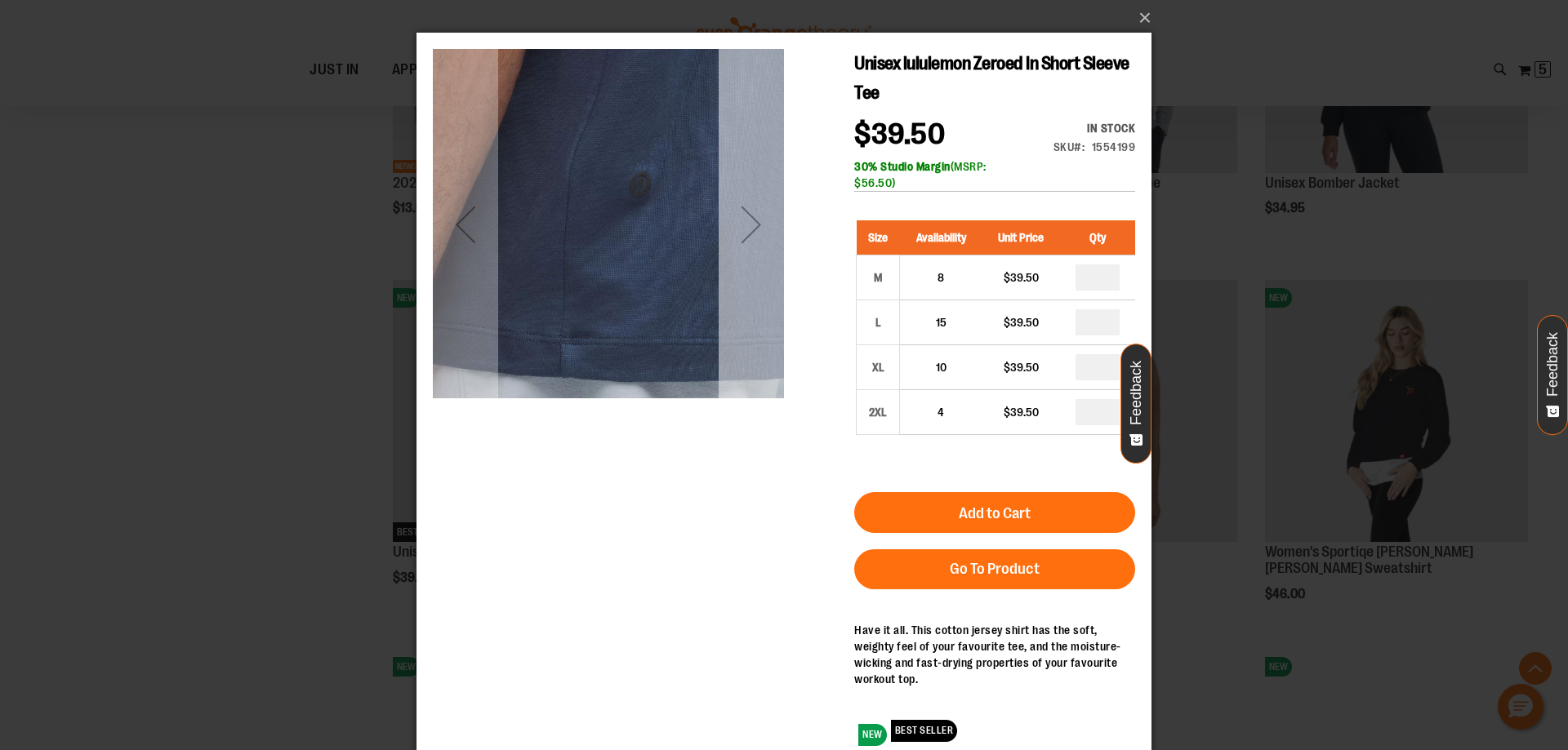
click at [755, 219] on div "Next" at bounding box center [751, 225] width 66 height 66
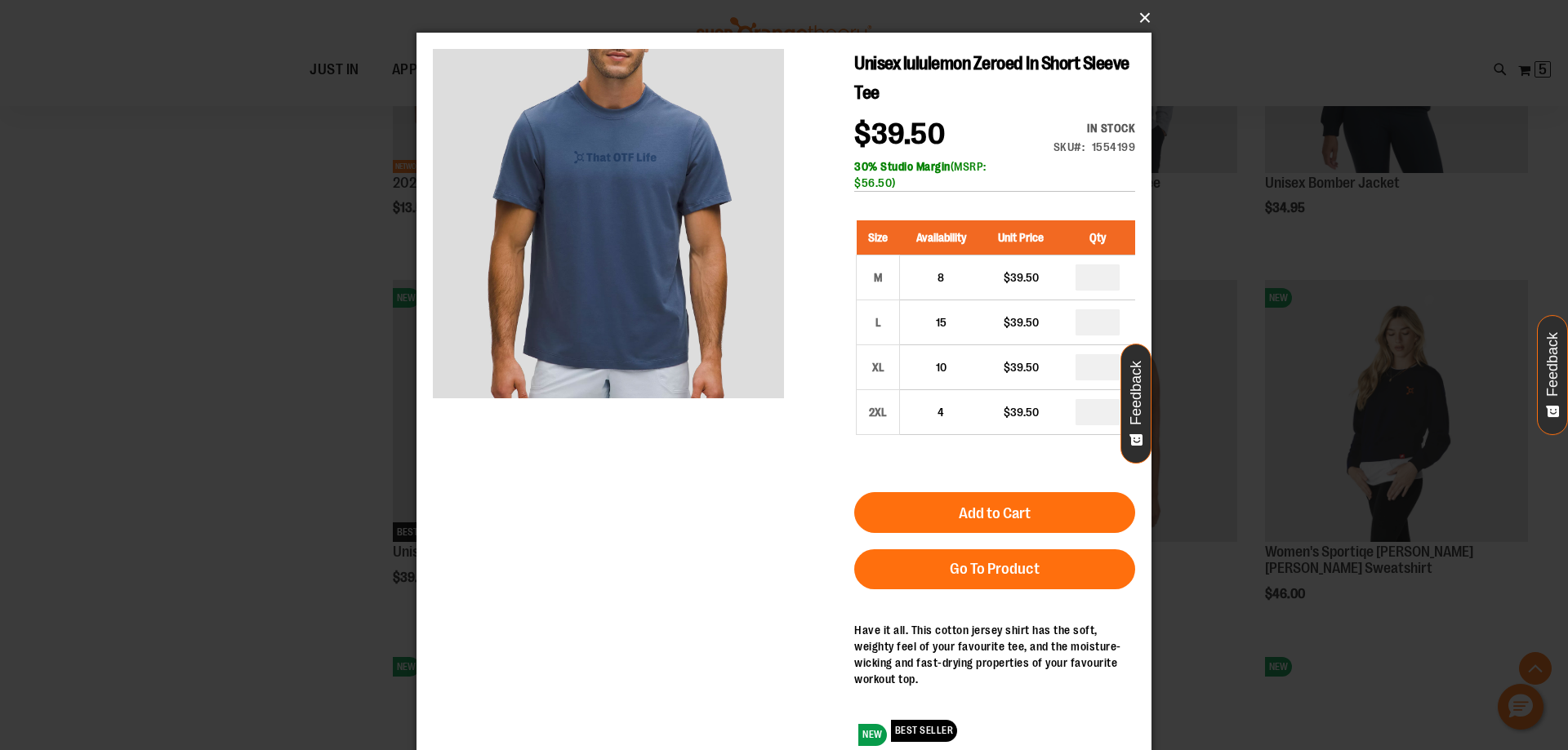
click at [1141, 13] on button "×" at bounding box center [789, 18] width 735 height 36
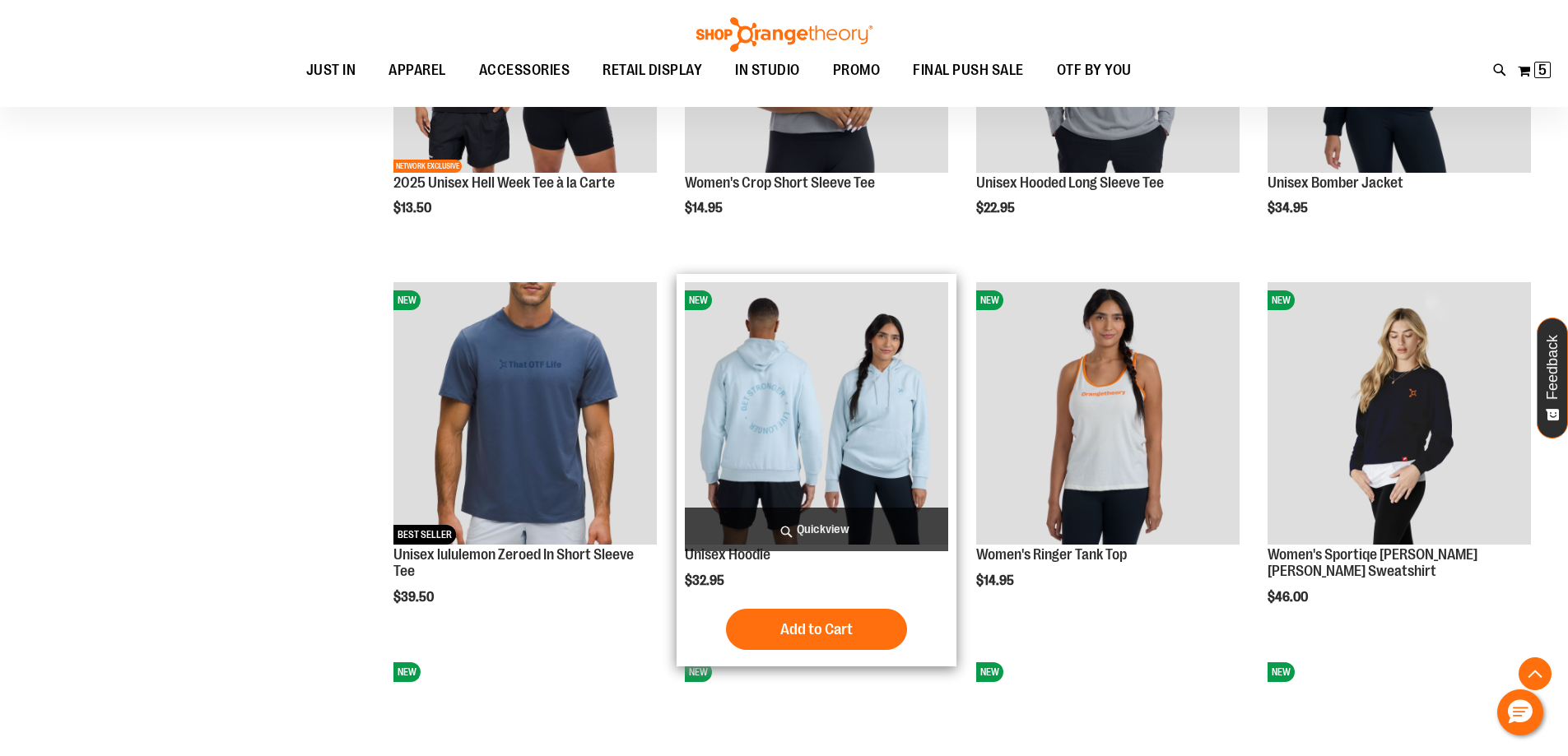
click at [791, 519] on span "Quickview" at bounding box center [816, 530] width 264 height 43
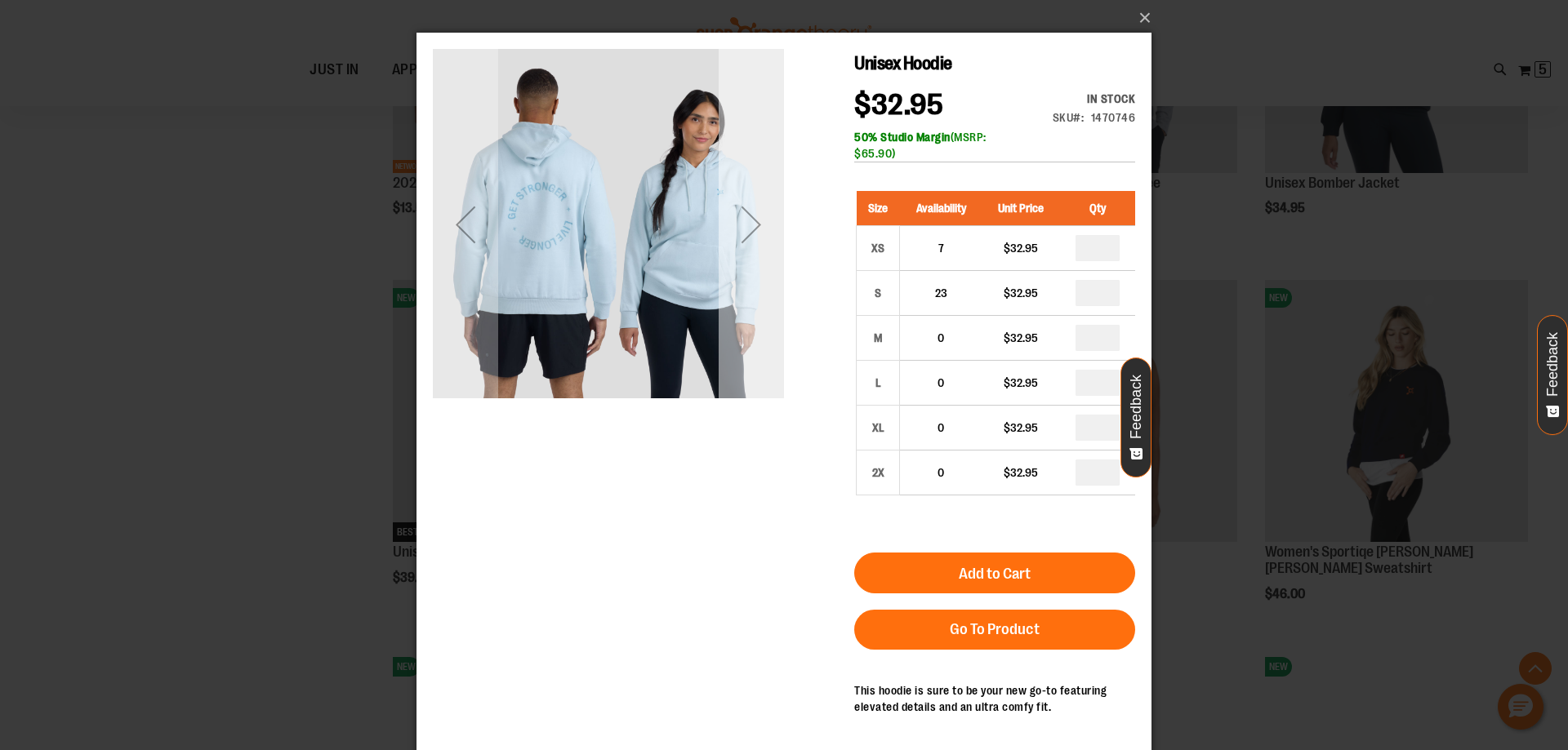
click at [754, 226] on div "Next" at bounding box center [751, 225] width 66 height 66
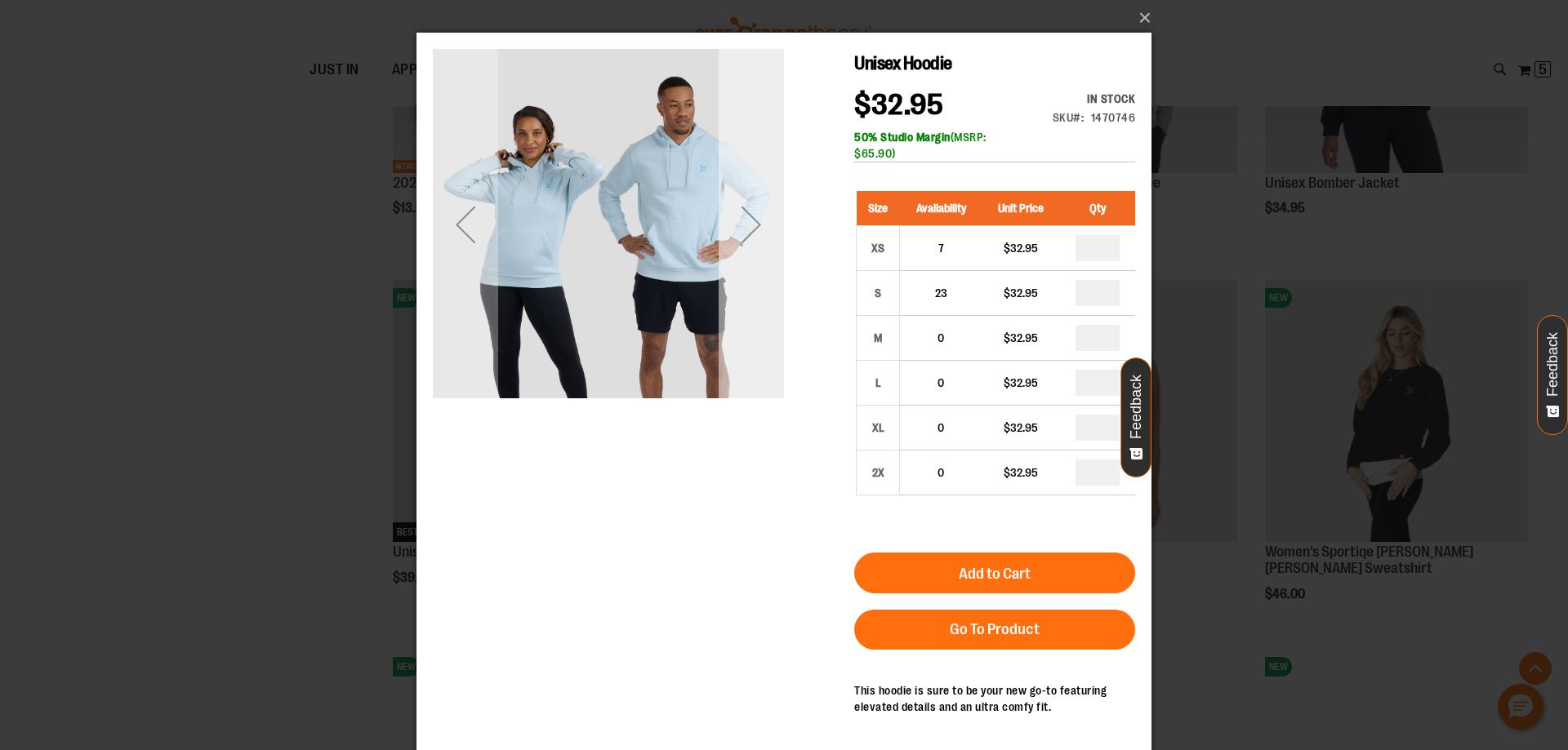
click at [754, 226] on div "Next" at bounding box center [751, 225] width 66 height 66
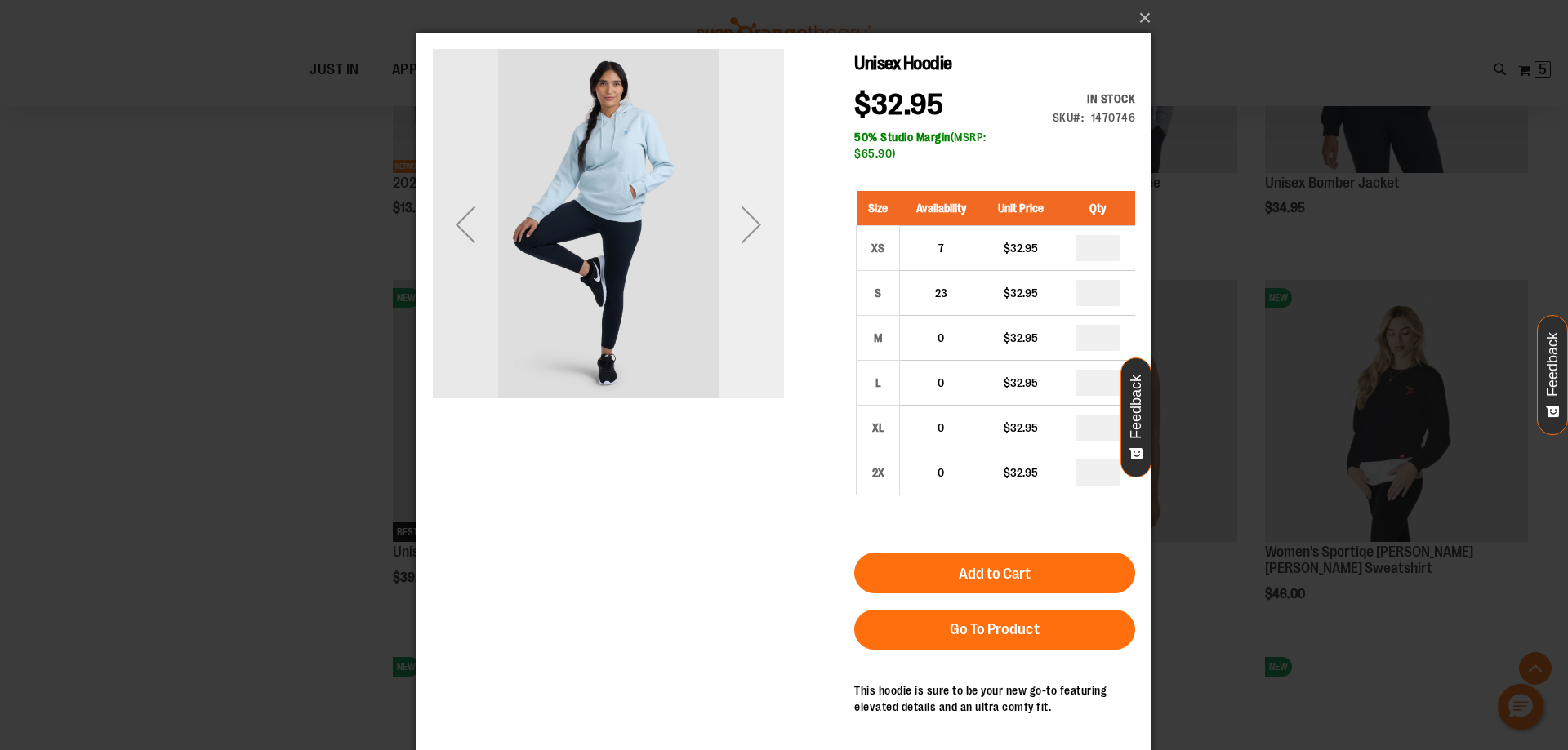
click at [754, 226] on div "Next" at bounding box center [751, 225] width 66 height 66
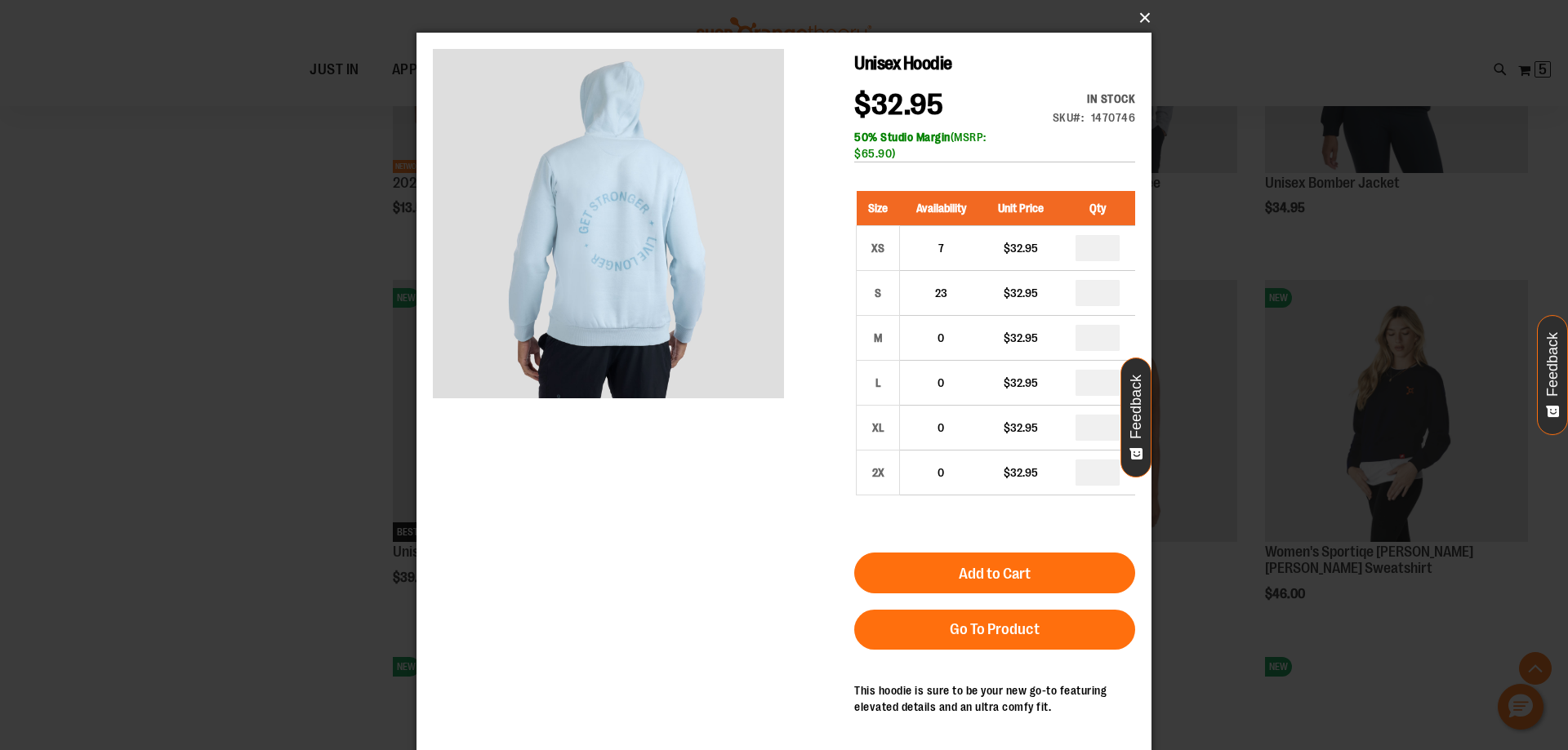
click at [1143, 13] on button "×" at bounding box center [789, 18] width 735 height 36
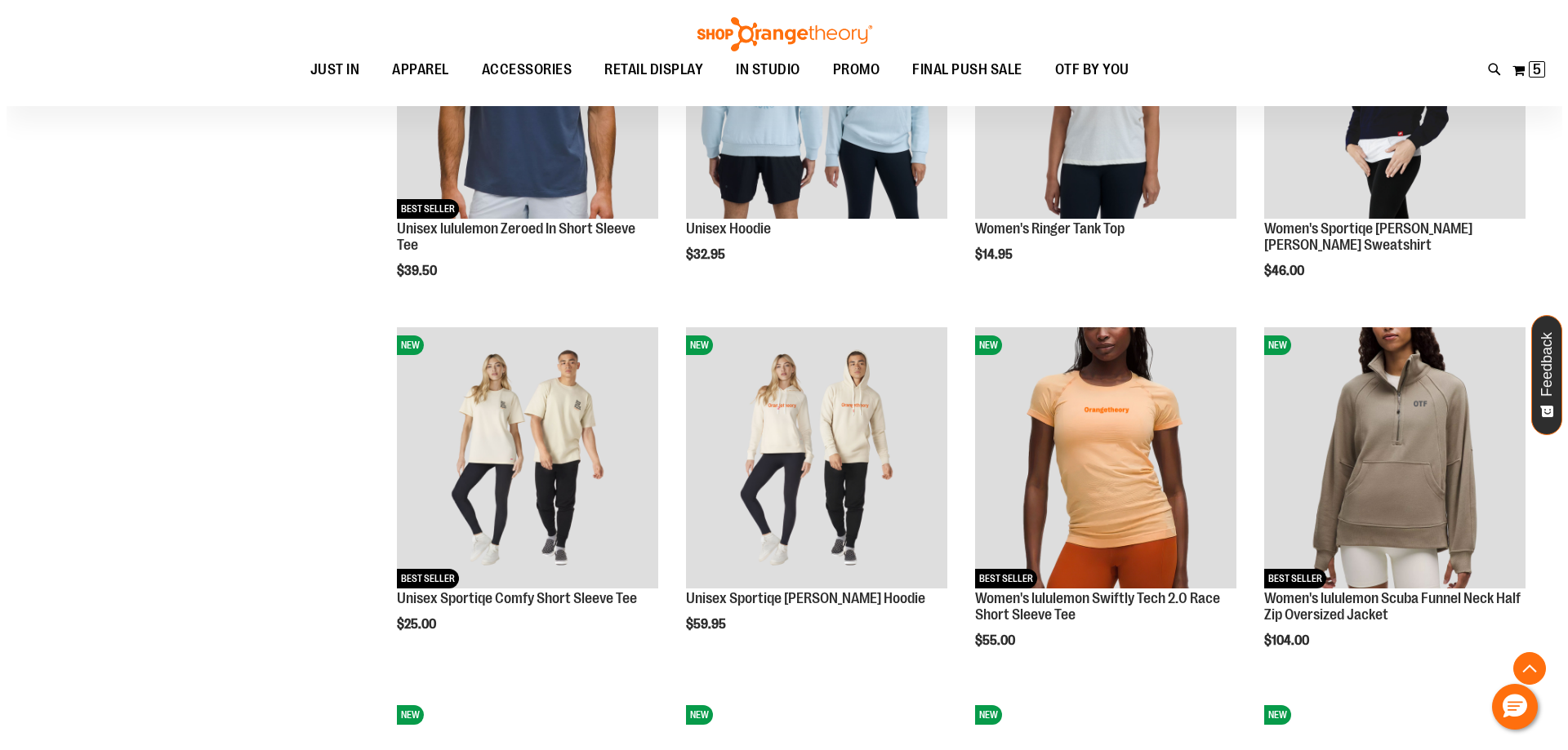
scroll to position [4815, 0]
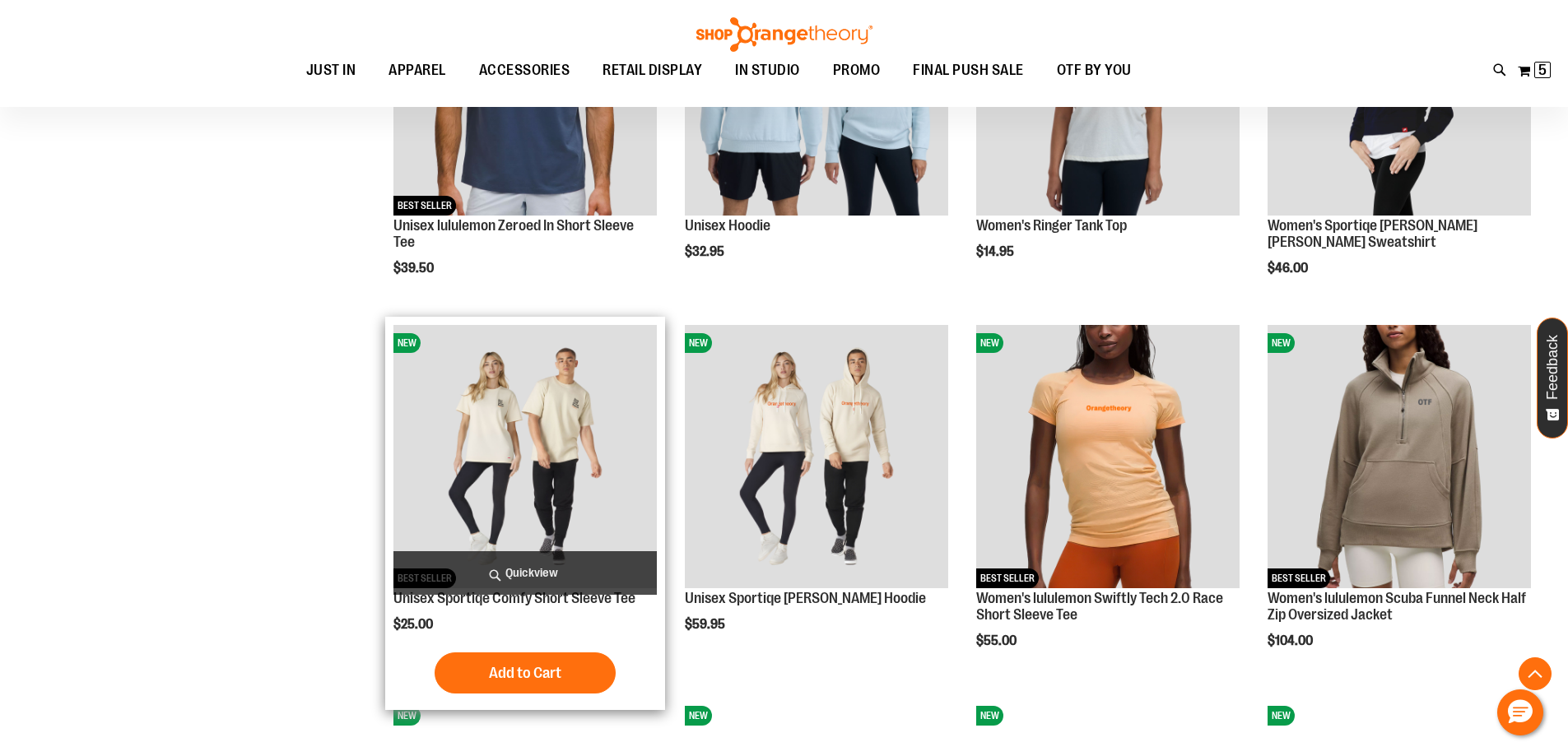
click at [555, 569] on span "Quickview" at bounding box center [524, 573] width 264 height 43
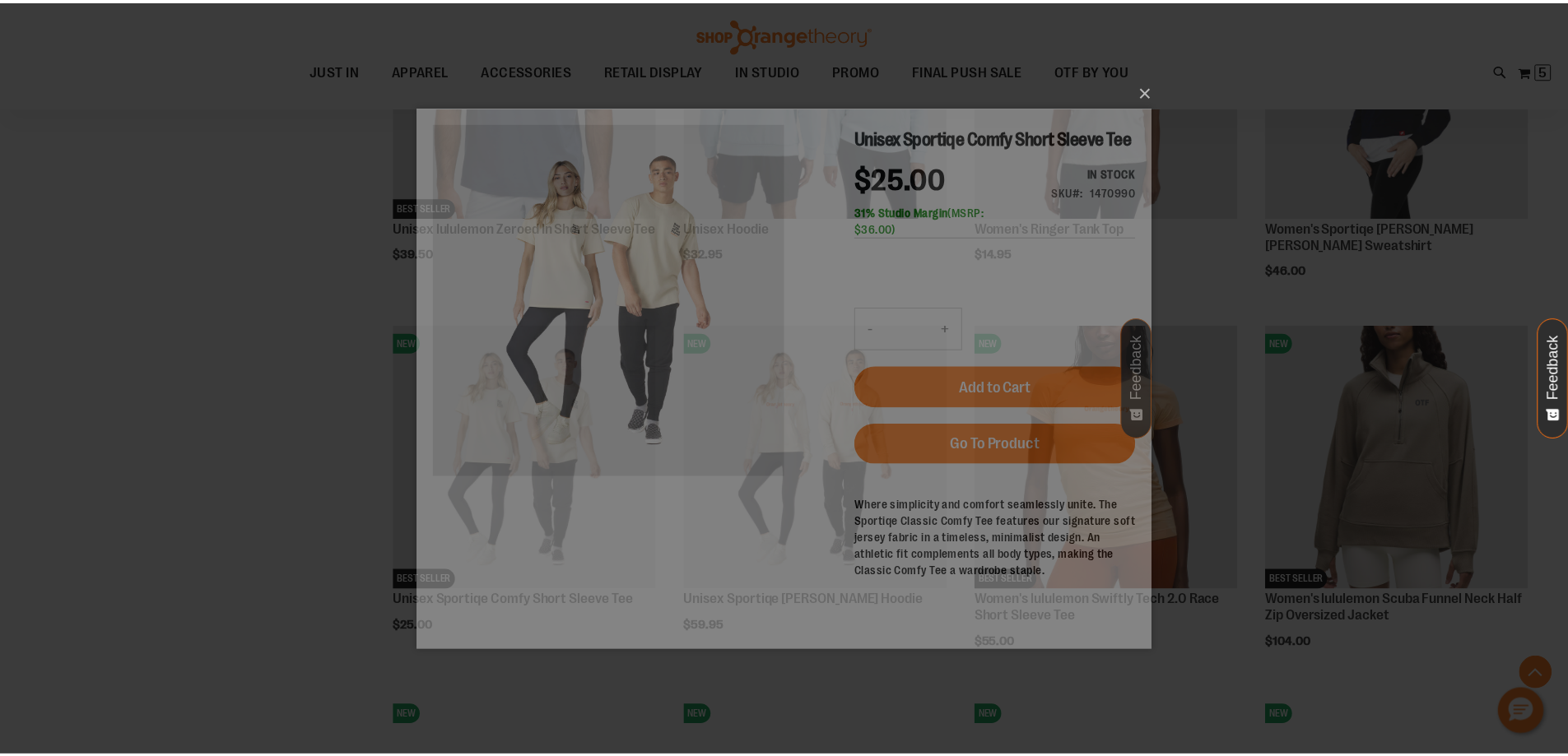
scroll to position [0, 0]
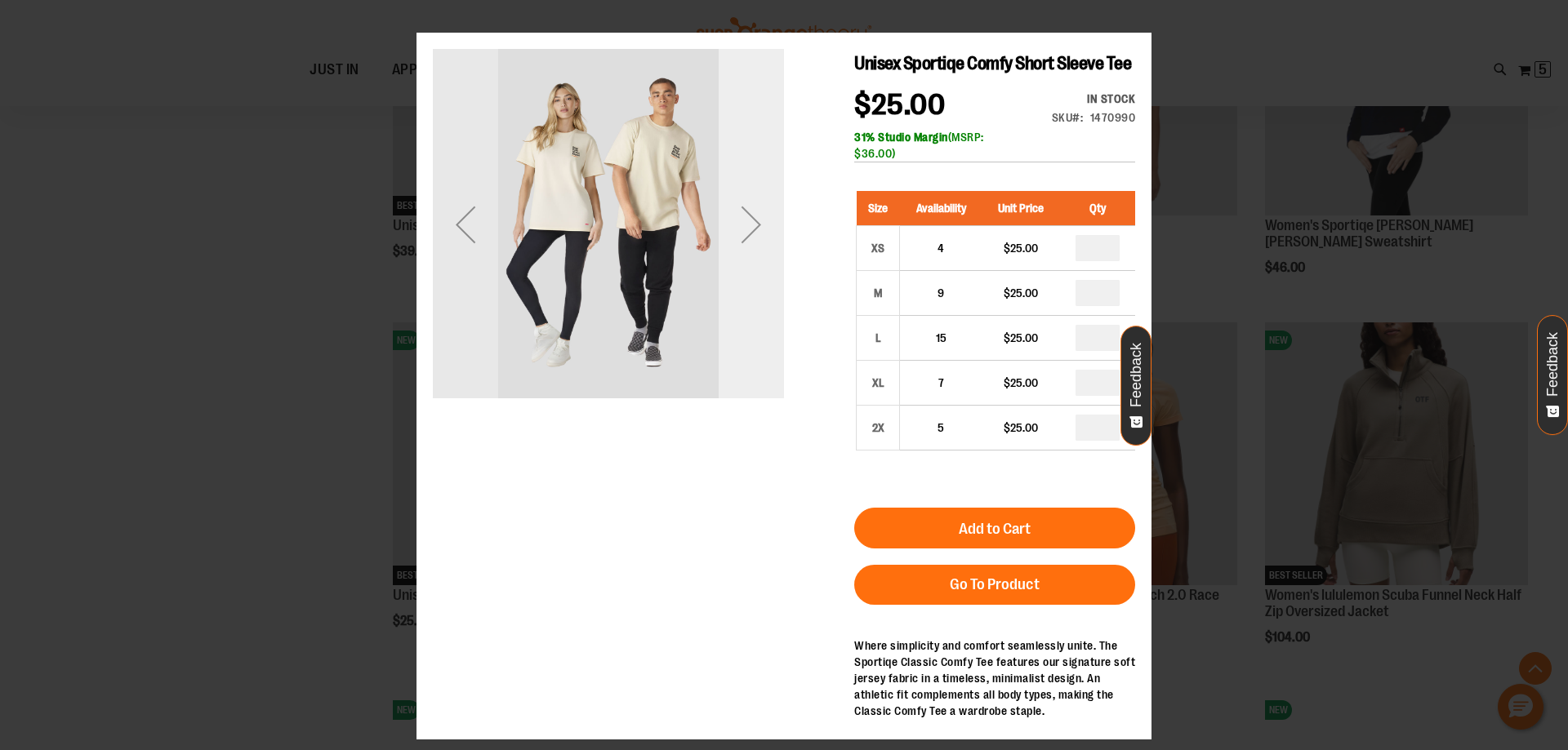
click at [766, 293] on div "Next" at bounding box center [751, 225] width 66 height 351
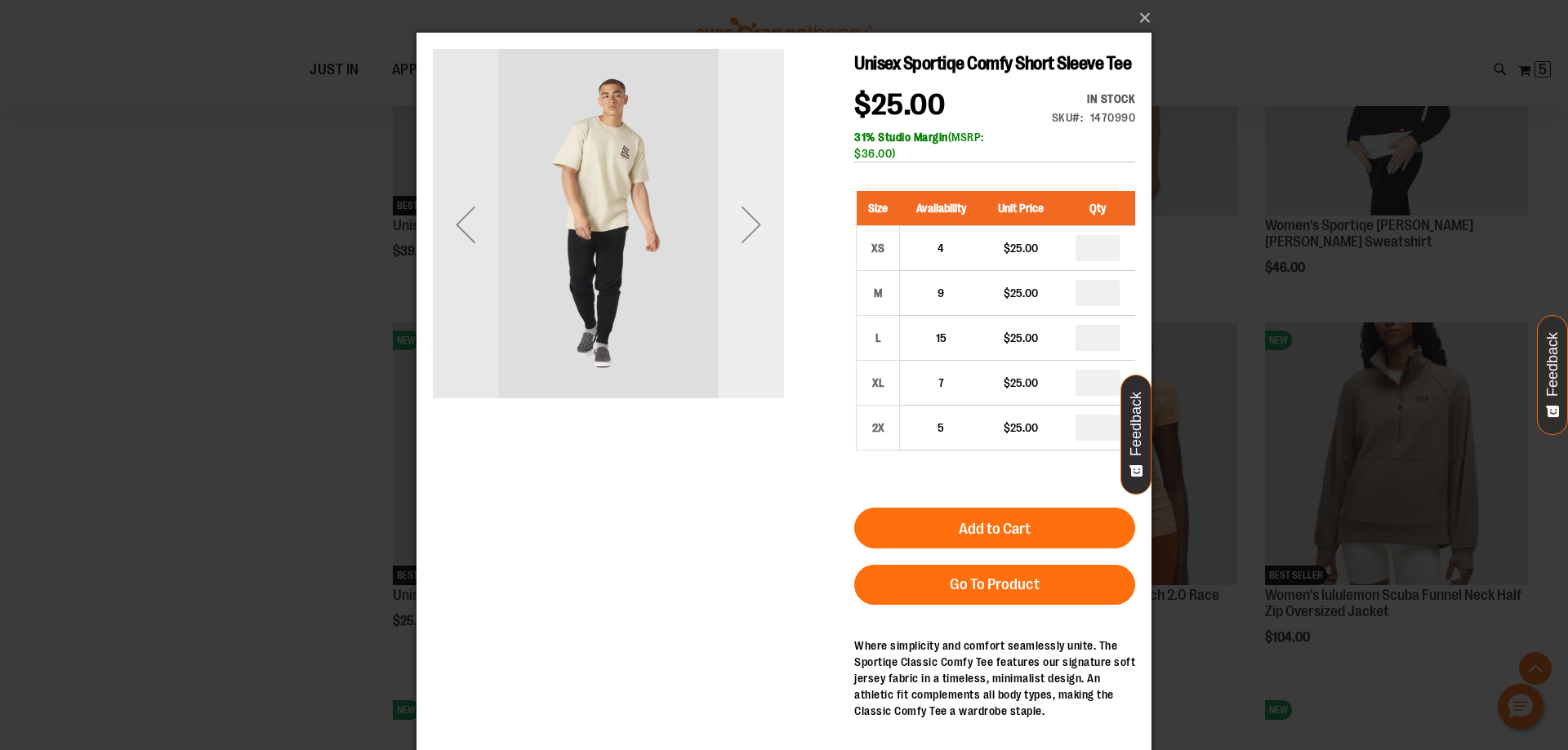
click at [766, 233] on div "Next" at bounding box center [751, 225] width 66 height 66
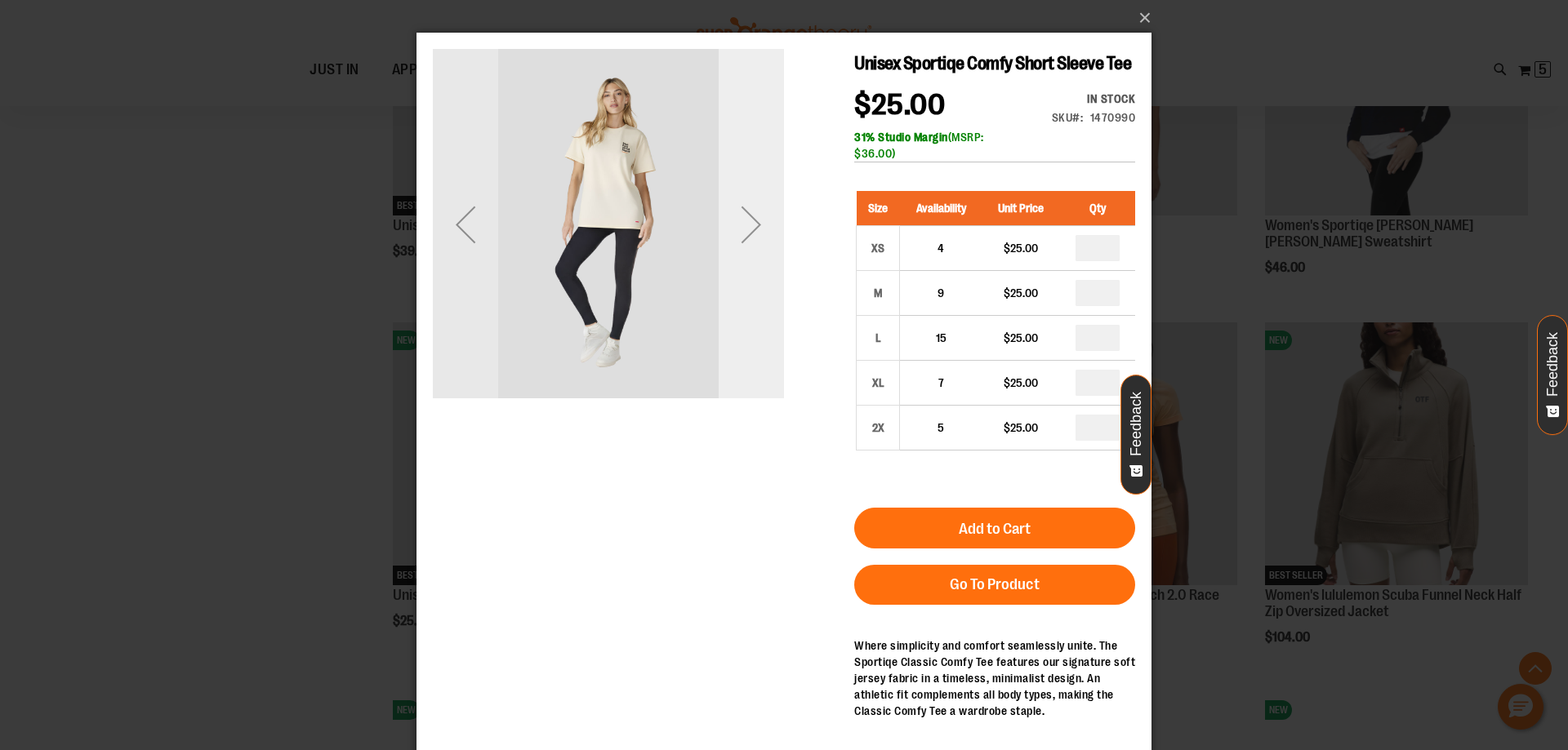
click at [766, 233] on div "Next" at bounding box center [751, 225] width 66 height 66
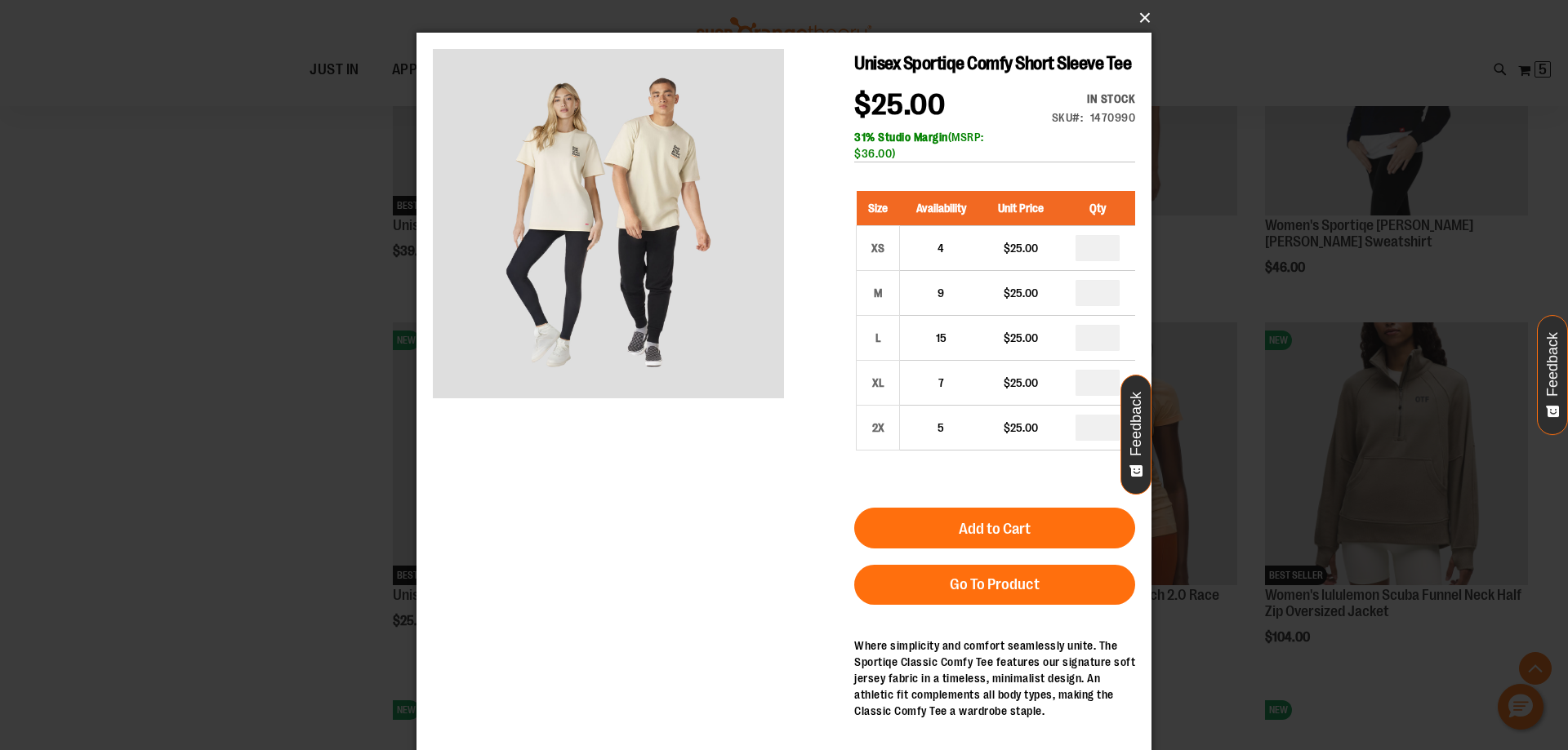
click at [1142, 22] on button "×" at bounding box center [789, 18] width 735 height 36
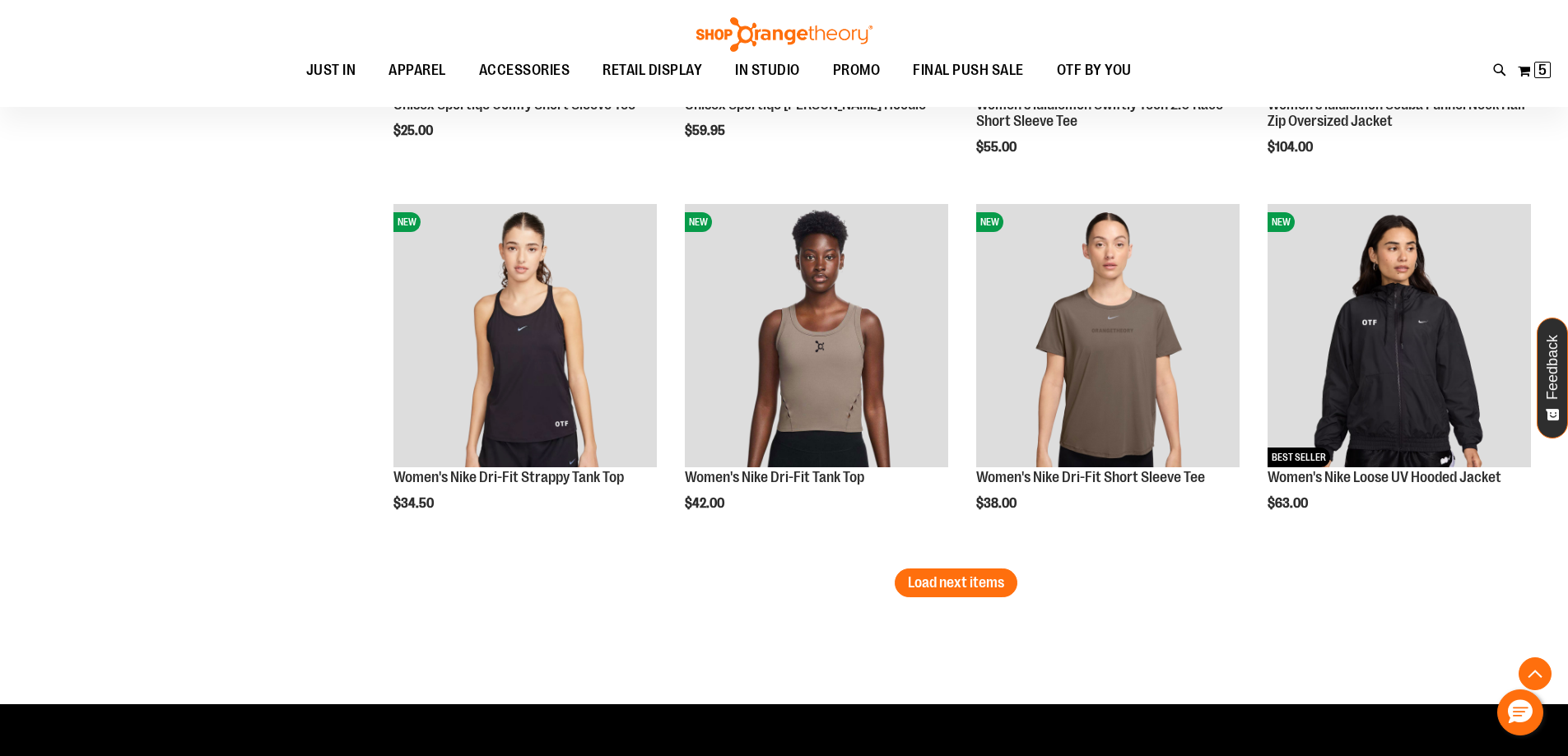
scroll to position [4854, 0]
